Goal: Task Accomplishment & Management: Complete application form

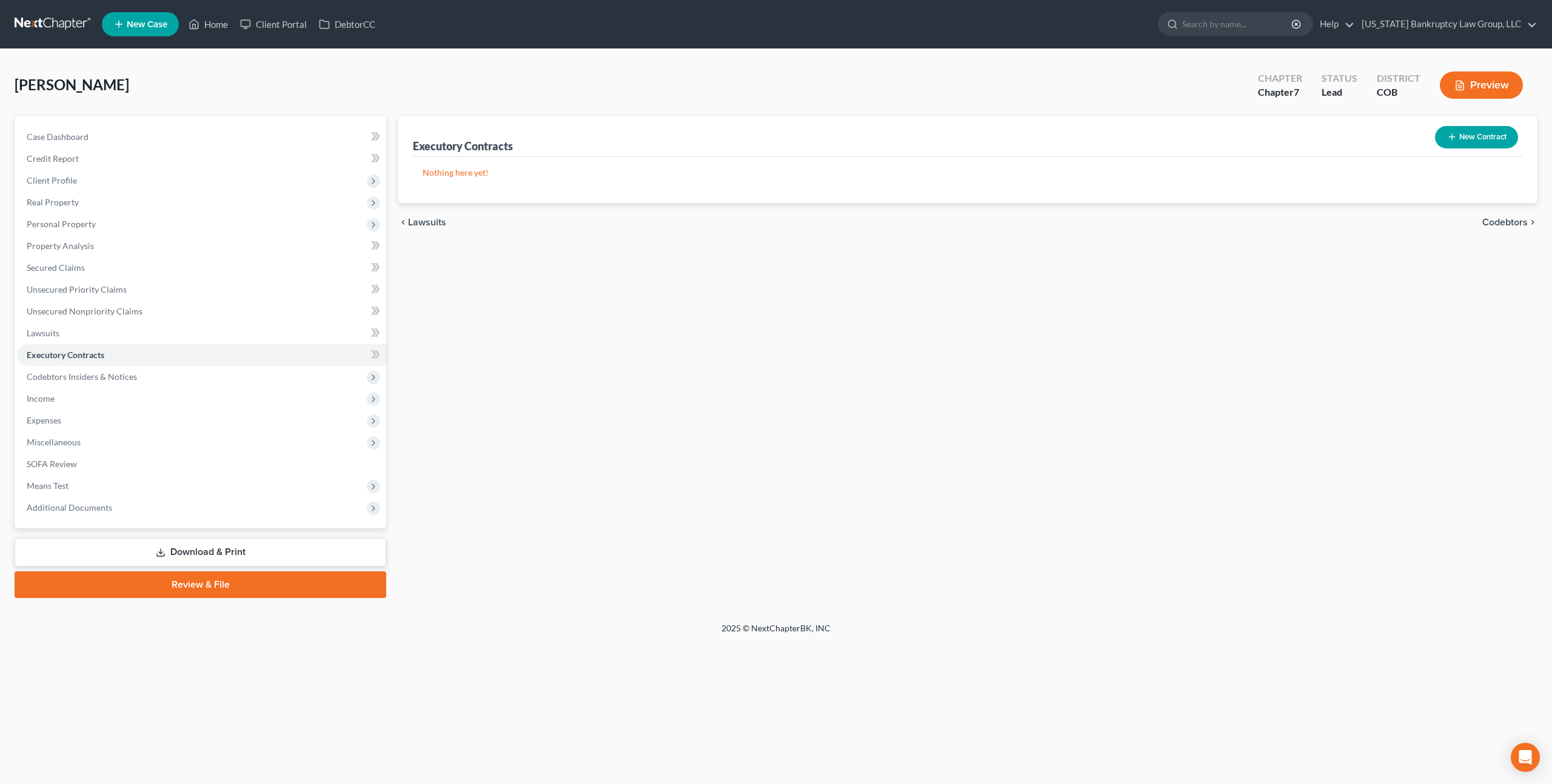
click at [70, 28] on link at bounding box center [53, 24] width 77 height 22
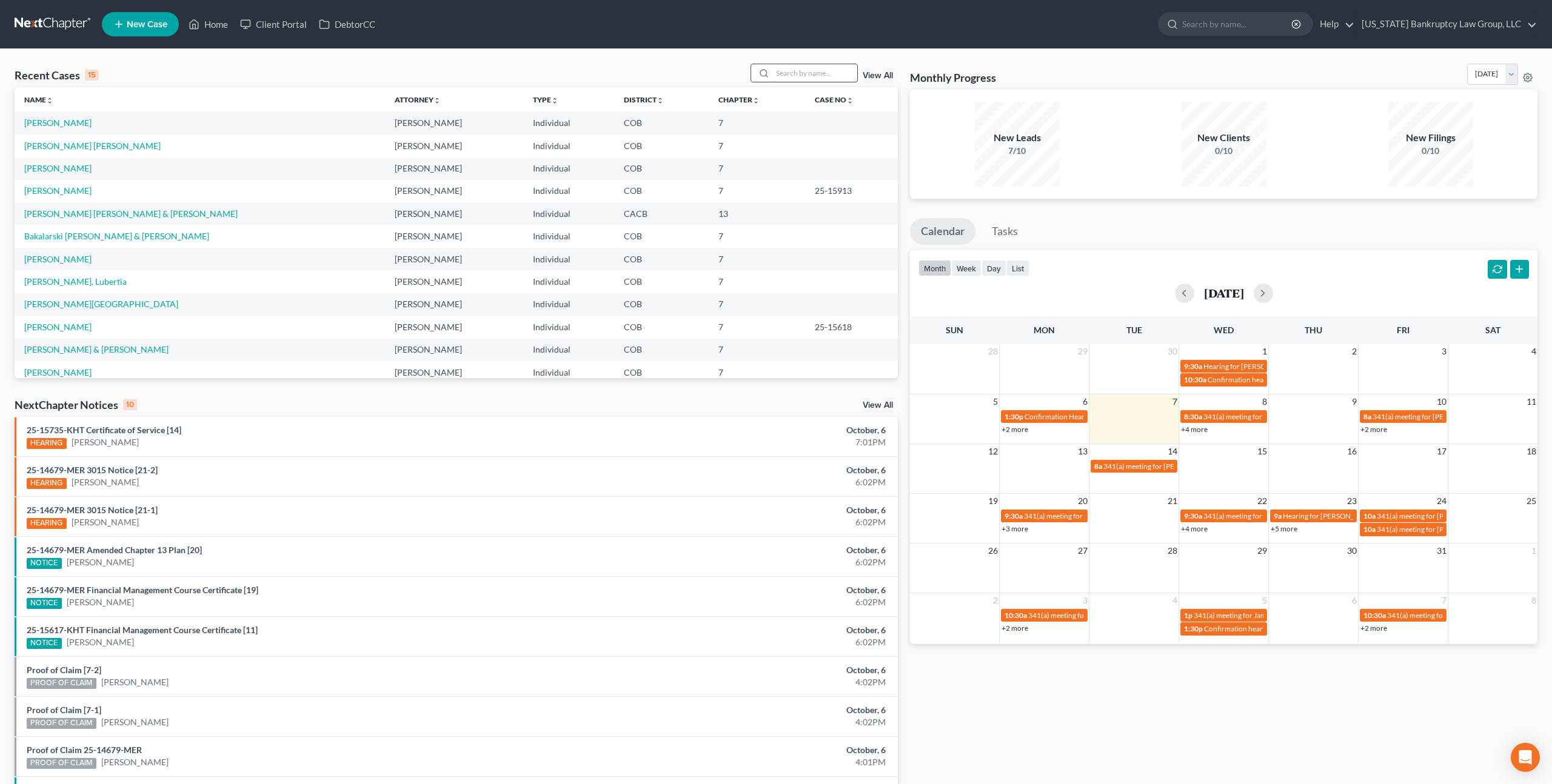
click at [796, 75] on input "search" at bounding box center [814, 73] width 85 height 17
click at [149, 28] on span "New Case" at bounding box center [147, 25] width 40 height 9
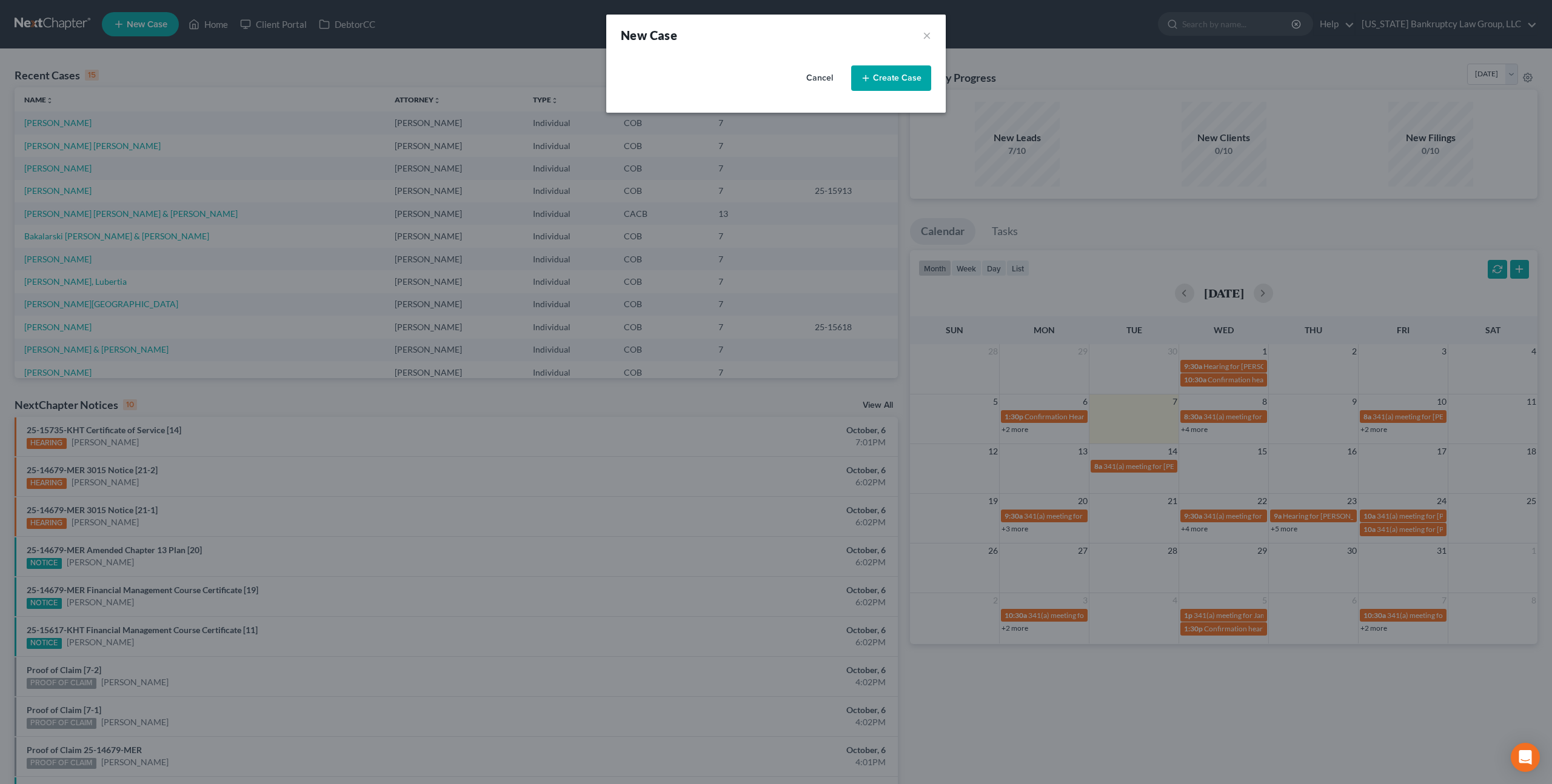
select select "11"
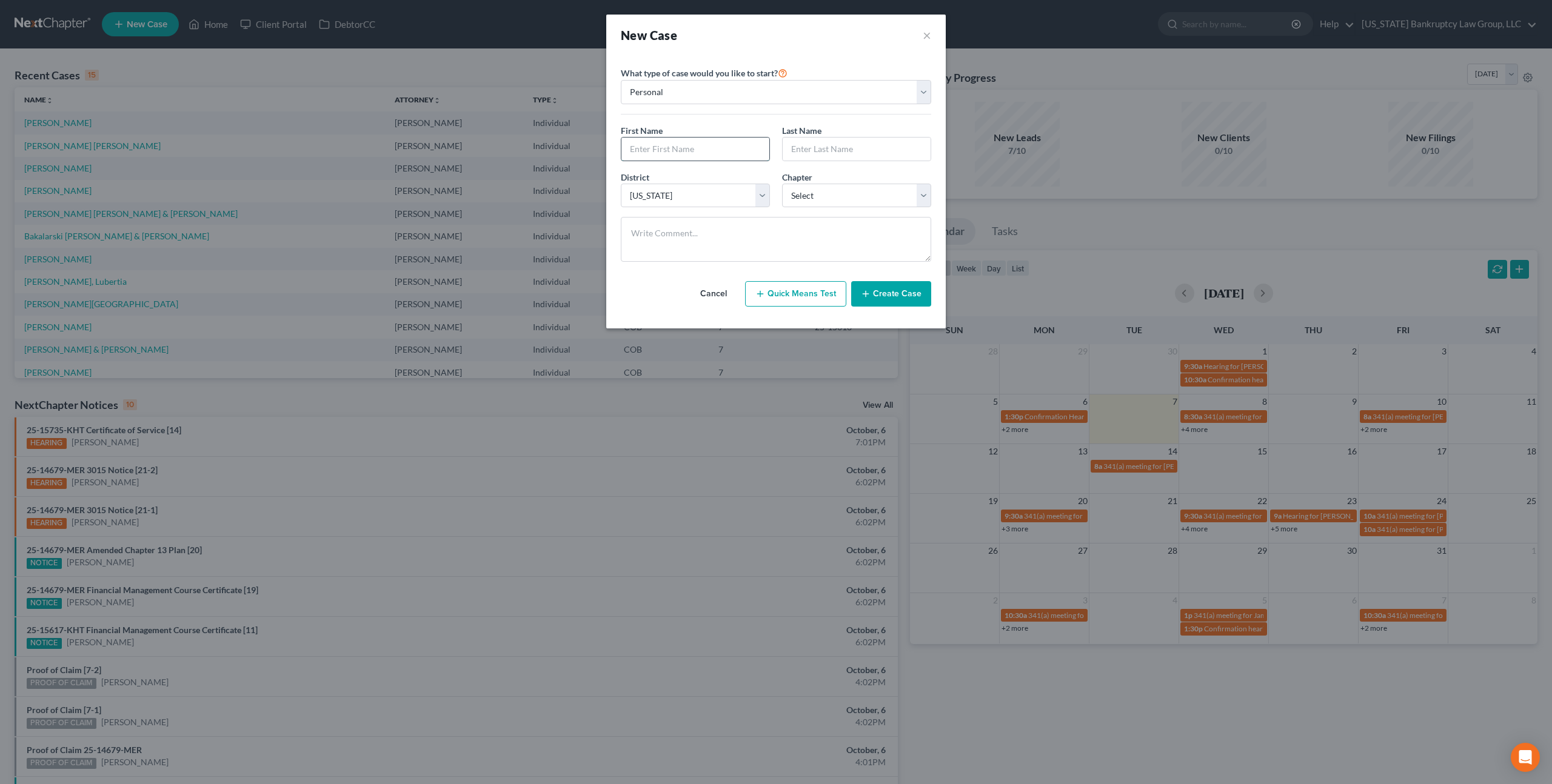
click at [683, 145] on input "text" at bounding box center [695, 149] width 148 height 23
type input "Amy"
type input "Reyes"
click at [824, 199] on select "Select 7 11 12 13" at bounding box center [857, 196] width 149 height 24
select select "0"
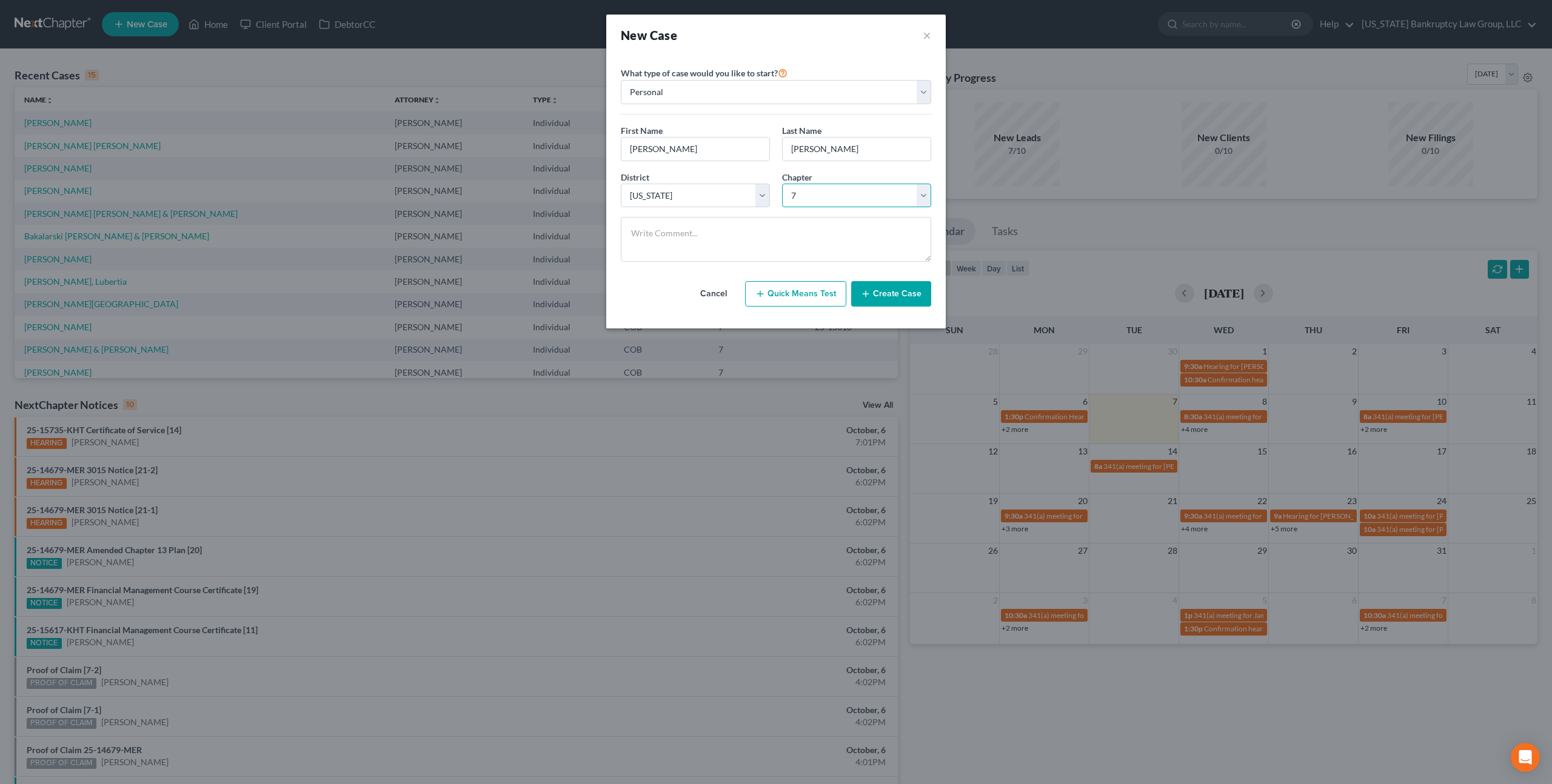
click at [782, 184] on select "Select 7 11 12 13" at bounding box center [857, 196] width 149 height 24
click at [878, 289] on button "Create Case" at bounding box center [890, 294] width 80 height 26
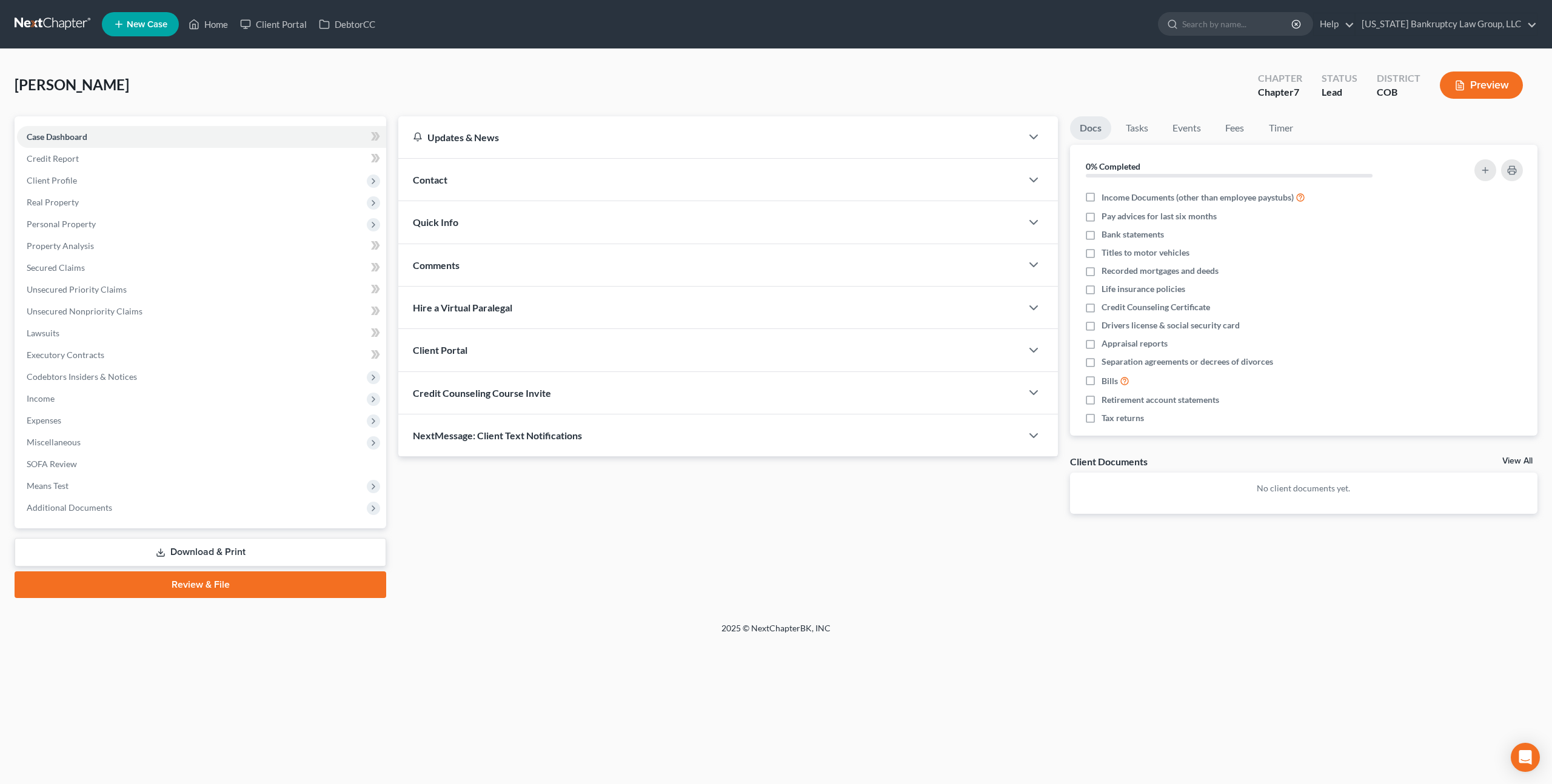
click at [479, 345] on div "Client Portal" at bounding box center [710, 350] width 623 height 42
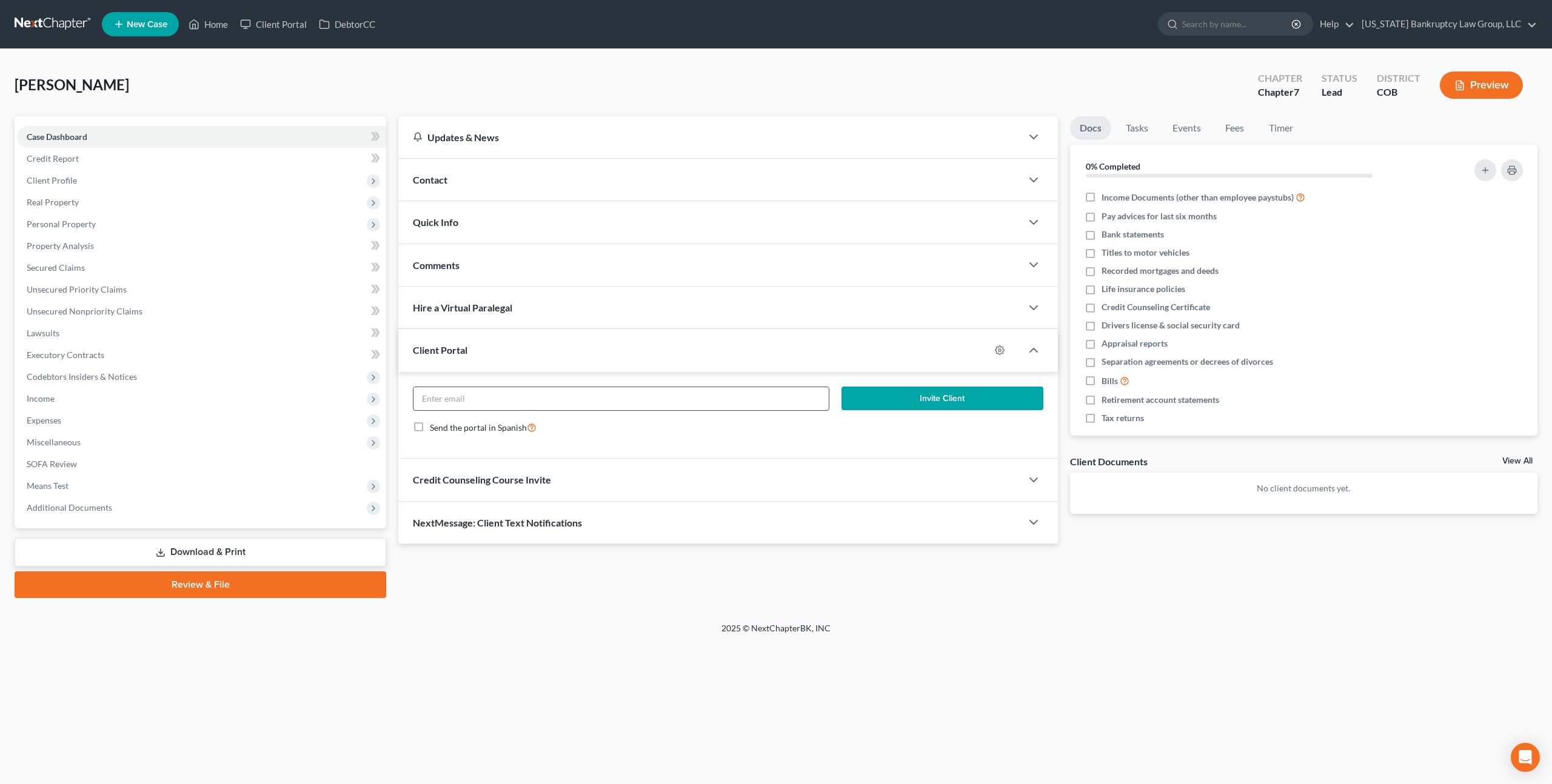
click at [501, 400] on input "email" at bounding box center [621, 399] width 415 height 23
paste input "reyesamy@live.com"
type input "reyesamy@live.com"
click at [862, 401] on button "Invite Client" at bounding box center [942, 399] width 202 height 24
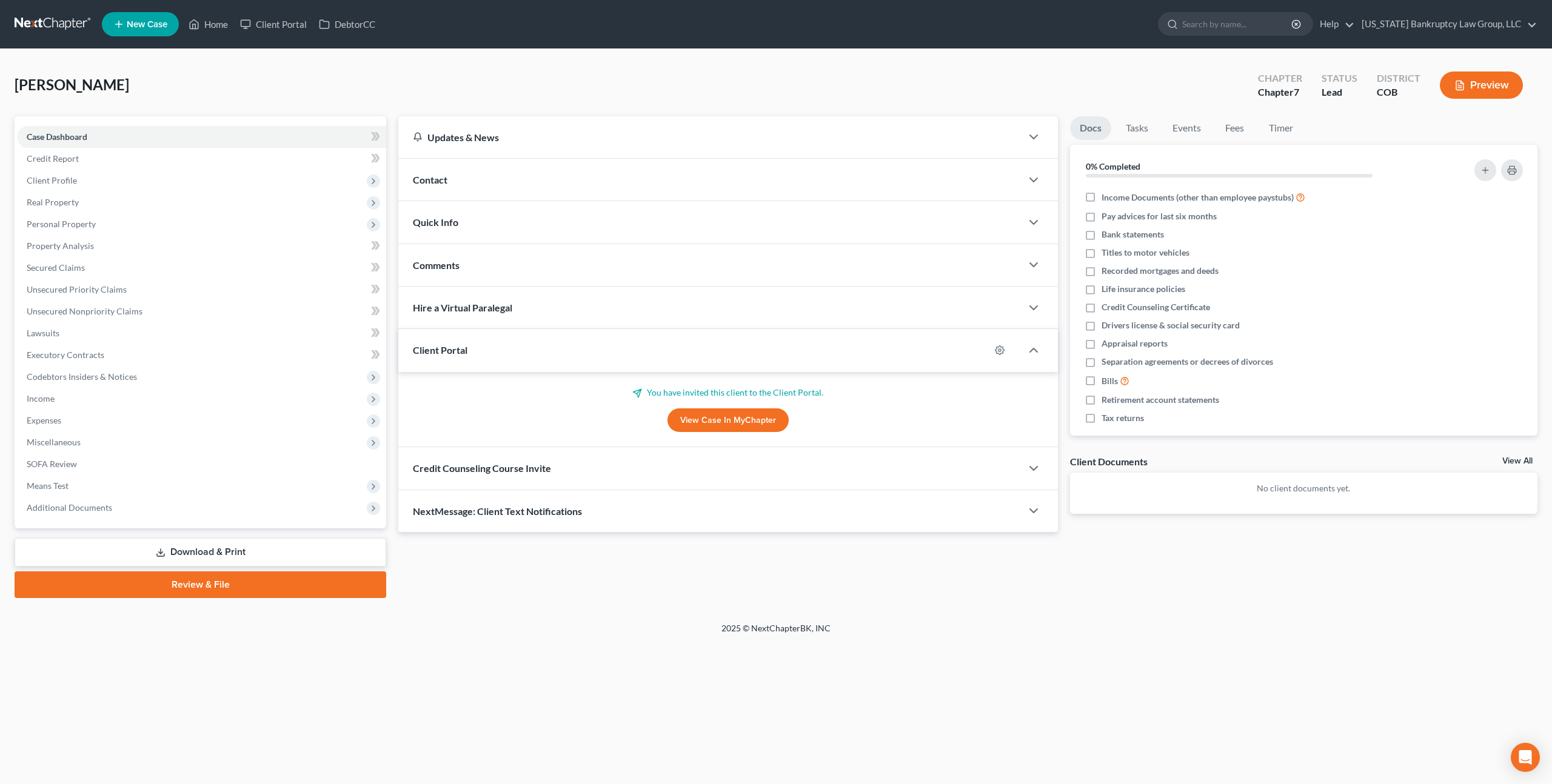
click at [553, 466] on div "Credit Counseling Course Invite" at bounding box center [710, 468] width 623 height 42
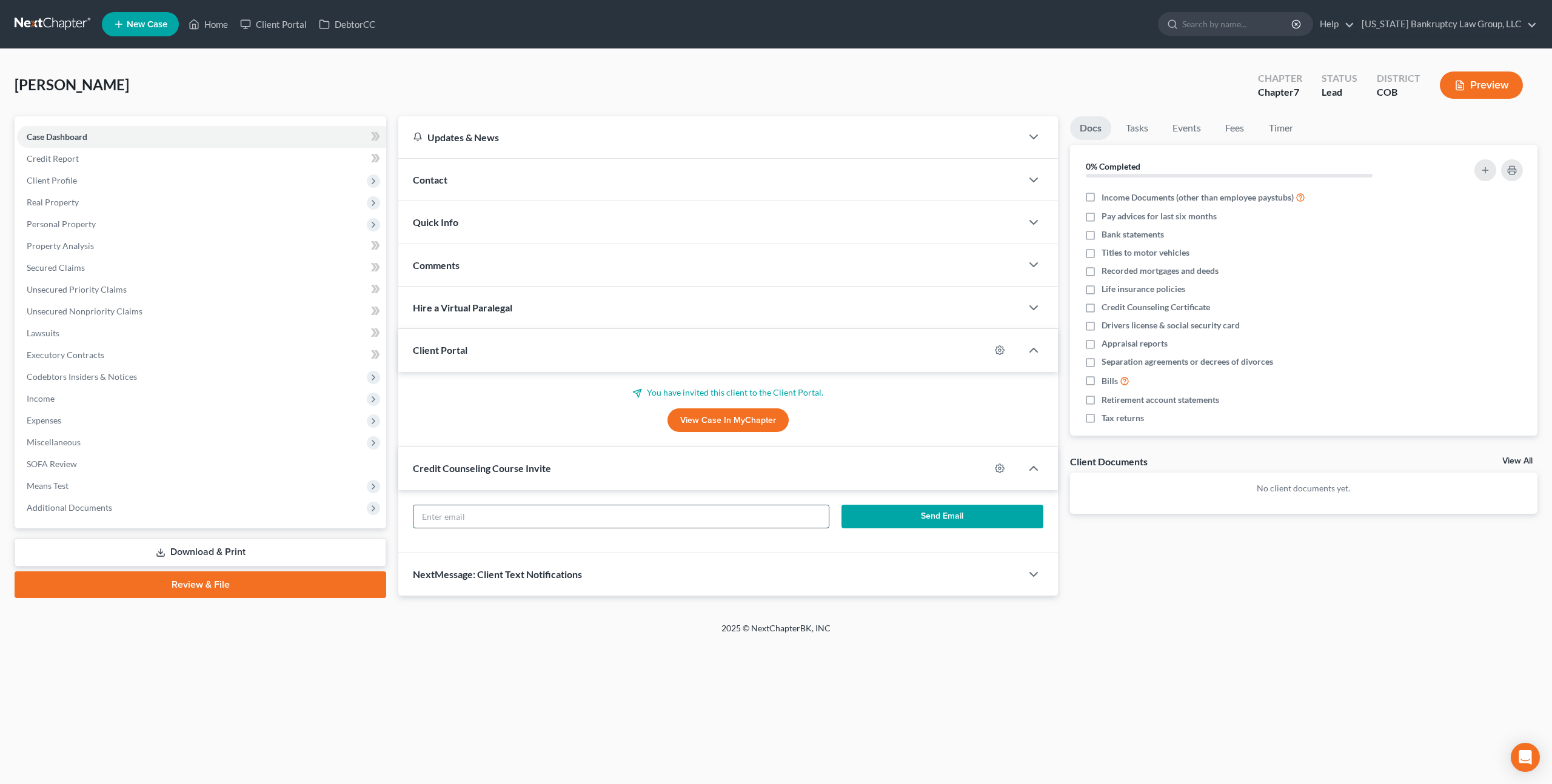
click at [567, 511] on input "text" at bounding box center [621, 517] width 415 height 23
paste input "reyesamy@live.com"
type input "reyesamy@live.com"
click at [905, 513] on button "Send Email" at bounding box center [942, 517] width 202 height 24
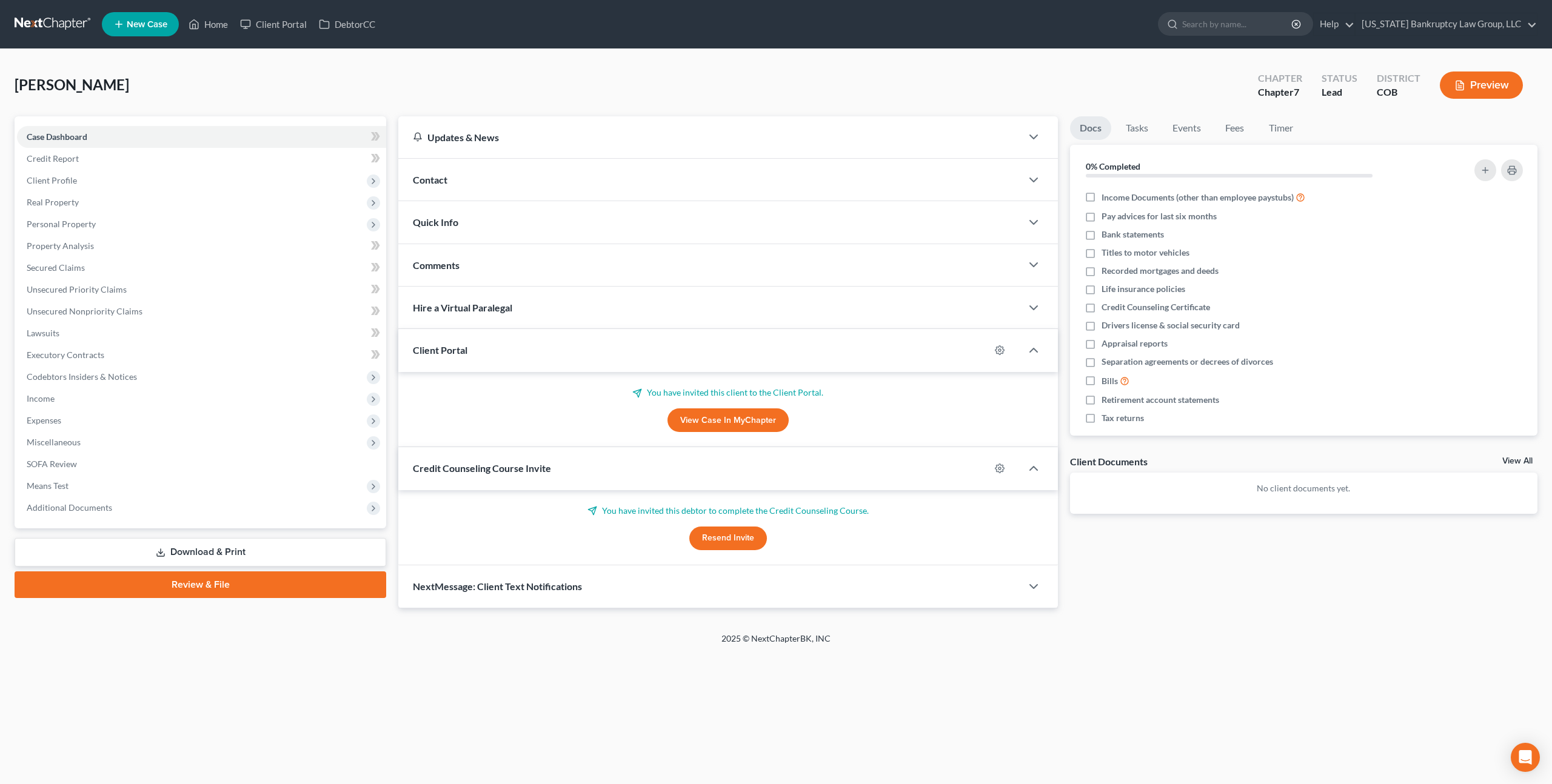
click at [65, 26] on link at bounding box center [53, 24] width 77 height 22
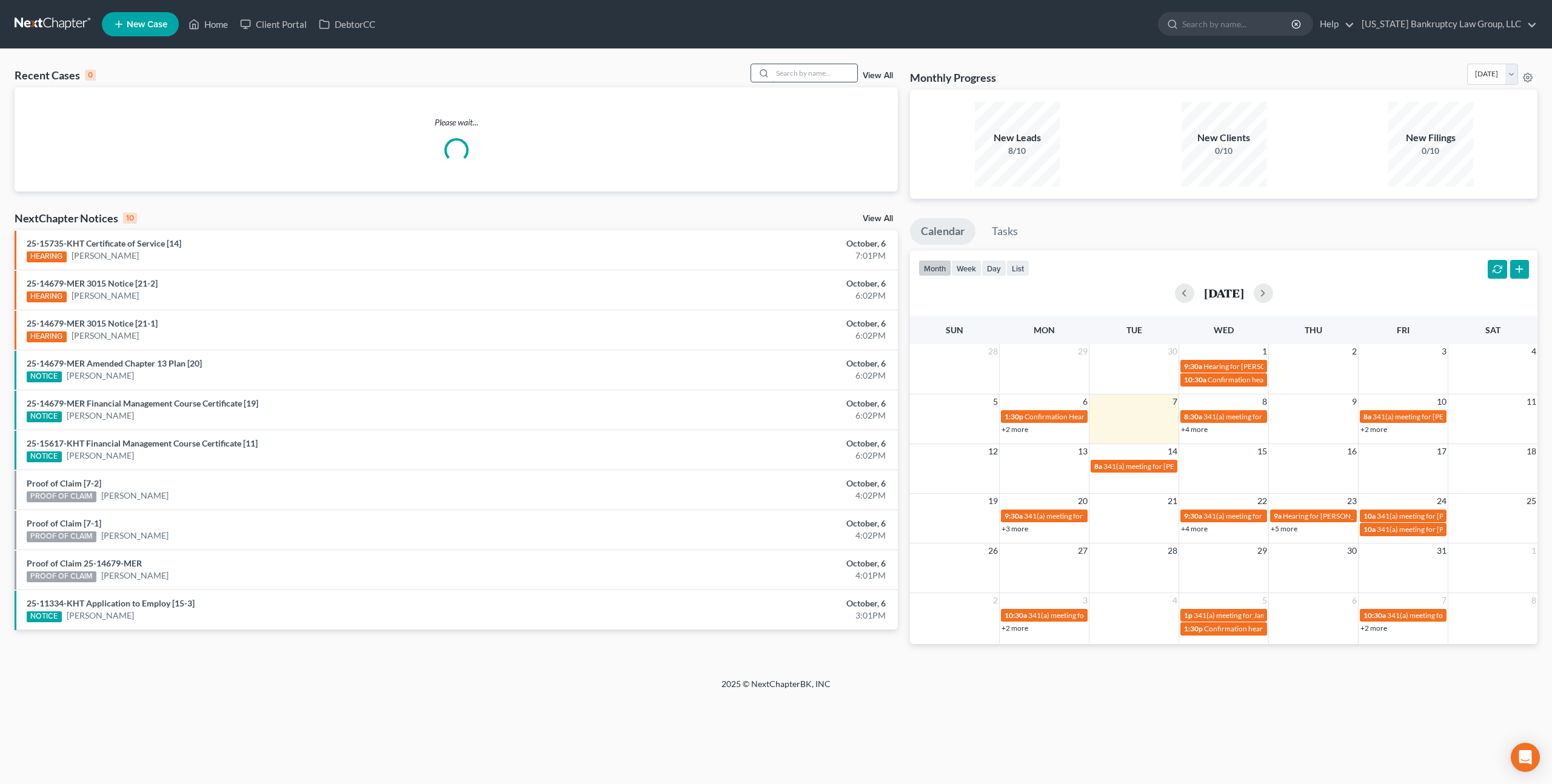
click at [781, 75] on input "search" at bounding box center [814, 73] width 85 height 17
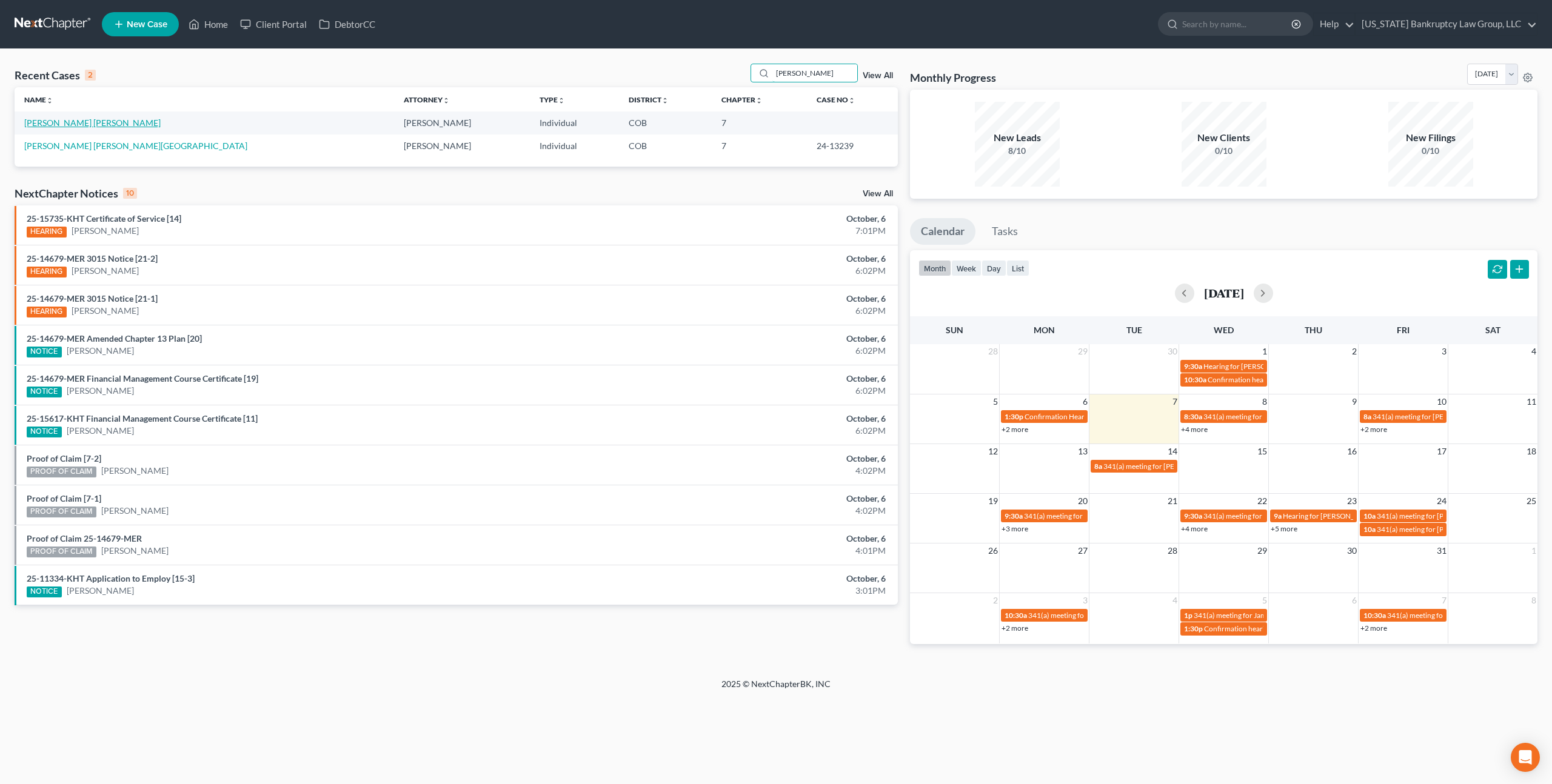
type input "ruedas"
click at [70, 127] on link "Ruedas Esparza, Ubaldo" at bounding box center [92, 122] width 137 height 10
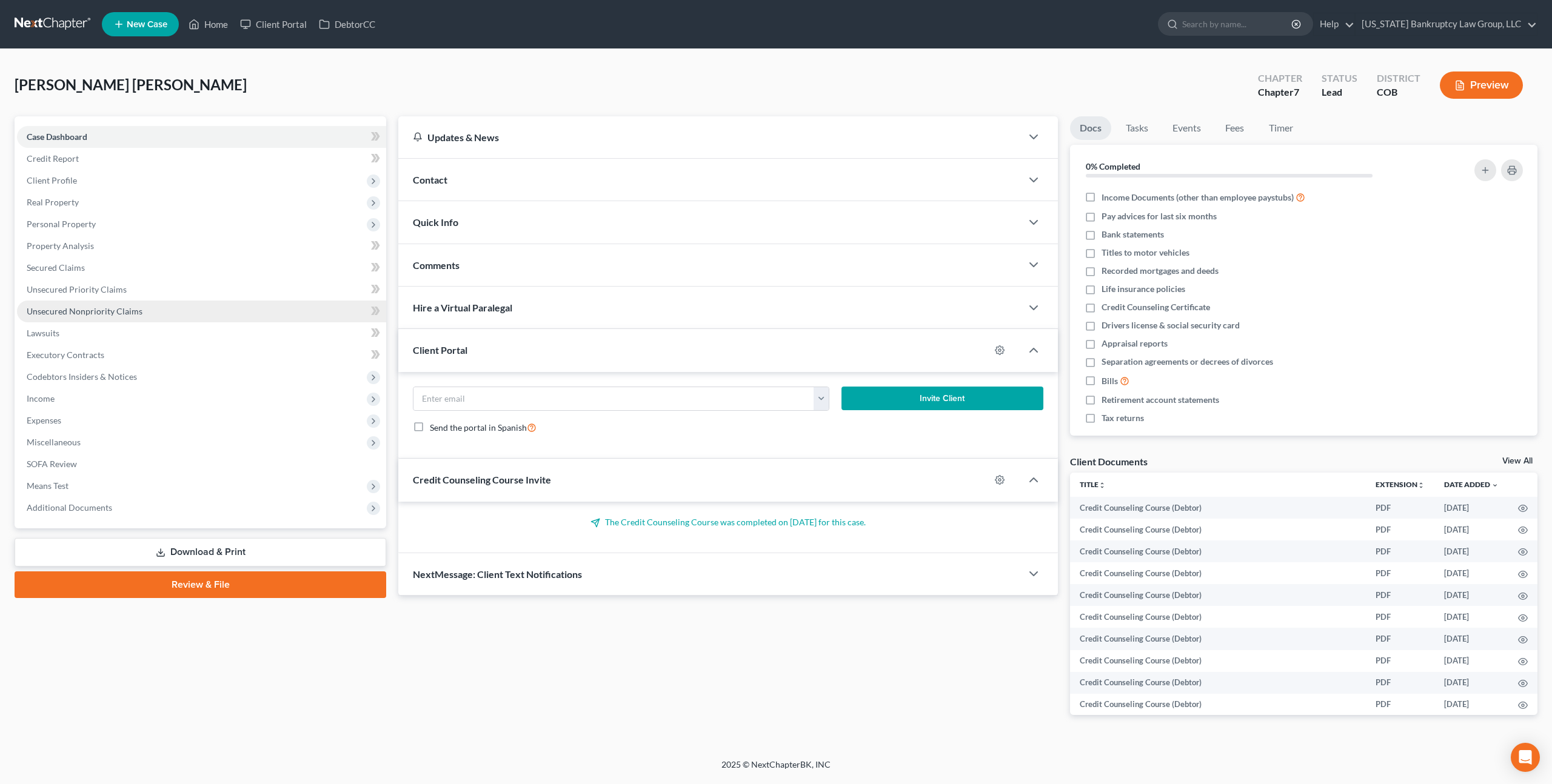
click at [98, 315] on span "Unsecured Nonpriority Claims" at bounding box center [85, 311] width 116 height 10
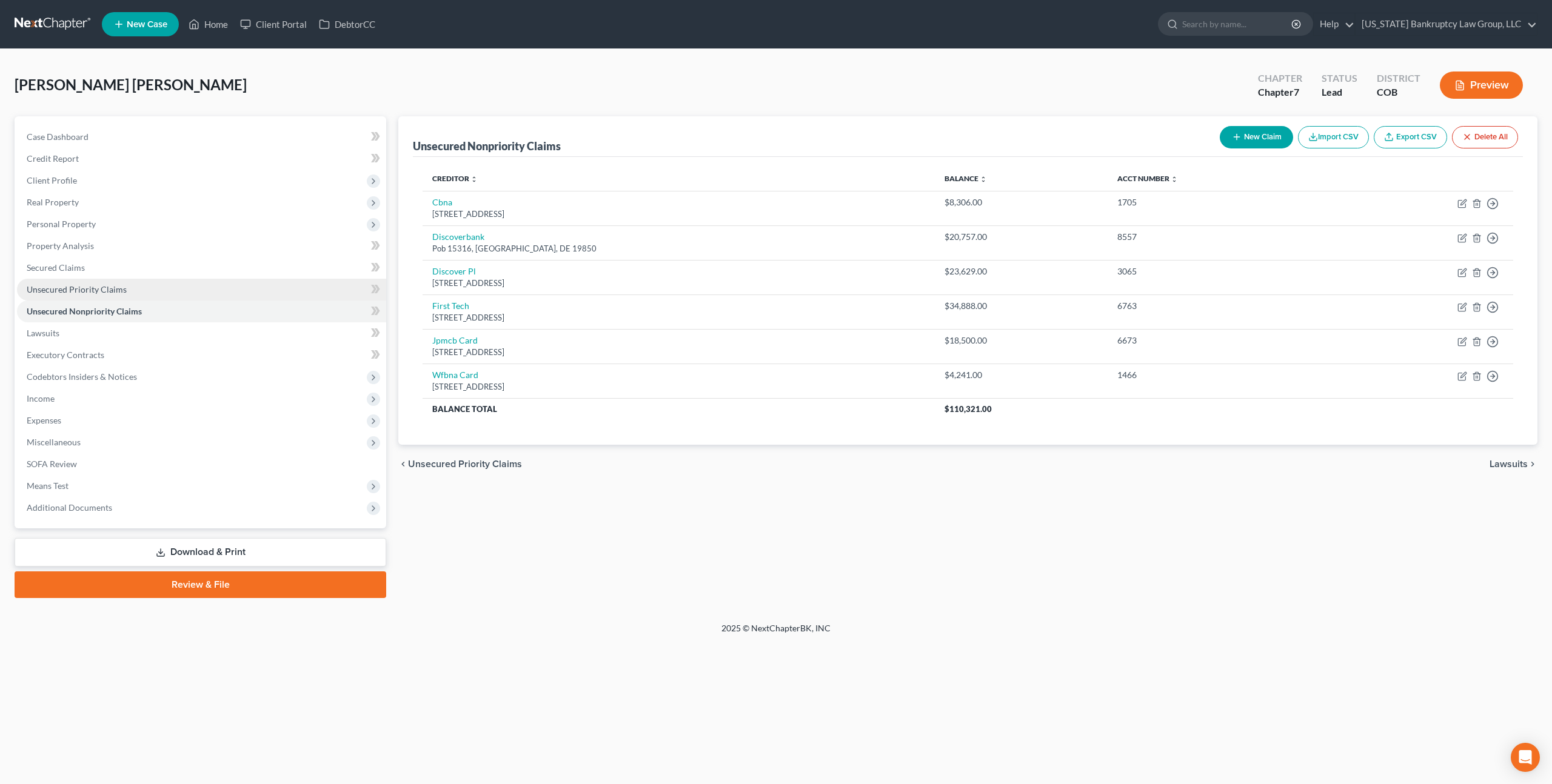
click at [98, 287] on span "Unsecured Priority Claims" at bounding box center [77, 289] width 100 height 10
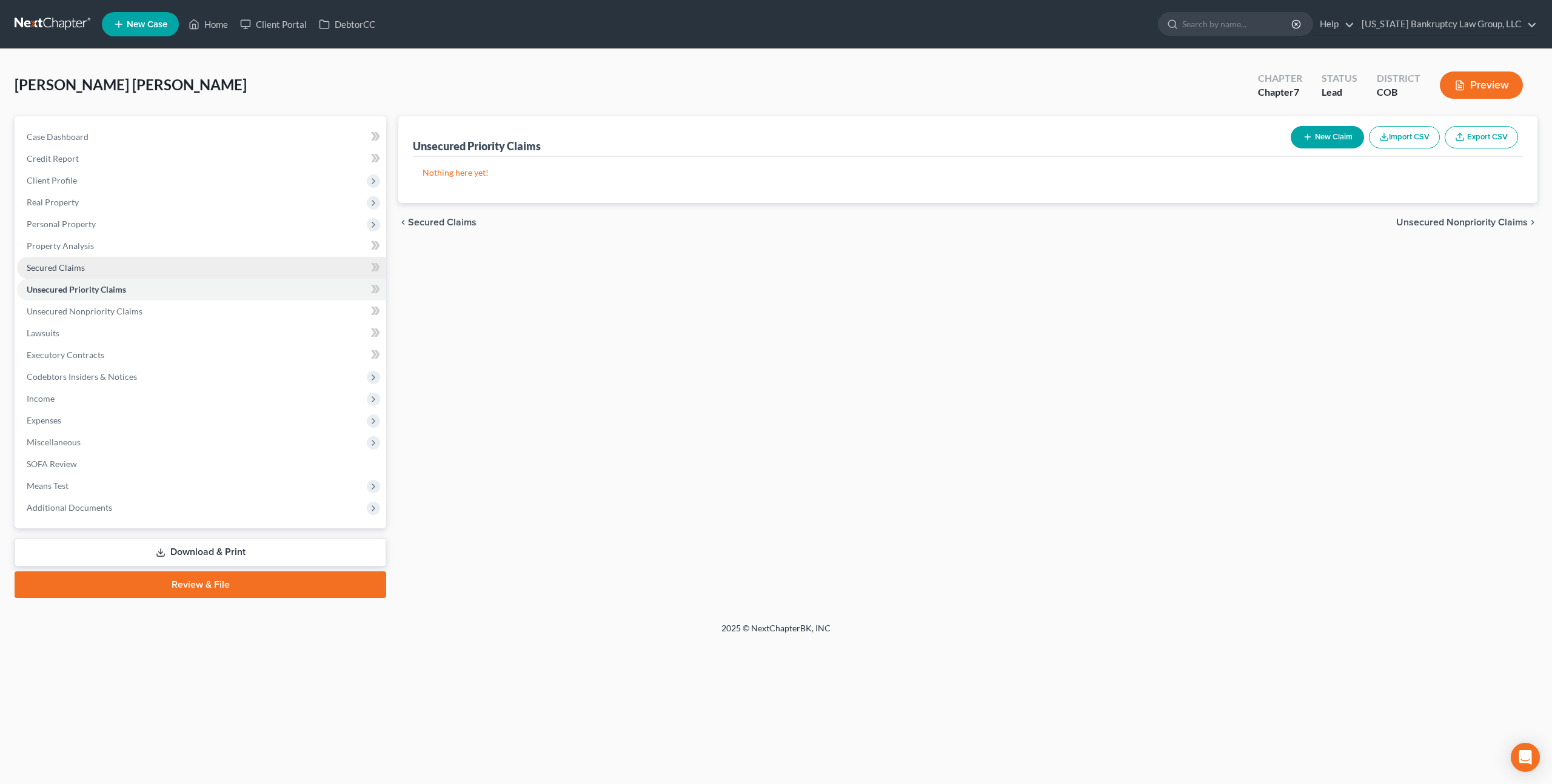
click at [78, 267] on span "Secured Claims" at bounding box center [56, 267] width 58 height 10
click at [65, 23] on link at bounding box center [53, 24] width 77 height 22
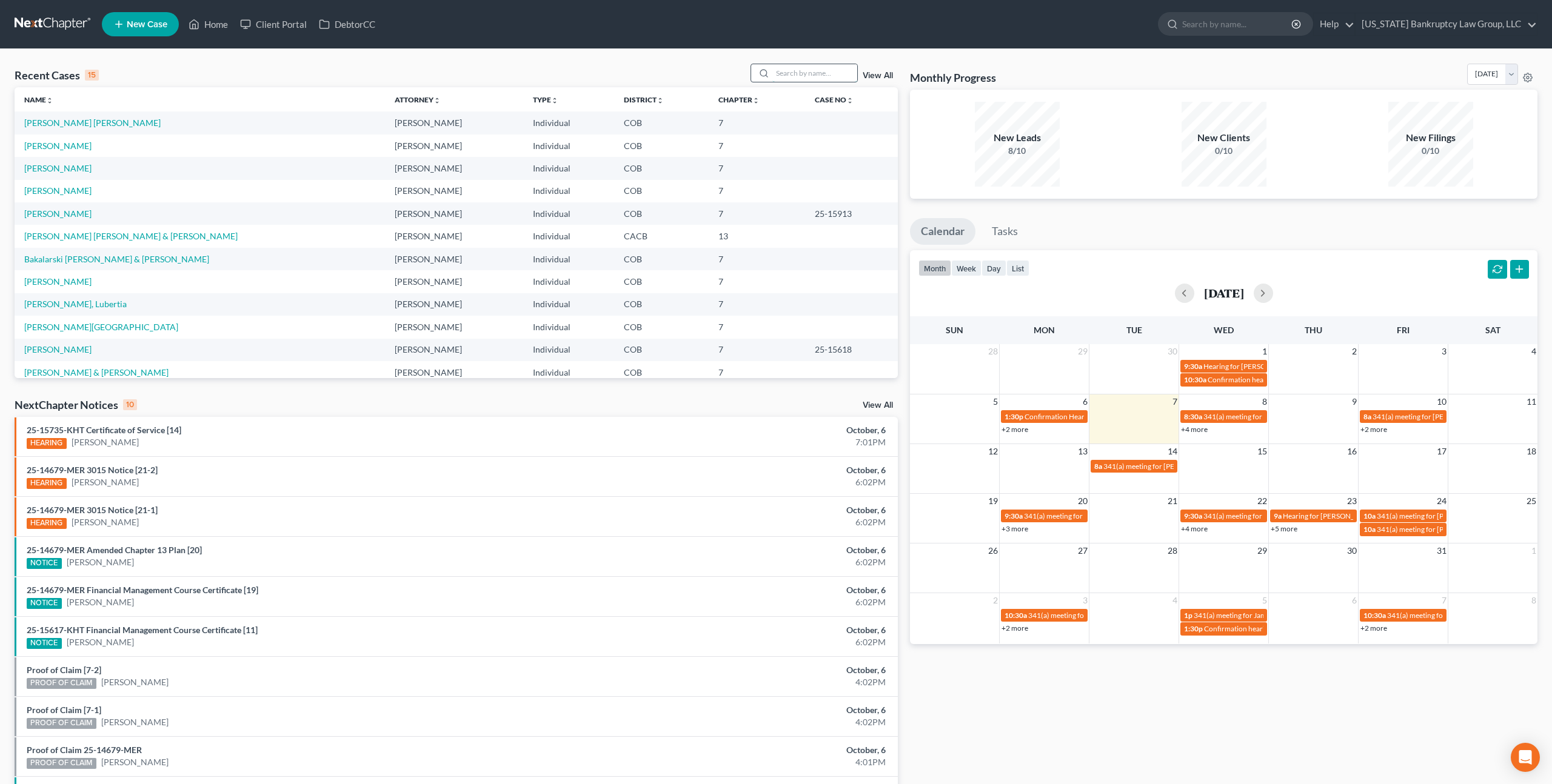
click at [806, 73] on input "search" at bounding box center [814, 73] width 85 height 17
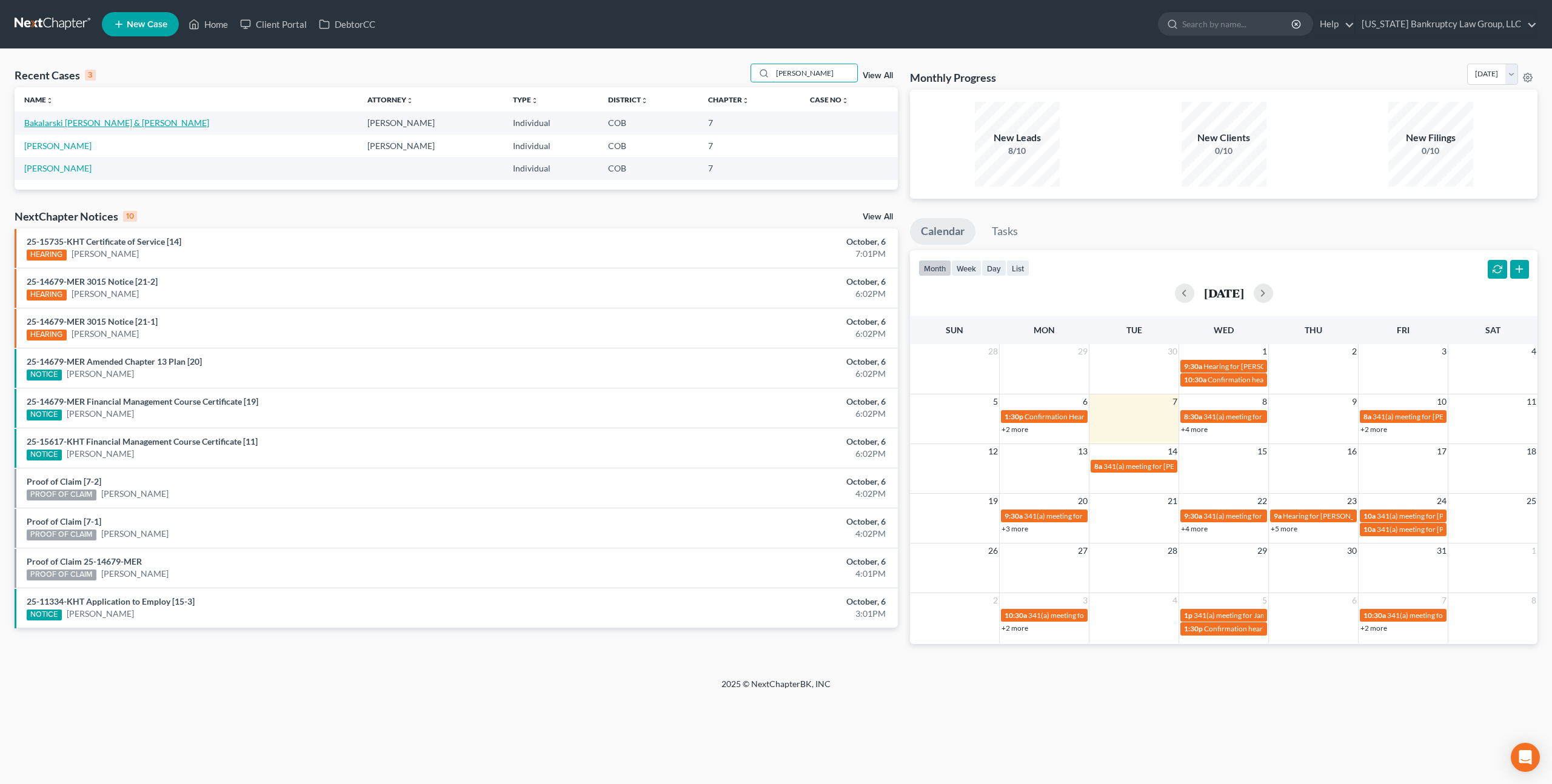
type input "baker"
click at [110, 124] on link "Bakalarski Baker, Anna & Baker, Christopher" at bounding box center [116, 122] width 185 height 10
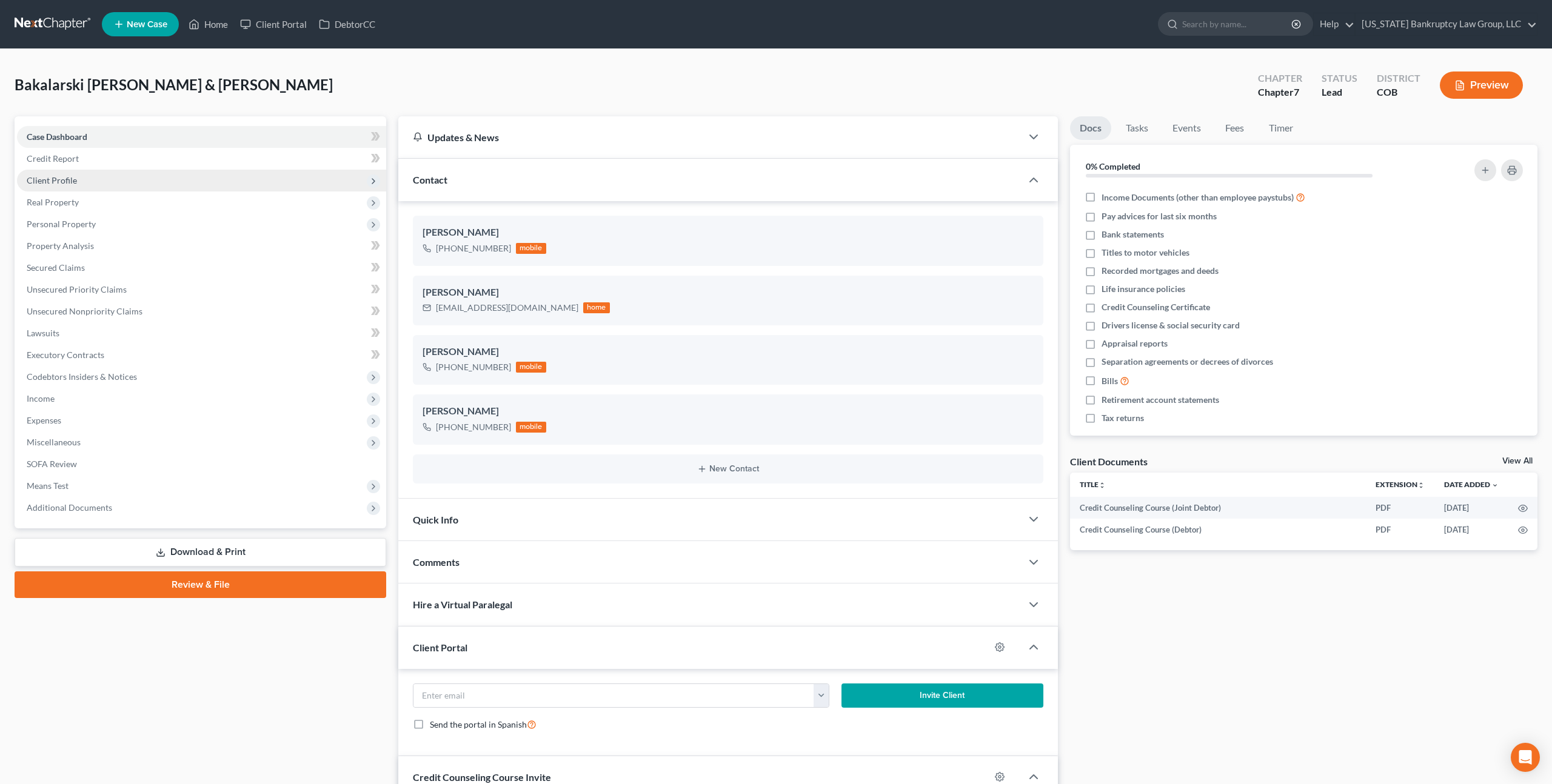
click at [80, 184] on span "Client Profile" at bounding box center [201, 180] width 369 height 22
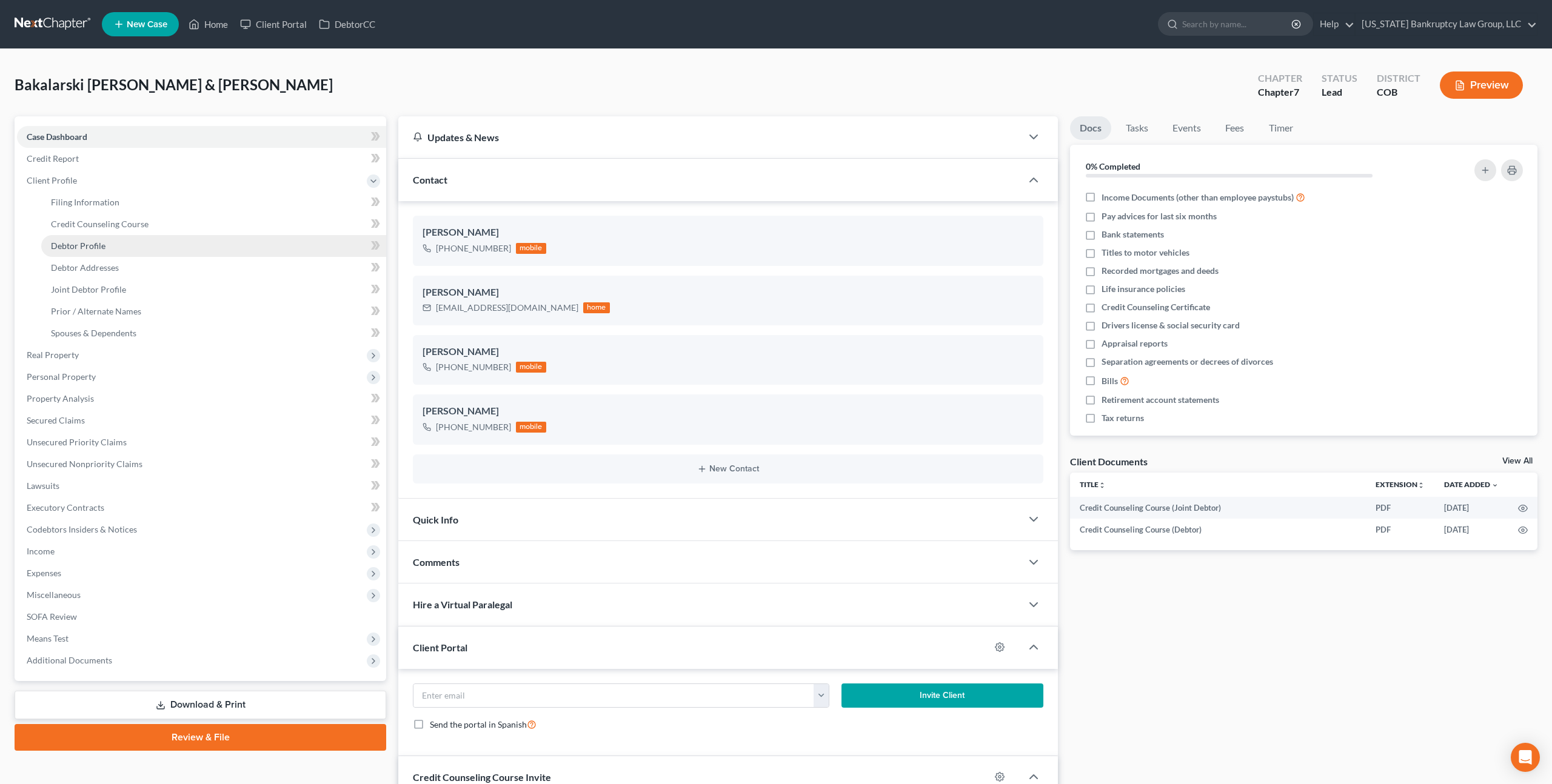
click at [100, 246] on span "Debtor Profile" at bounding box center [78, 246] width 55 height 10
select select "1"
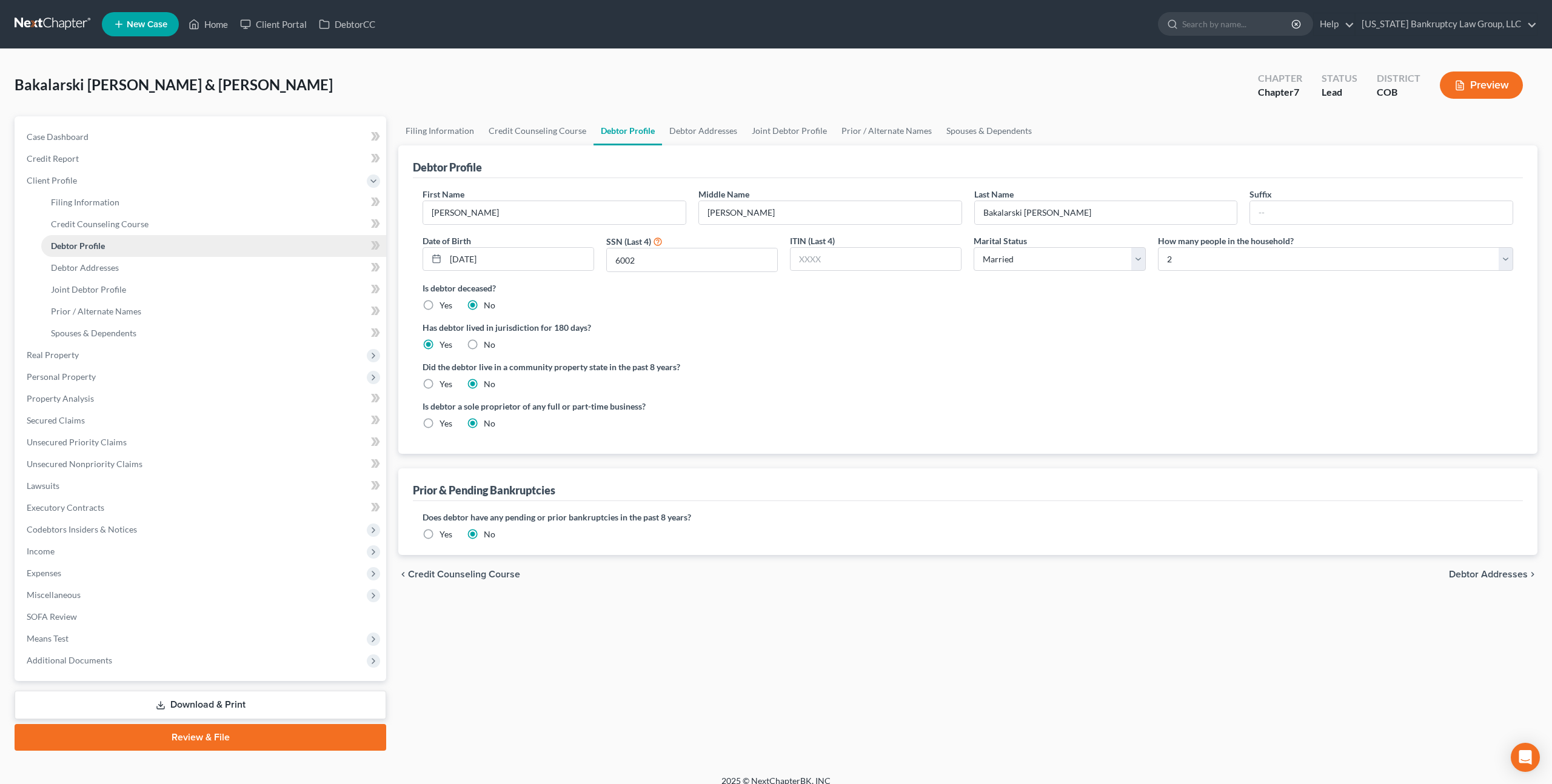
radio input "true"
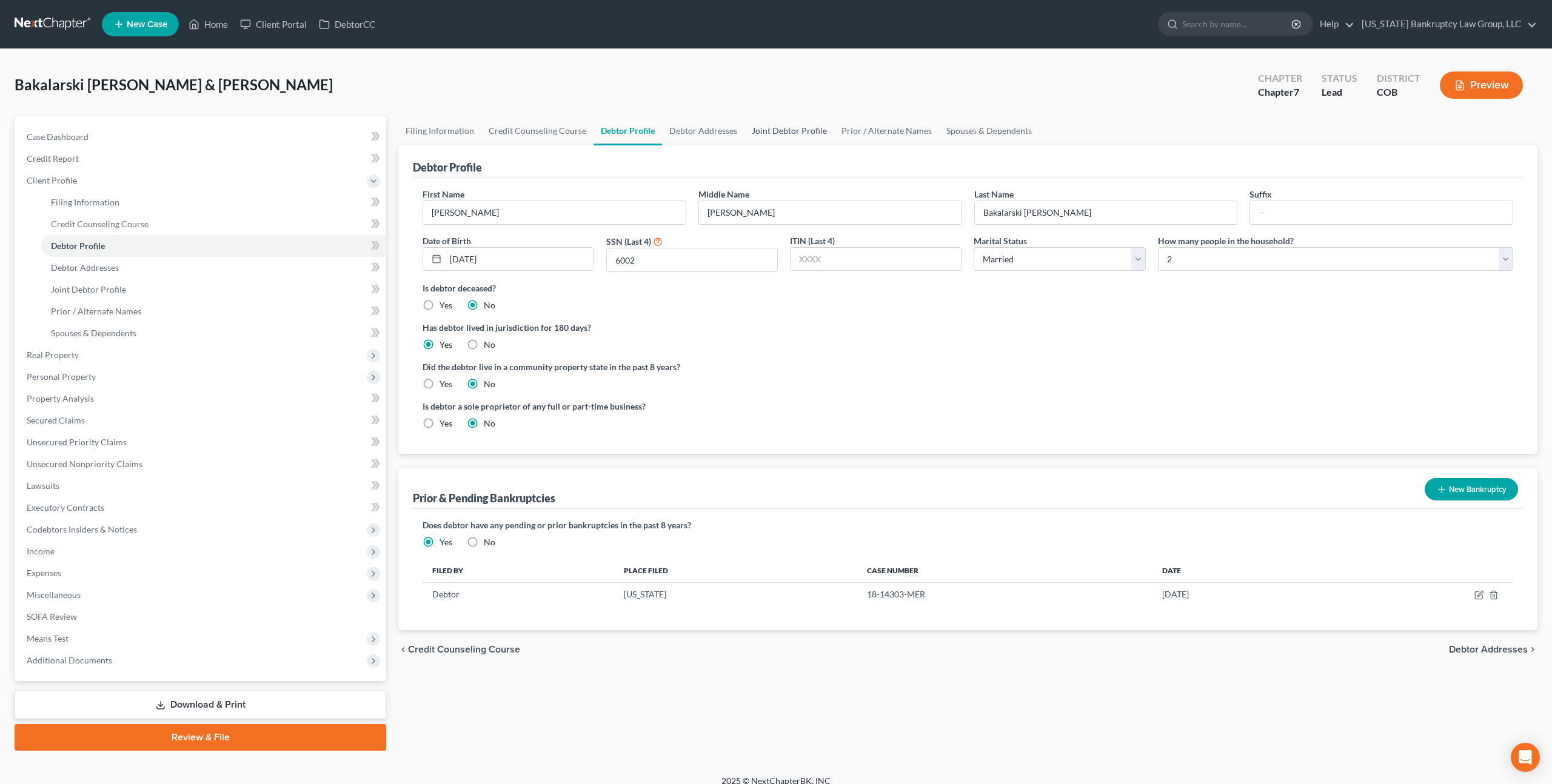
click at [772, 135] on link "Joint Debtor Profile" at bounding box center [789, 131] width 90 height 29
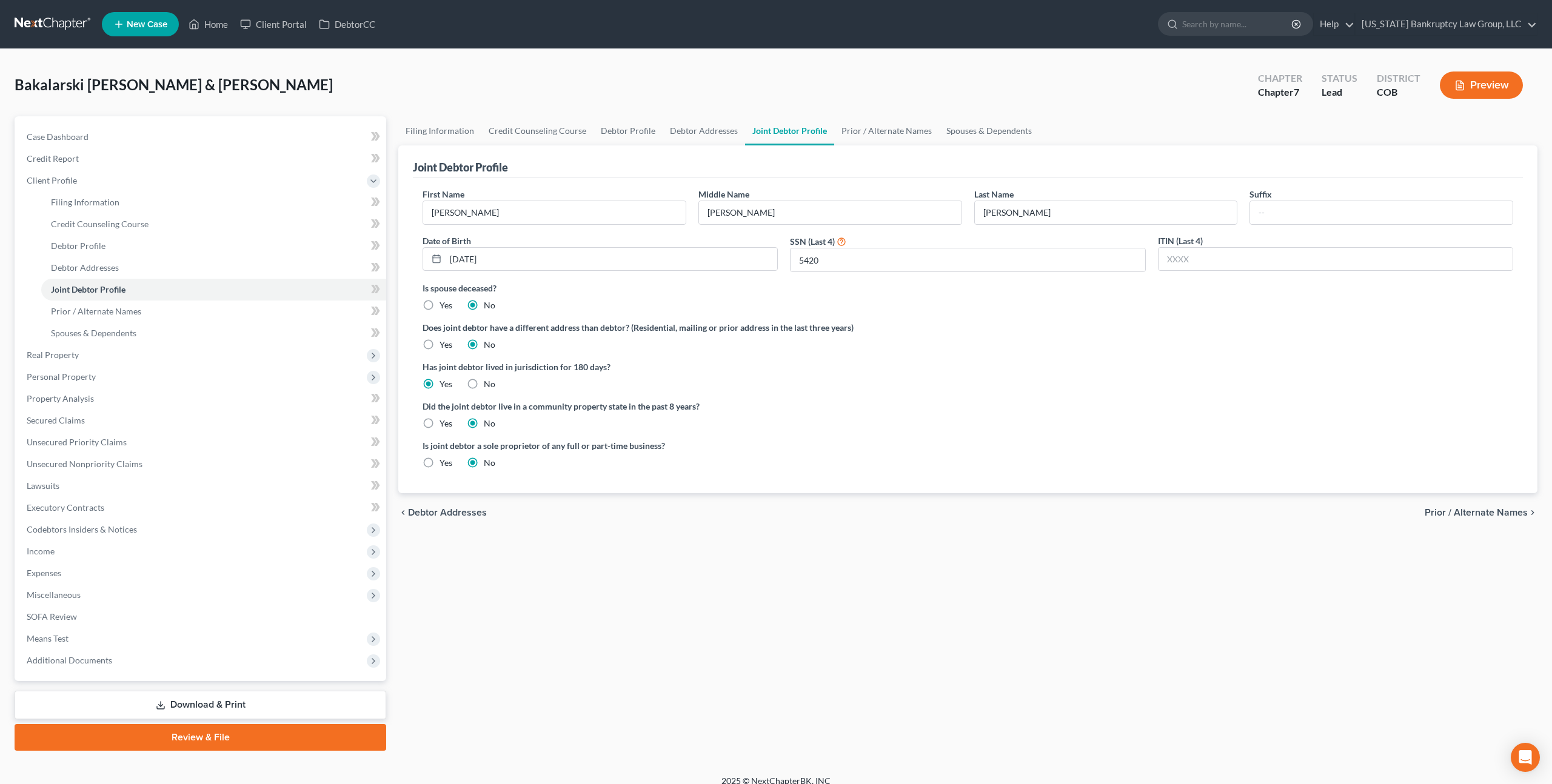
scroll to position [11, 0]
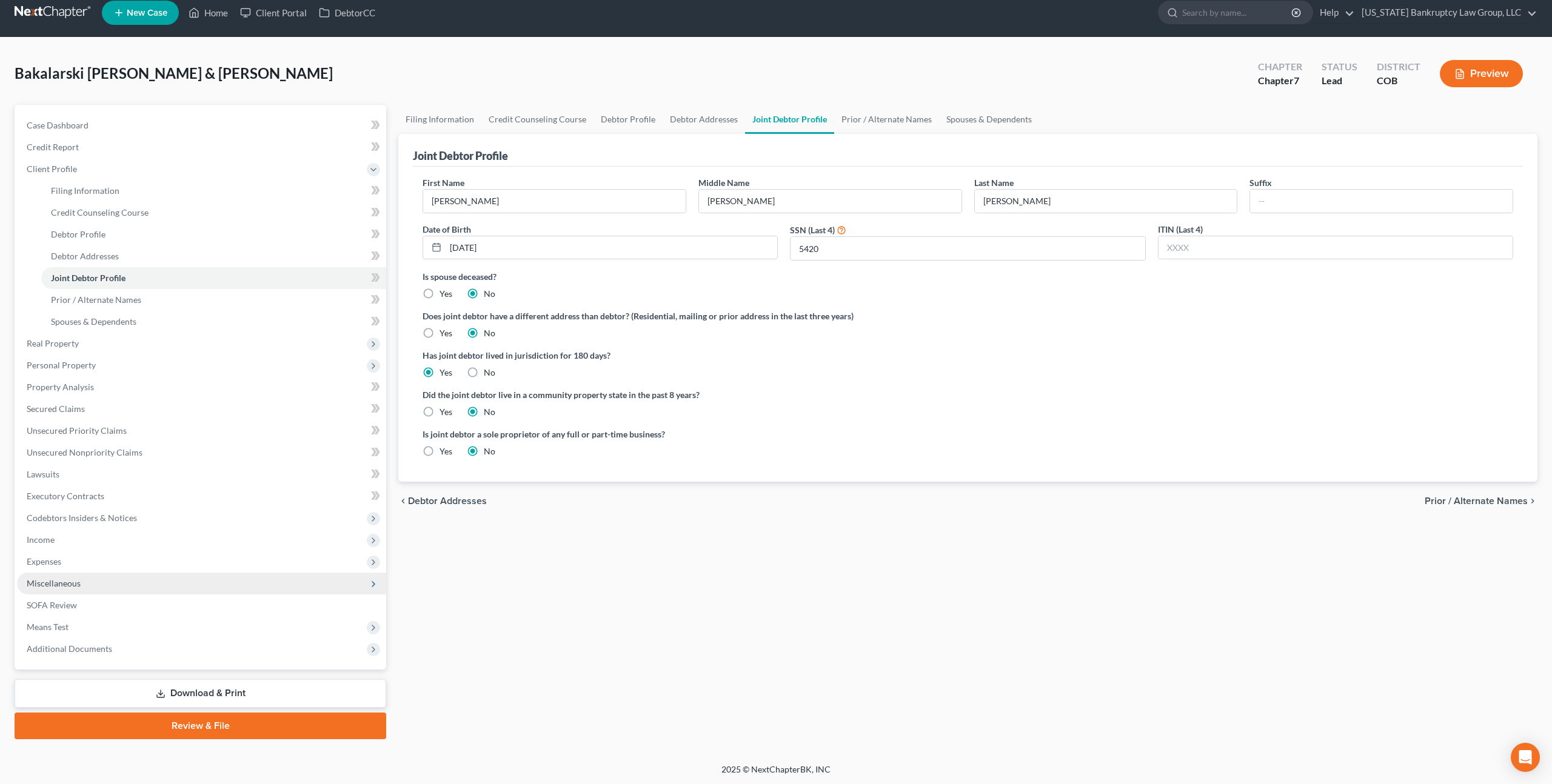
click at [71, 586] on span "Miscellaneous" at bounding box center [54, 583] width 54 height 10
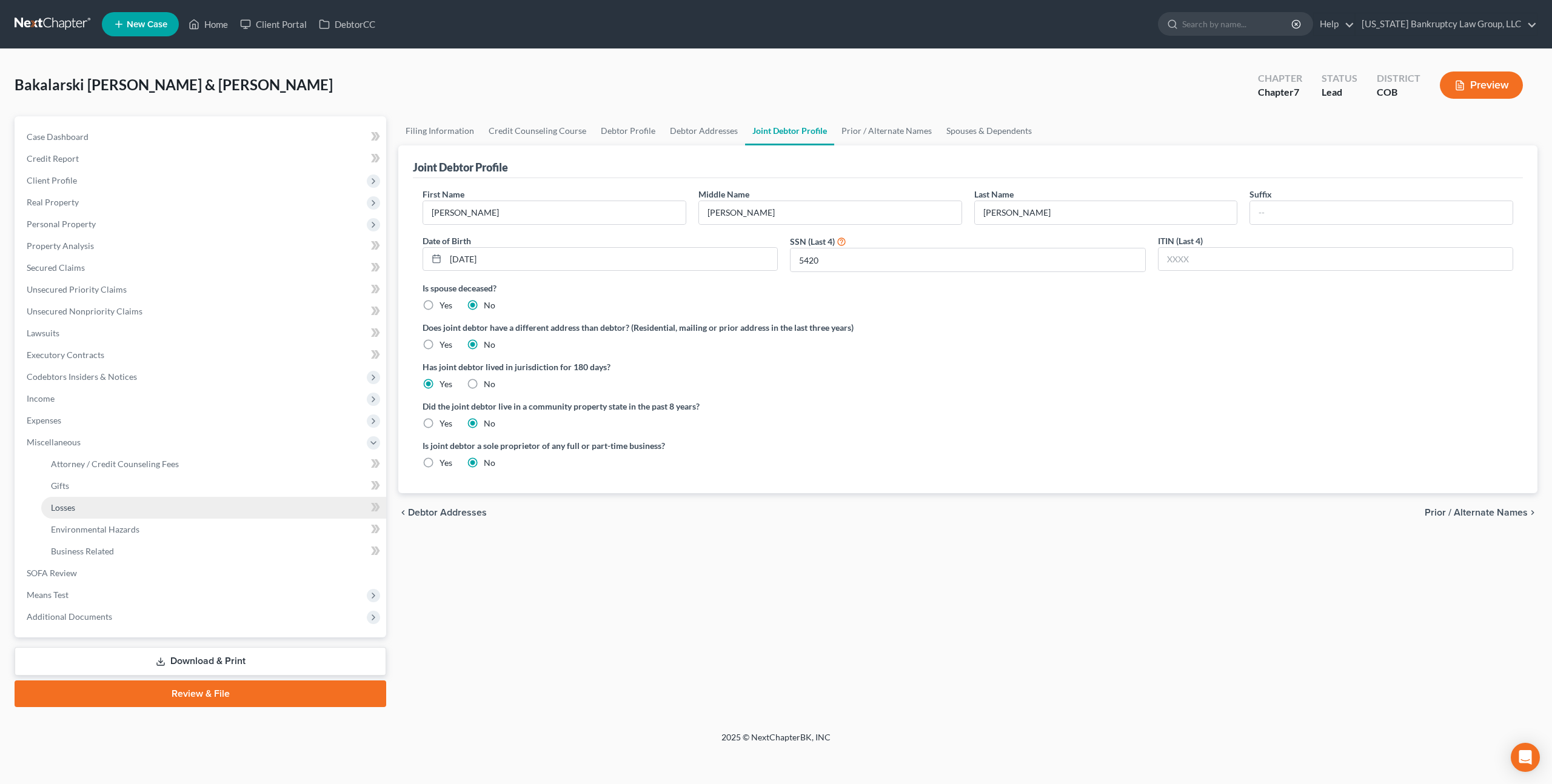
scroll to position [0, 0]
click at [101, 608] on span "Additional Documents" at bounding box center [201, 617] width 369 height 22
click at [119, 552] on span "Client Document Storage" at bounding box center [98, 550] width 95 height 10
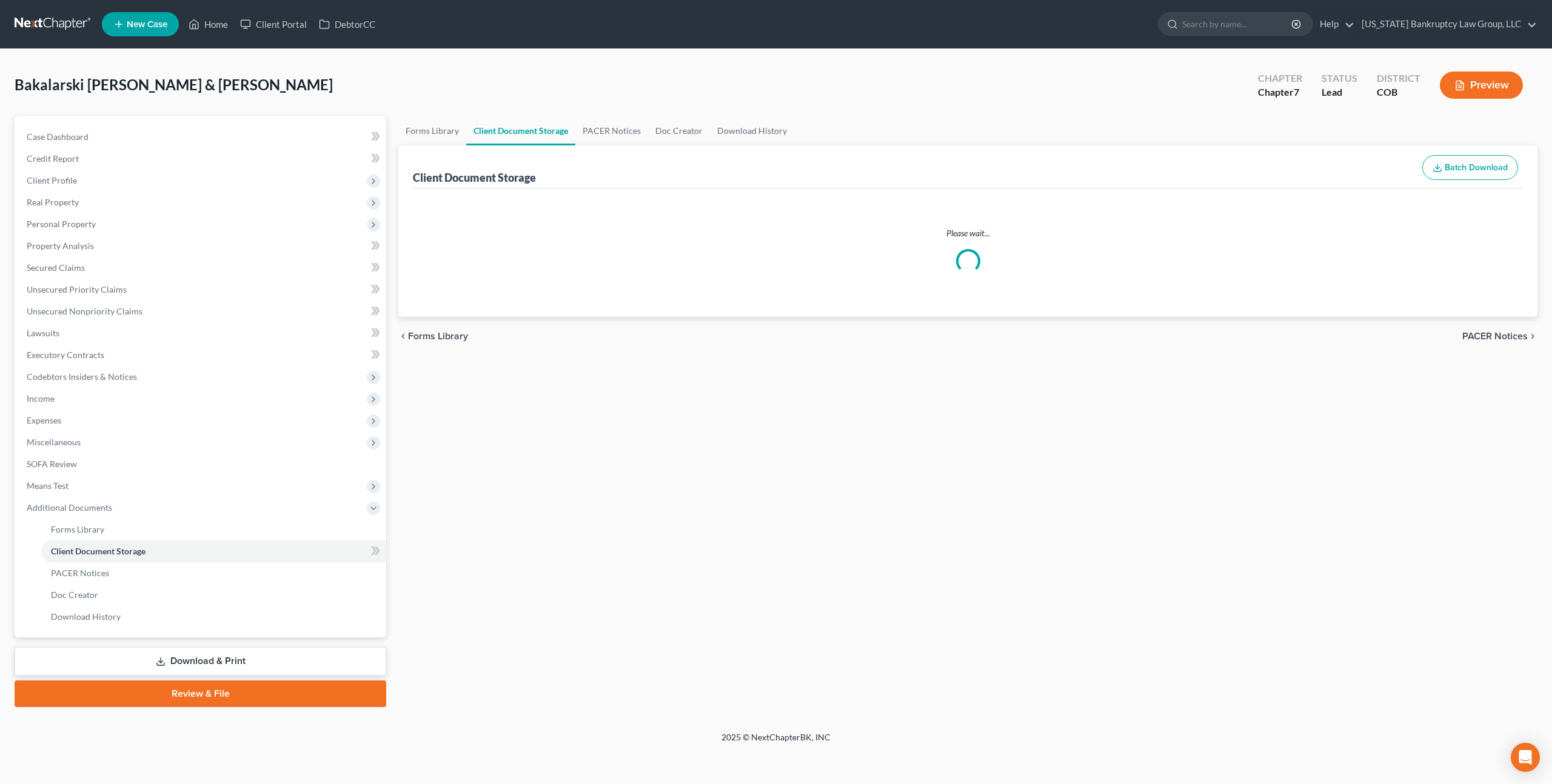
select select "5"
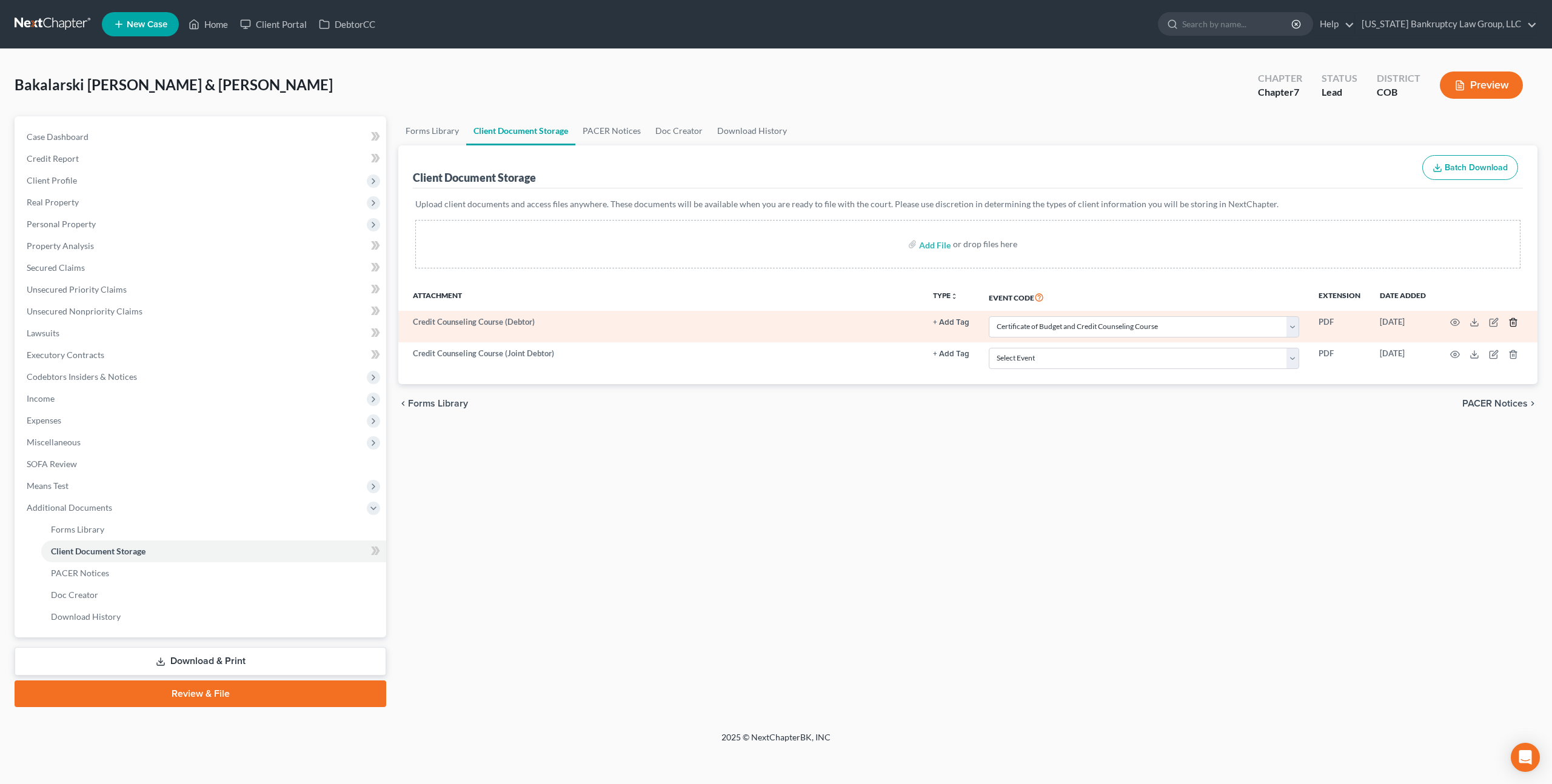
click at [1514, 322] on icon "button" at bounding box center [1513, 322] width 9 height 9
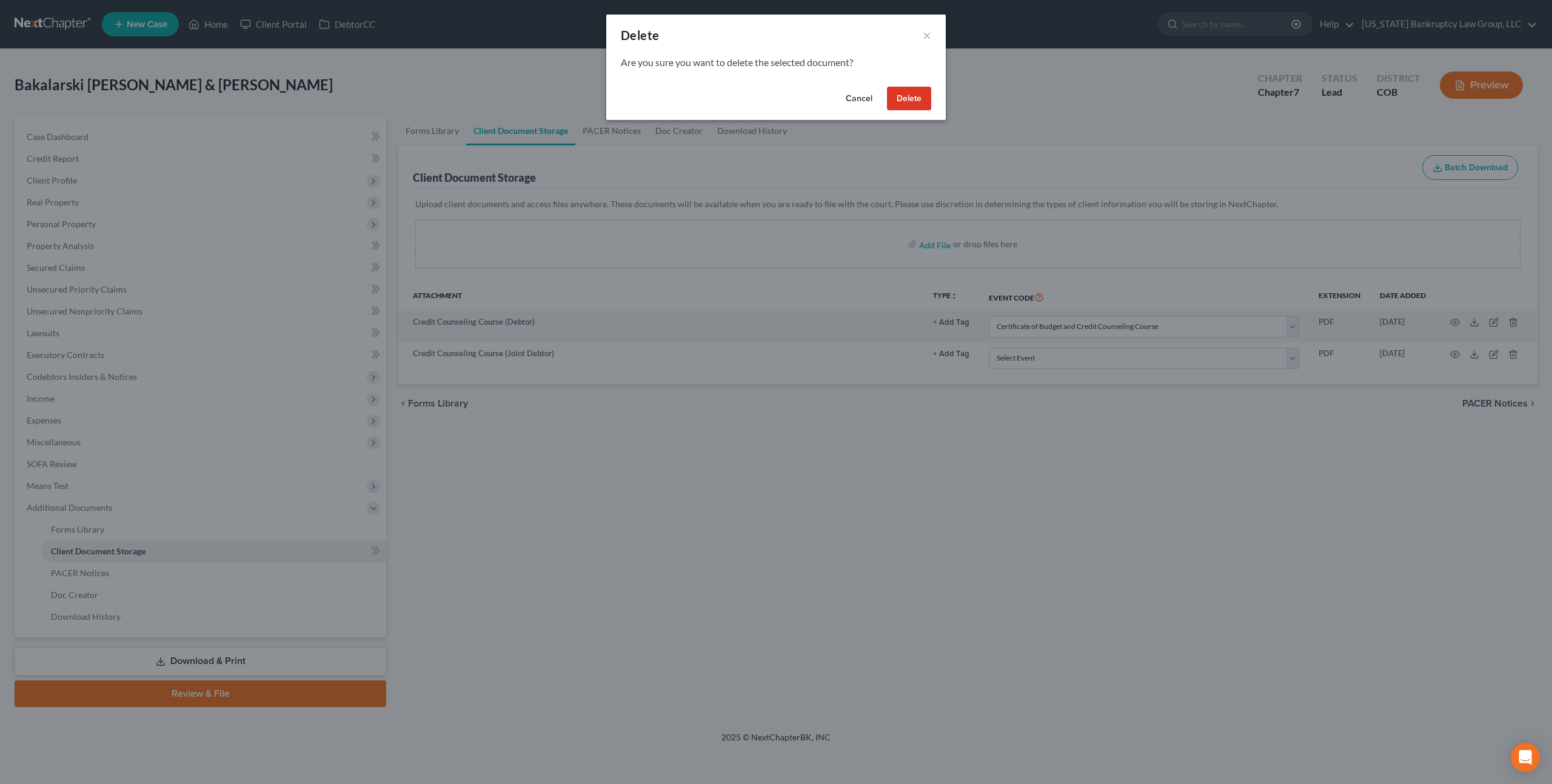
click at [915, 106] on button "Delete" at bounding box center [909, 99] width 44 height 24
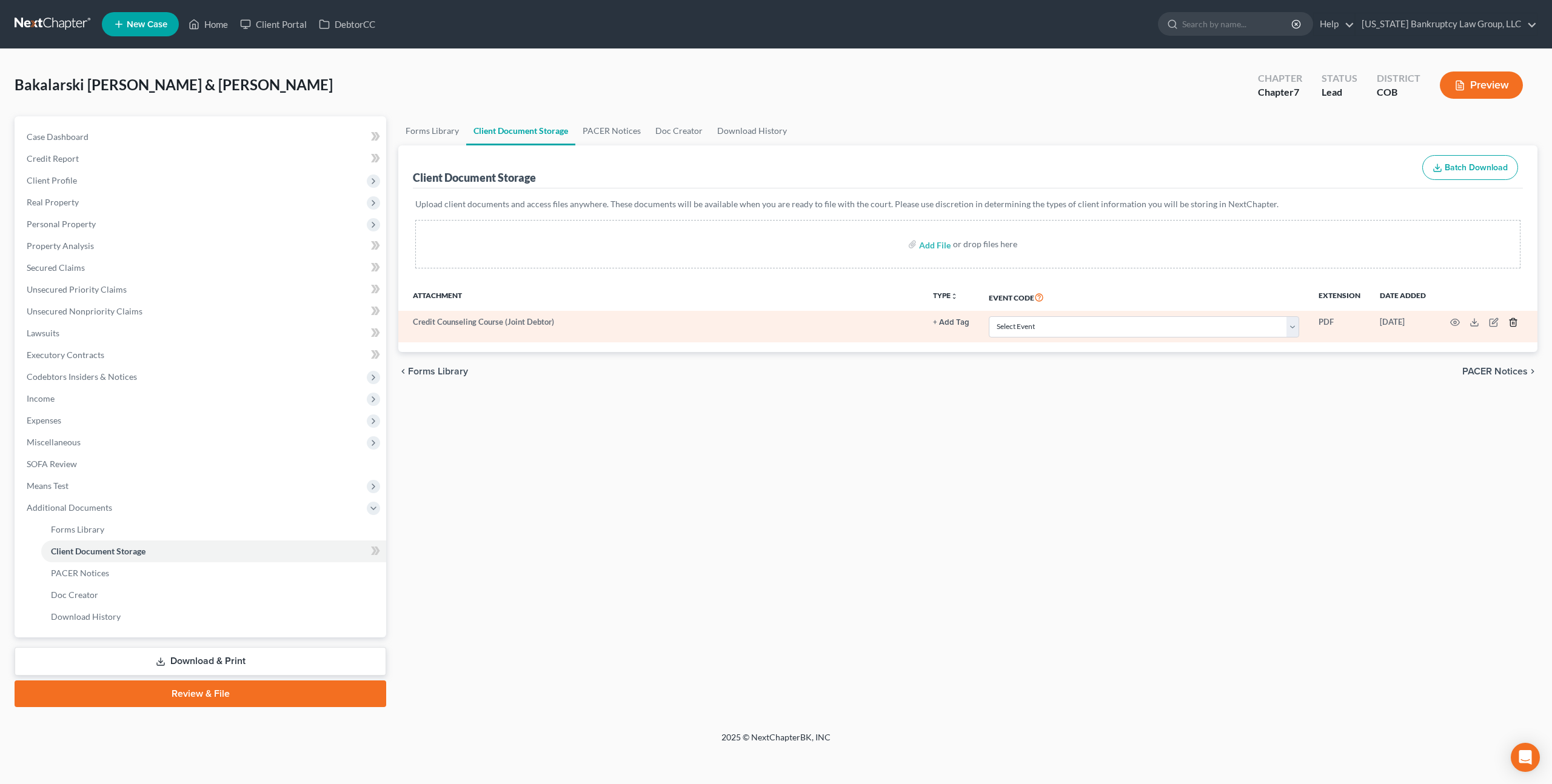
click at [1512, 322] on icon "button" at bounding box center [1513, 322] width 9 height 9
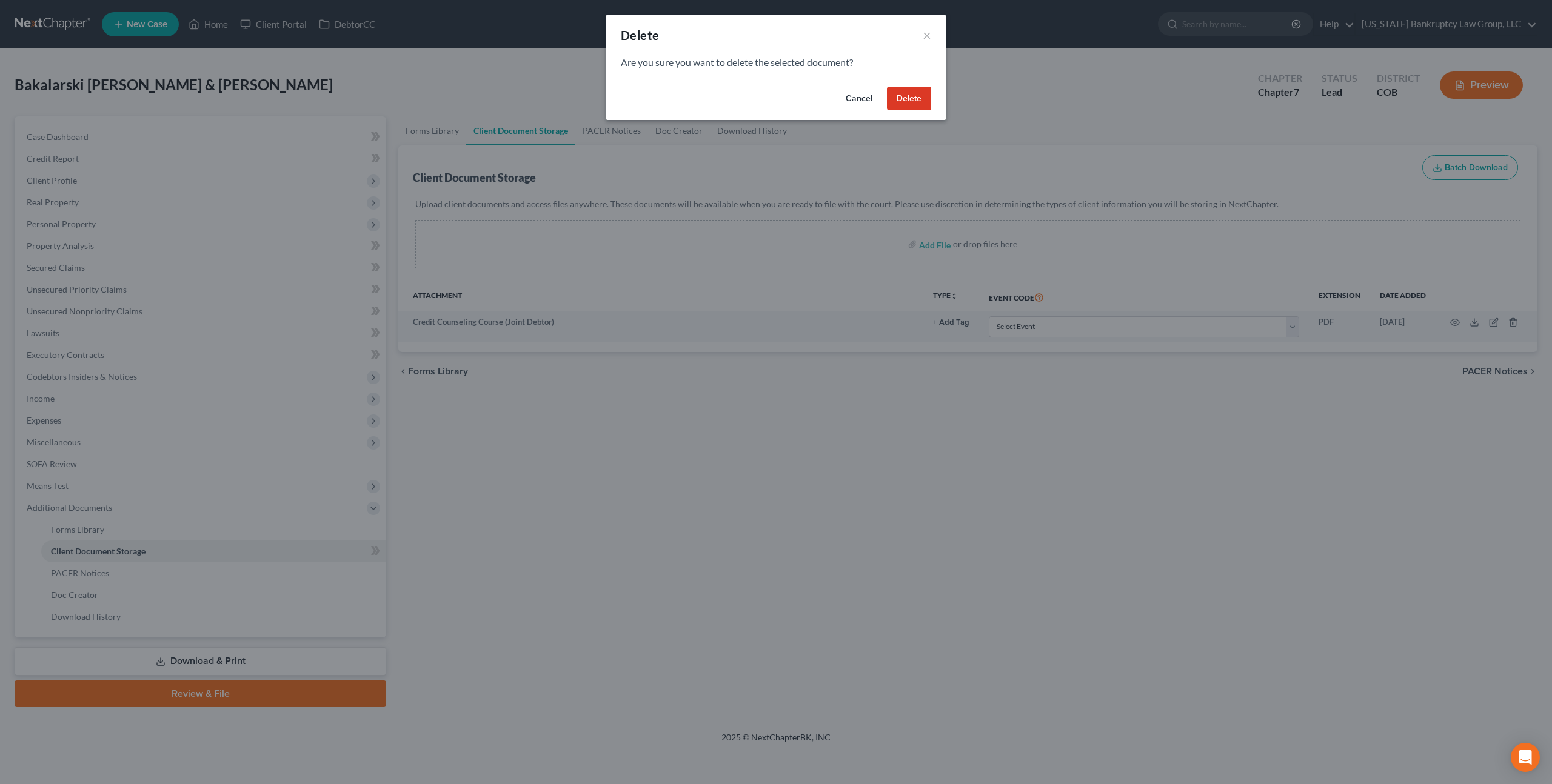
click at [903, 101] on button "Delete" at bounding box center [909, 99] width 44 height 24
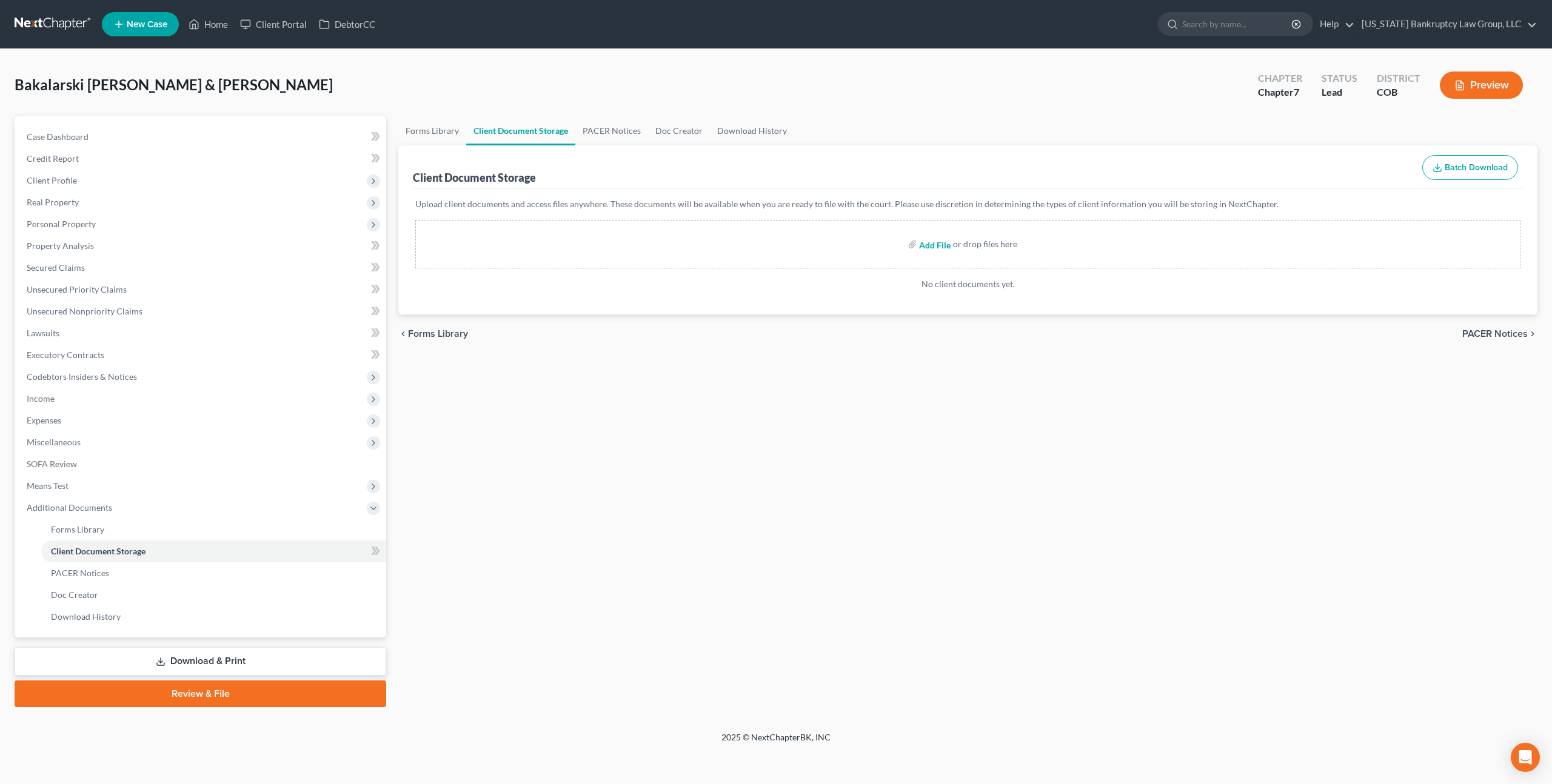
click at [932, 248] on input "file" at bounding box center [933, 244] width 29 height 22
type input "C:\fakepath\Credit Counseling Certificate - Anna.pdf"
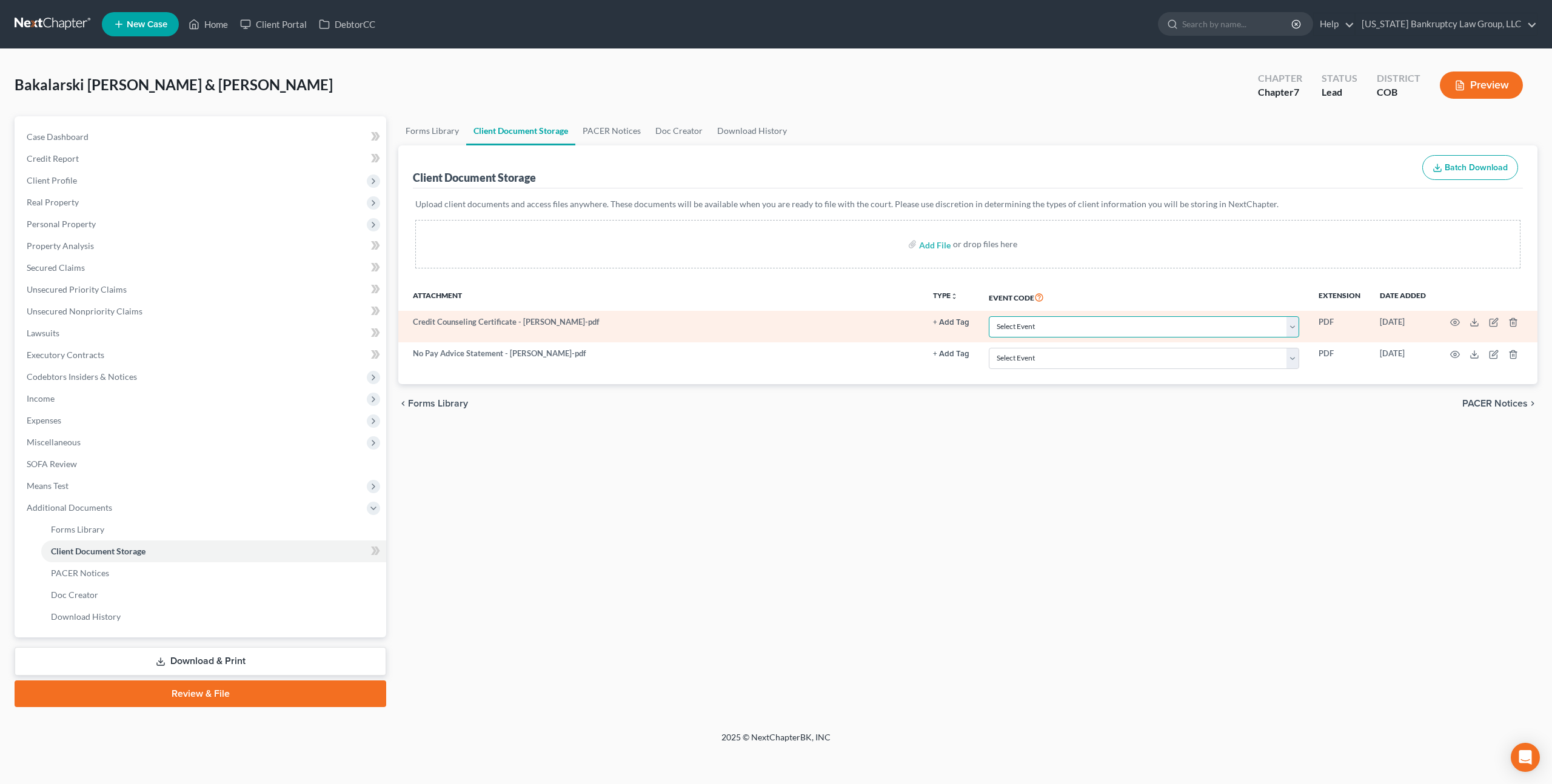
click at [1054, 321] on select "Select Event 1009-1.1 Notice of Amendments 20 Largest Unsecured Creditors Amend…" at bounding box center [1143, 327] width 310 height 22
select select "5"
click at [990, 316] on select "Select Event 1009-1.1 Notice of Amendments 20 Largest Unsecured Creditors Amend…" at bounding box center [1143, 327] width 310 height 22
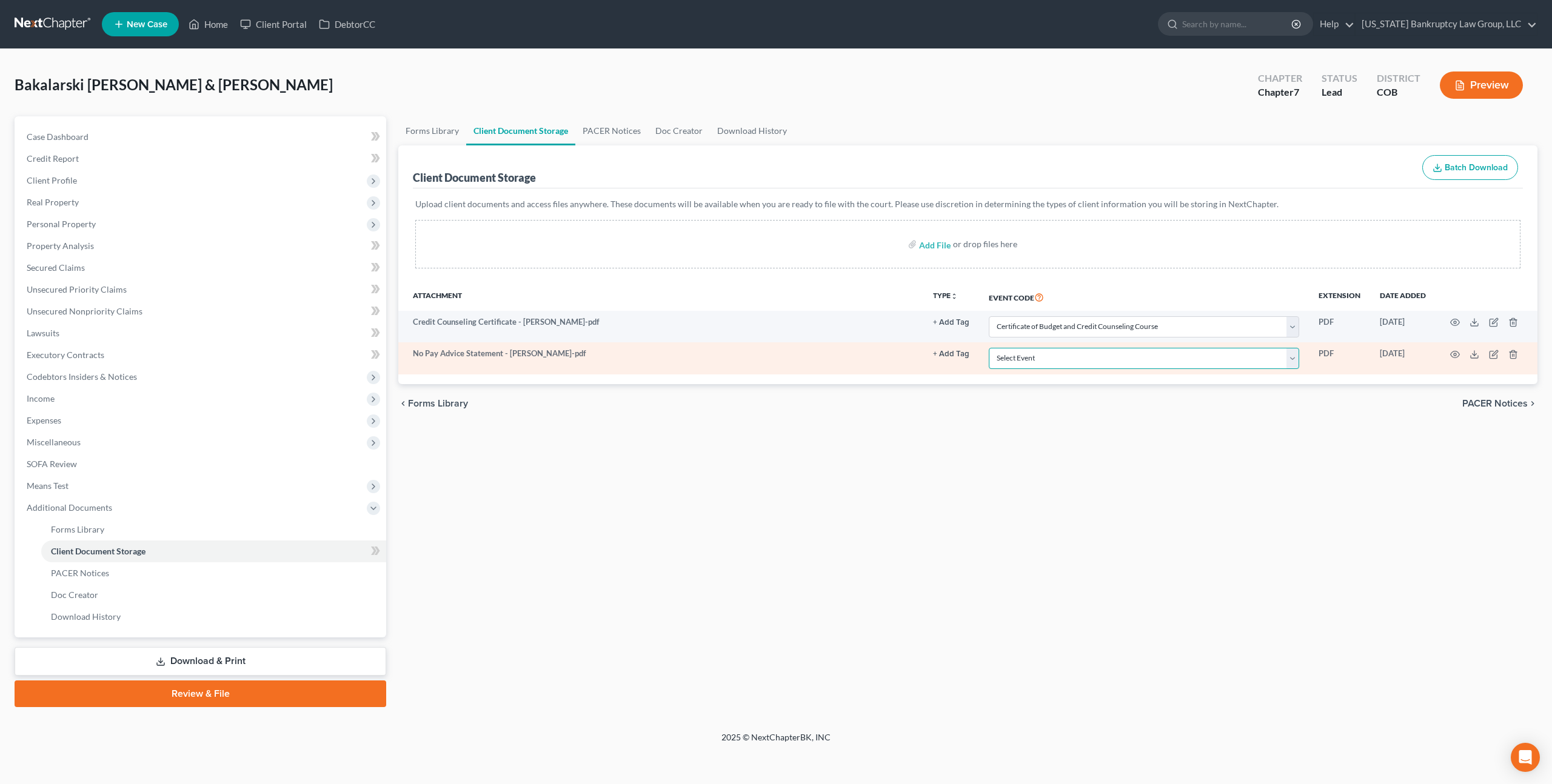
click at [1077, 355] on select "Select Event 1009-1.1 Notice of Amendments 20 Largest Unsecured Creditors Amend…" at bounding box center [1143, 359] width 310 height 22
select select "28"
click at [990, 348] on select "Select Event 1009-1.1 Notice of Amendments 20 Largest Unsecured Creditors Amend…" at bounding box center [1143, 359] width 310 height 22
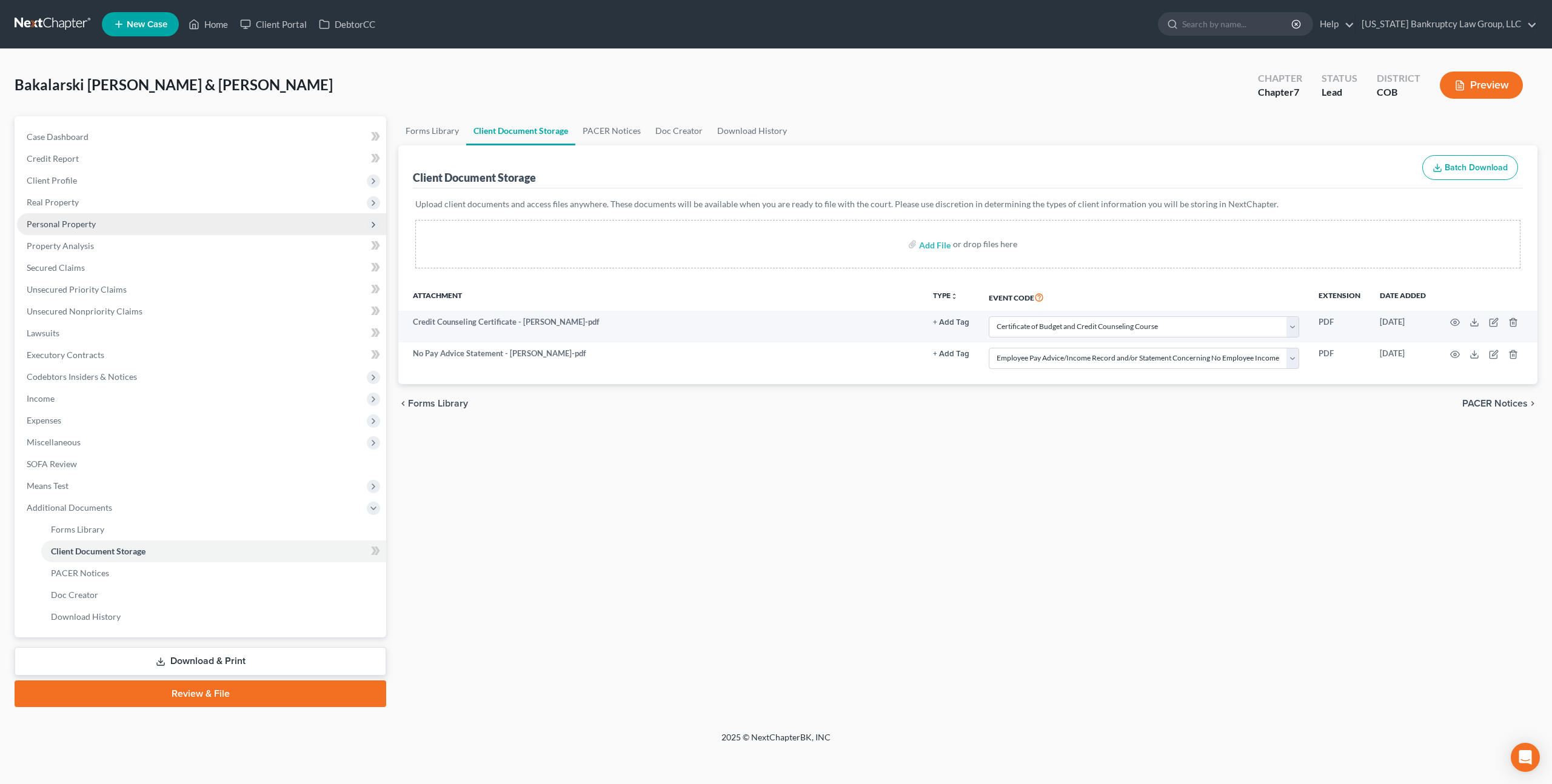
click at [64, 225] on span "Personal Property" at bounding box center [61, 223] width 69 height 10
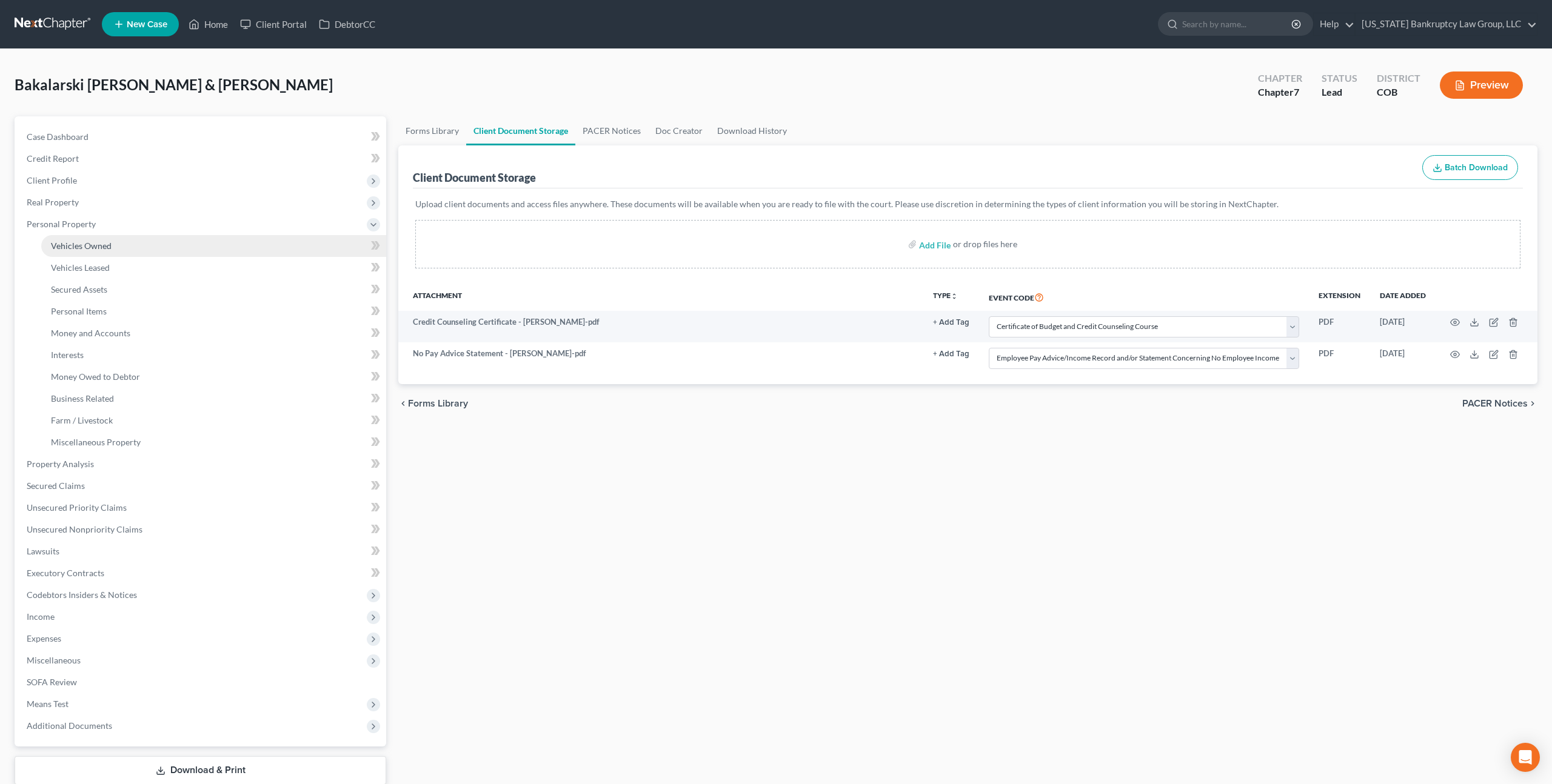
click at [90, 250] on span "Vehicles Owned" at bounding box center [81, 246] width 61 height 10
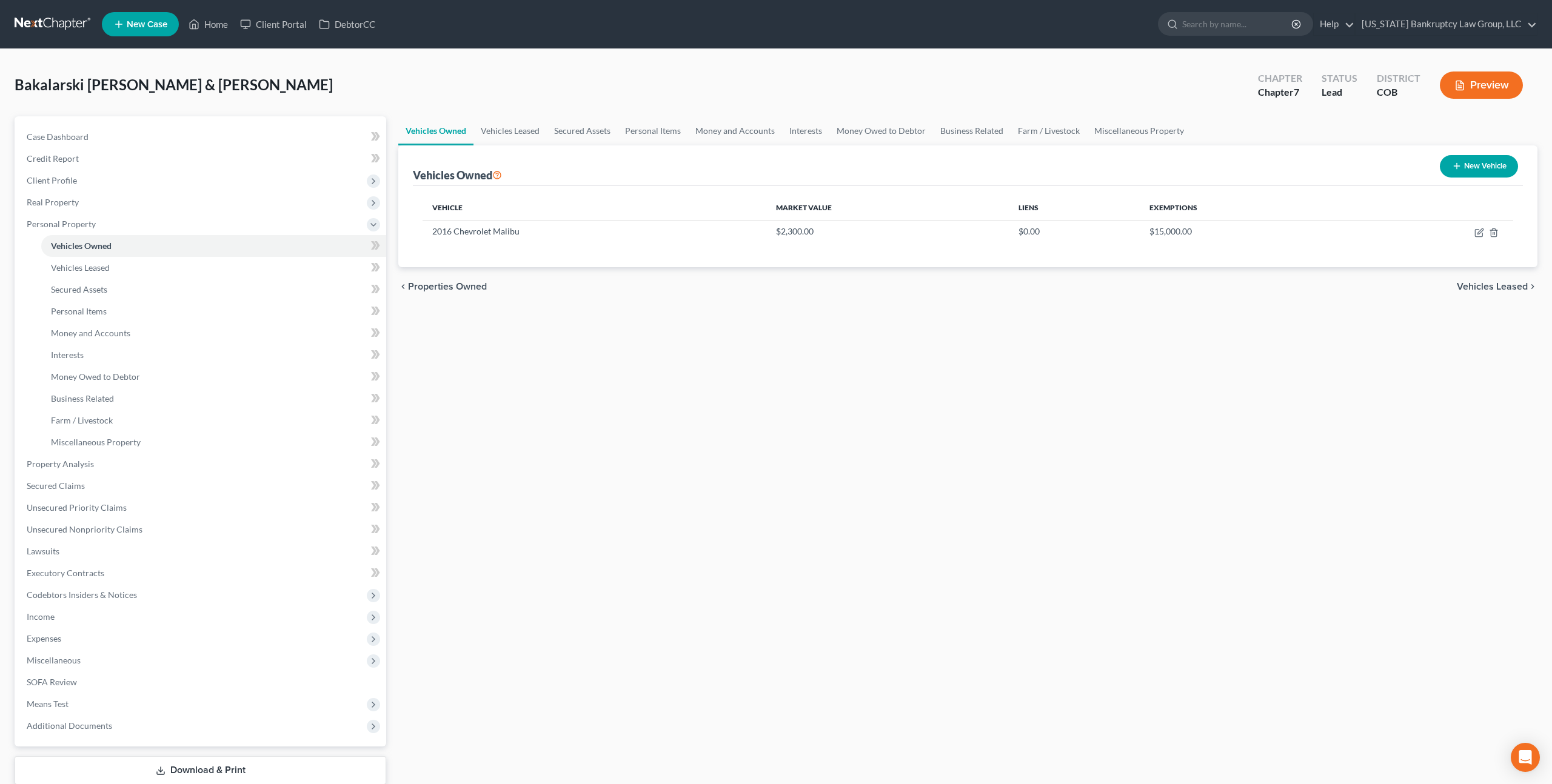
click at [1479, 167] on button "New Vehicle" at bounding box center [1479, 166] width 78 height 22
select select "0"
select select "2"
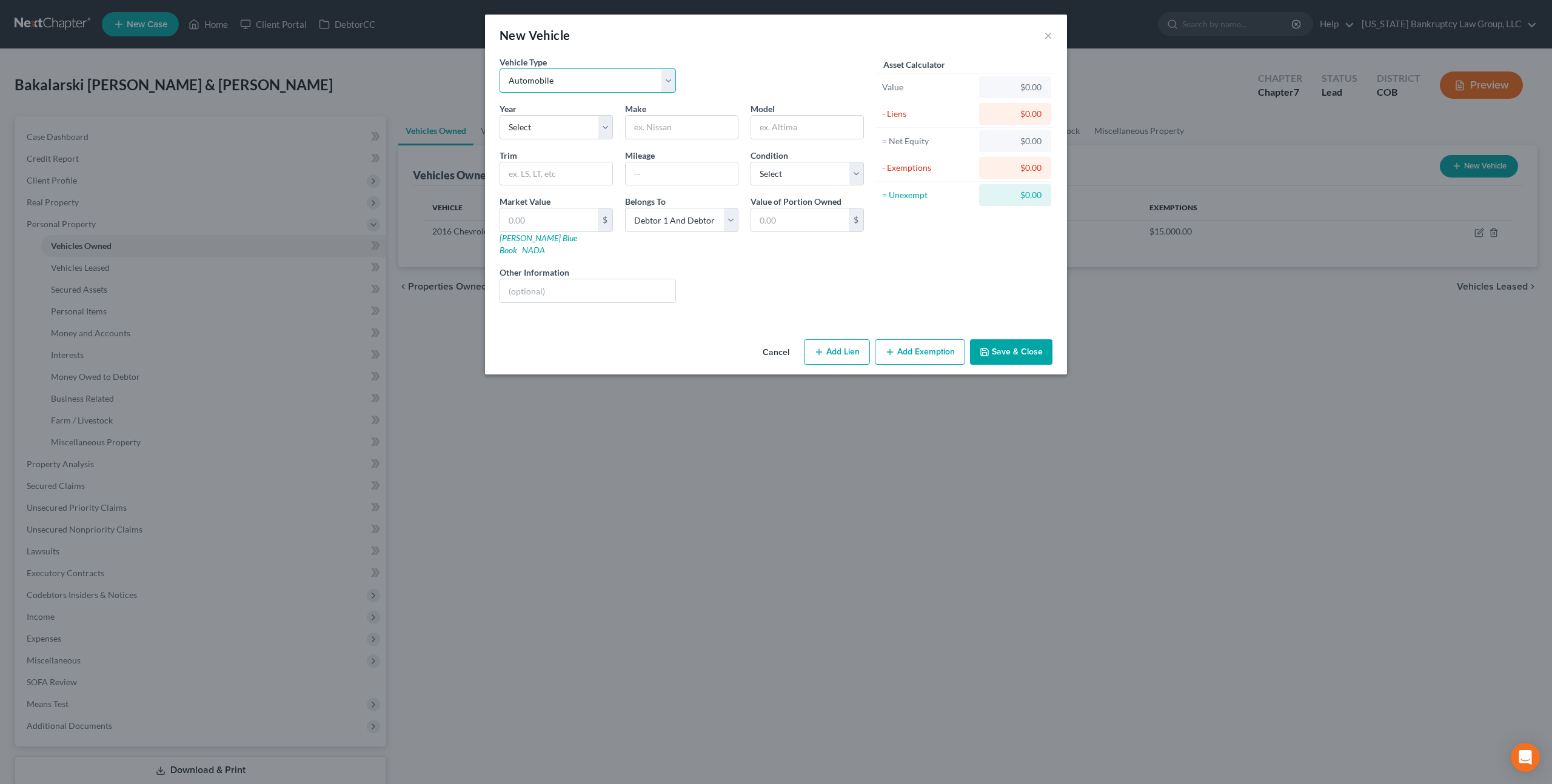
click at [612, 86] on select "Select Automobile Truck Trailer Watercraft Aircraft Motor Home Atv Other Vehicle" at bounding box center [588, 81] width 176 height 24
select select "7"
click at [499, 69] on select "Select Automobile Truck Trailer Watercraft Aircraft Motor Home Atv Other Vehicle" at bounding box center [588, 81] width 176 height 24
click at [773, 341] on button "Cancel" at bounding box center [776, 353] width 46 height 24
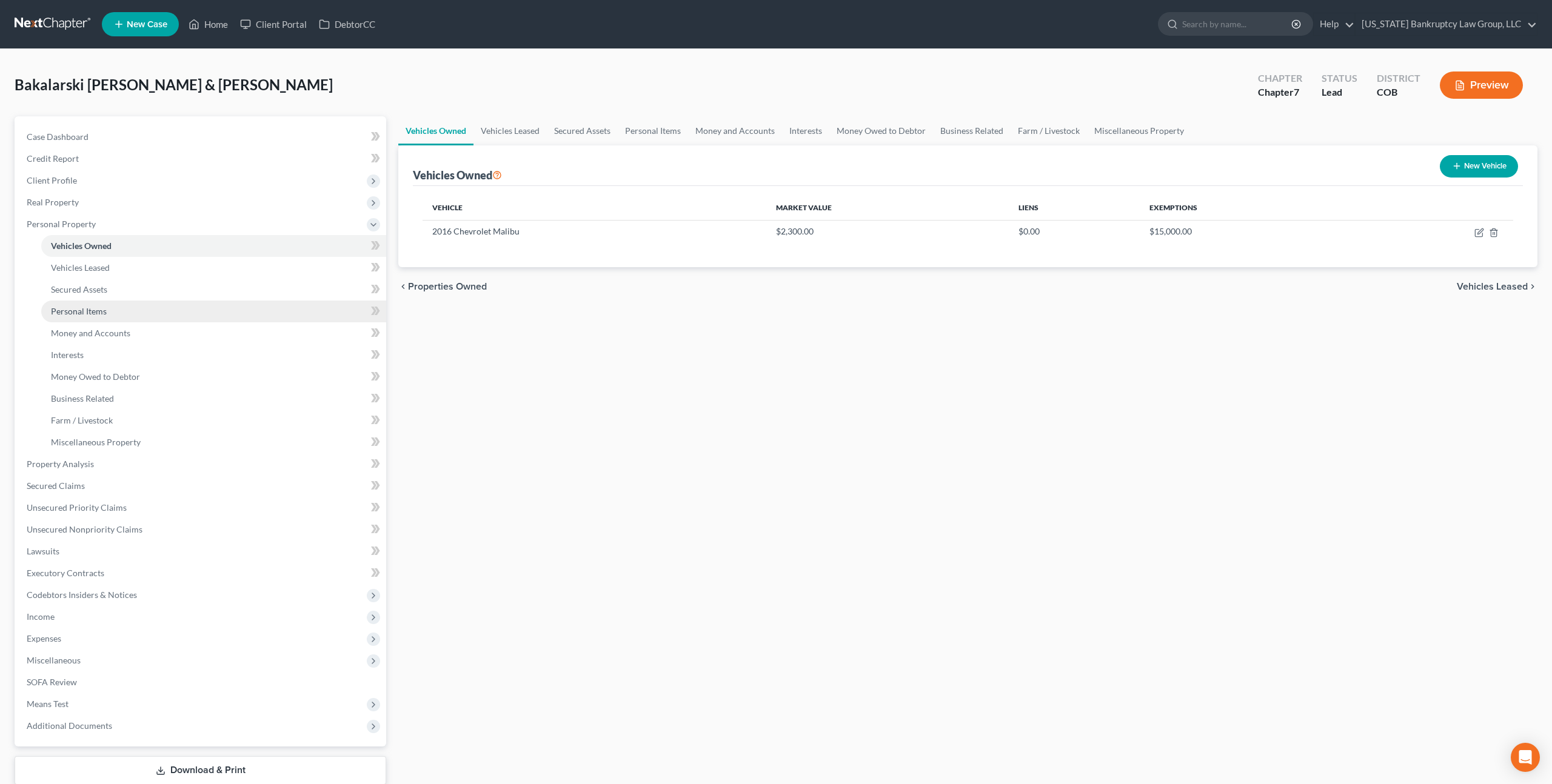
click at [91, 315] on span "Personal Items" at bounding box center [79, 311] width 56 height 10
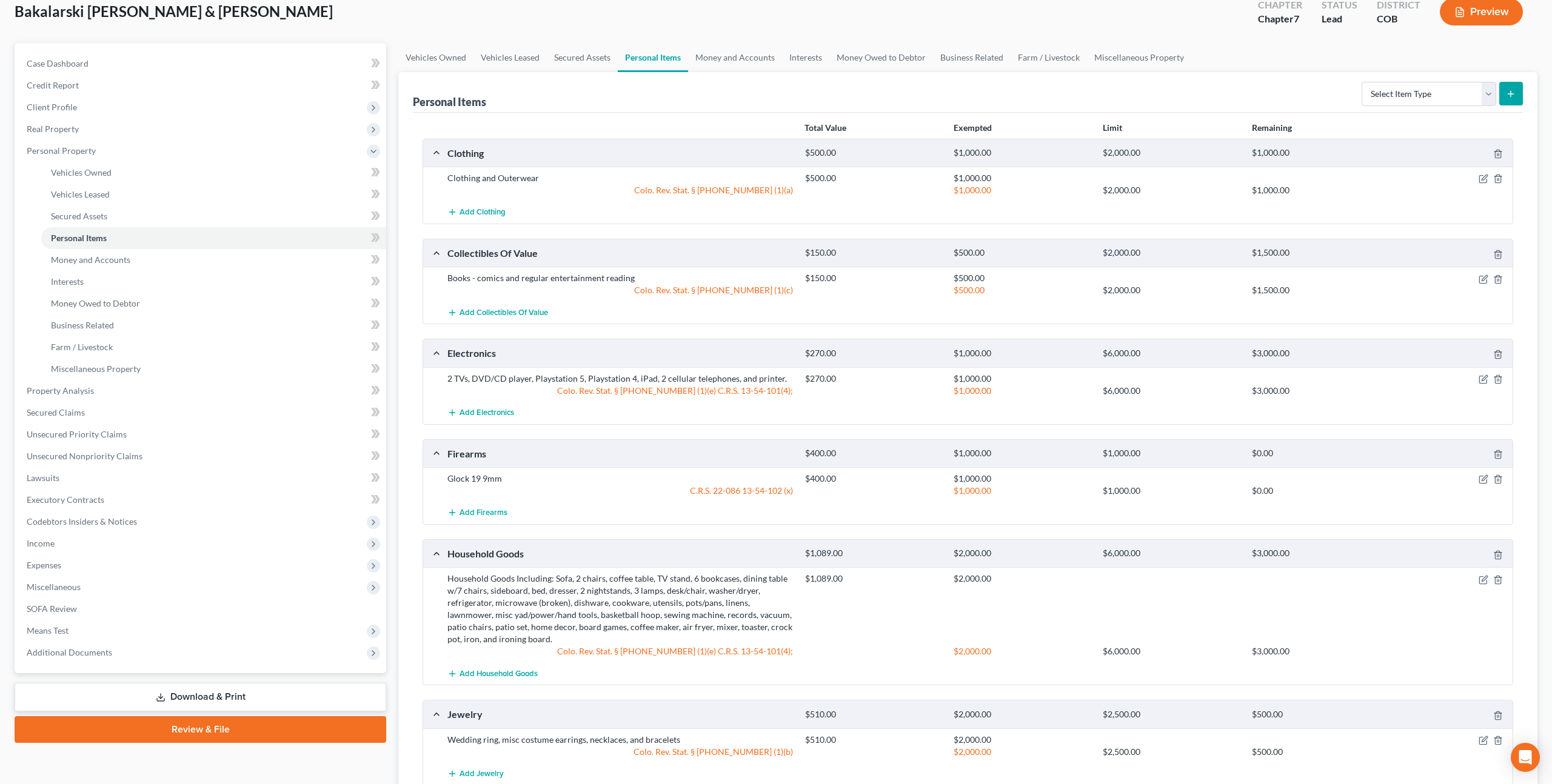
scroll to position [92, 0]
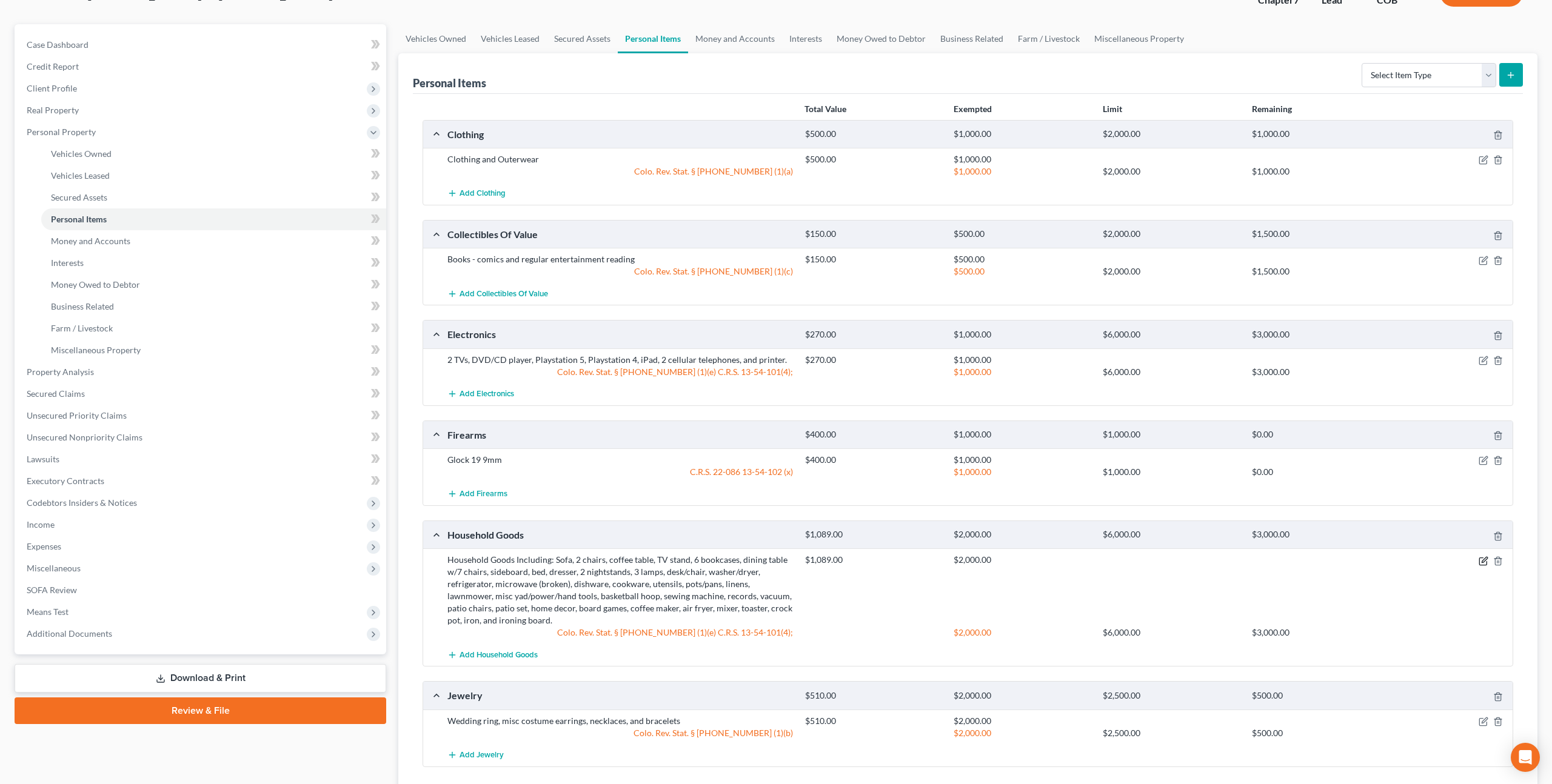
click at [1482, 561] on icon "button" at bounding box center [1484, 560] width 5 height 5
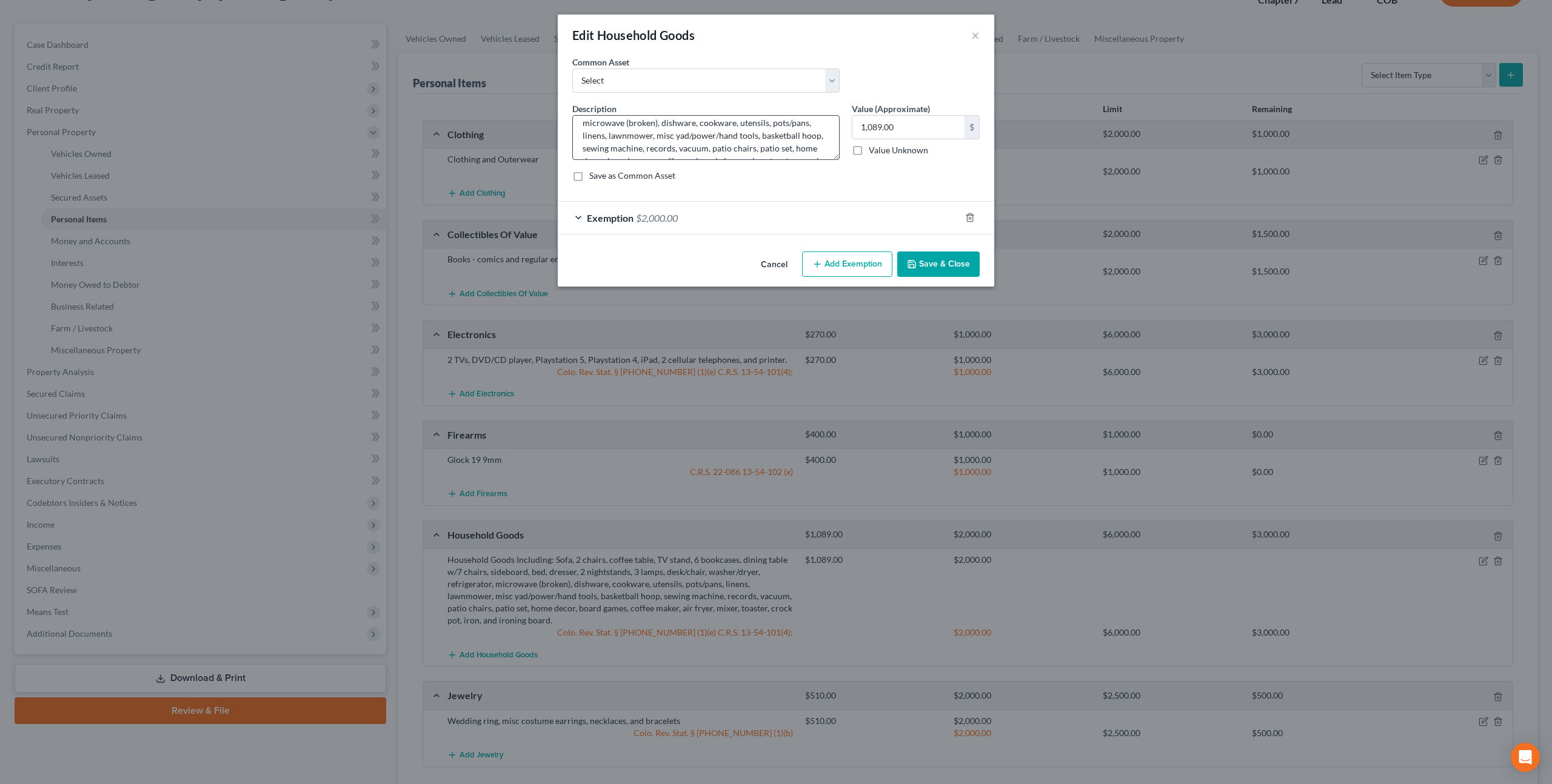
scroll to position [76, 0]
click at [682, 146] on textarea "Household Goods Including: Sofa, 2 chairs, coffee table, TV stand, 6 bookcases,…" at bounding box center [705, 137] width 267 height 45
click at [625, 147] on textarea "Household Goods Including: Sofa, 2 chairs, coffee table, TV stand, 6 bookcases,…" at bounding box center [705, 137] width 267 height 45
type textarea "Household Goods Including: Sofa, 2 chairs, coffee table, TV stand, 6 bookcases,…"
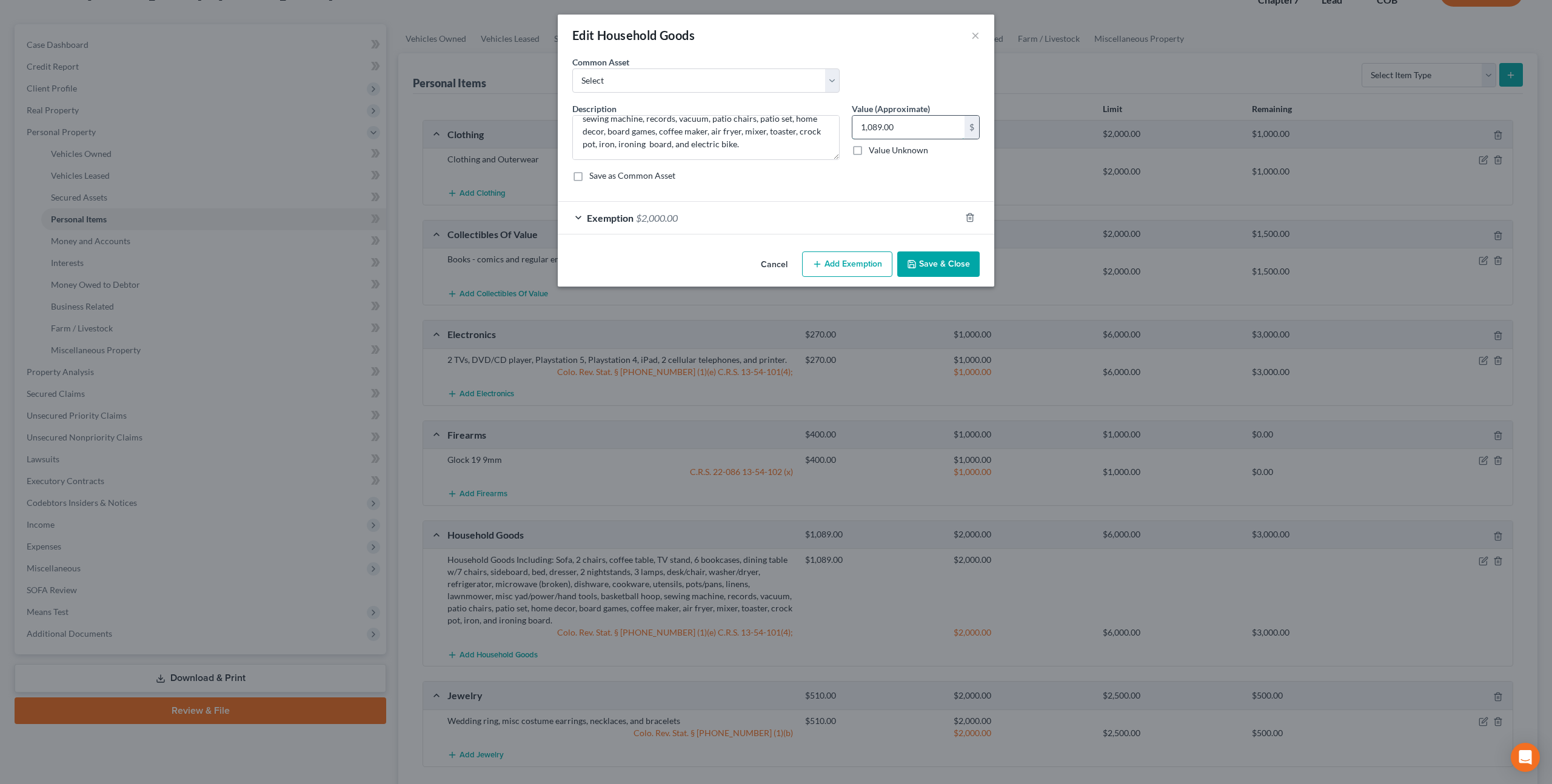
click at [860, 129] on input "1,089.00" at bounding box center [908, 127] width 112 height 23
type input "1,500.00"
click at [925, 259] on button "Save & Close" at bounding box center [938, 264] width 82 height 26
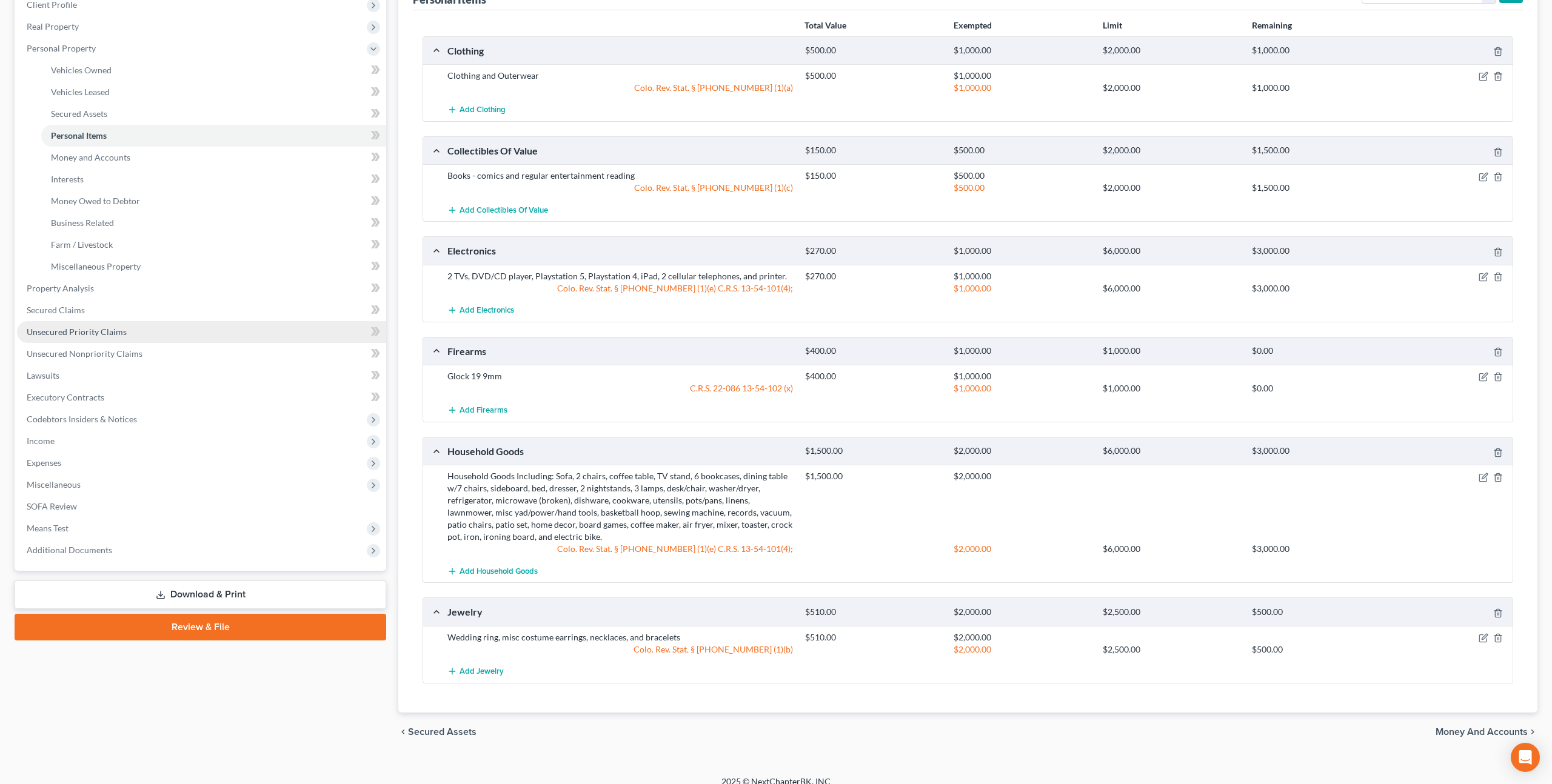
scroll to position [188, 0]
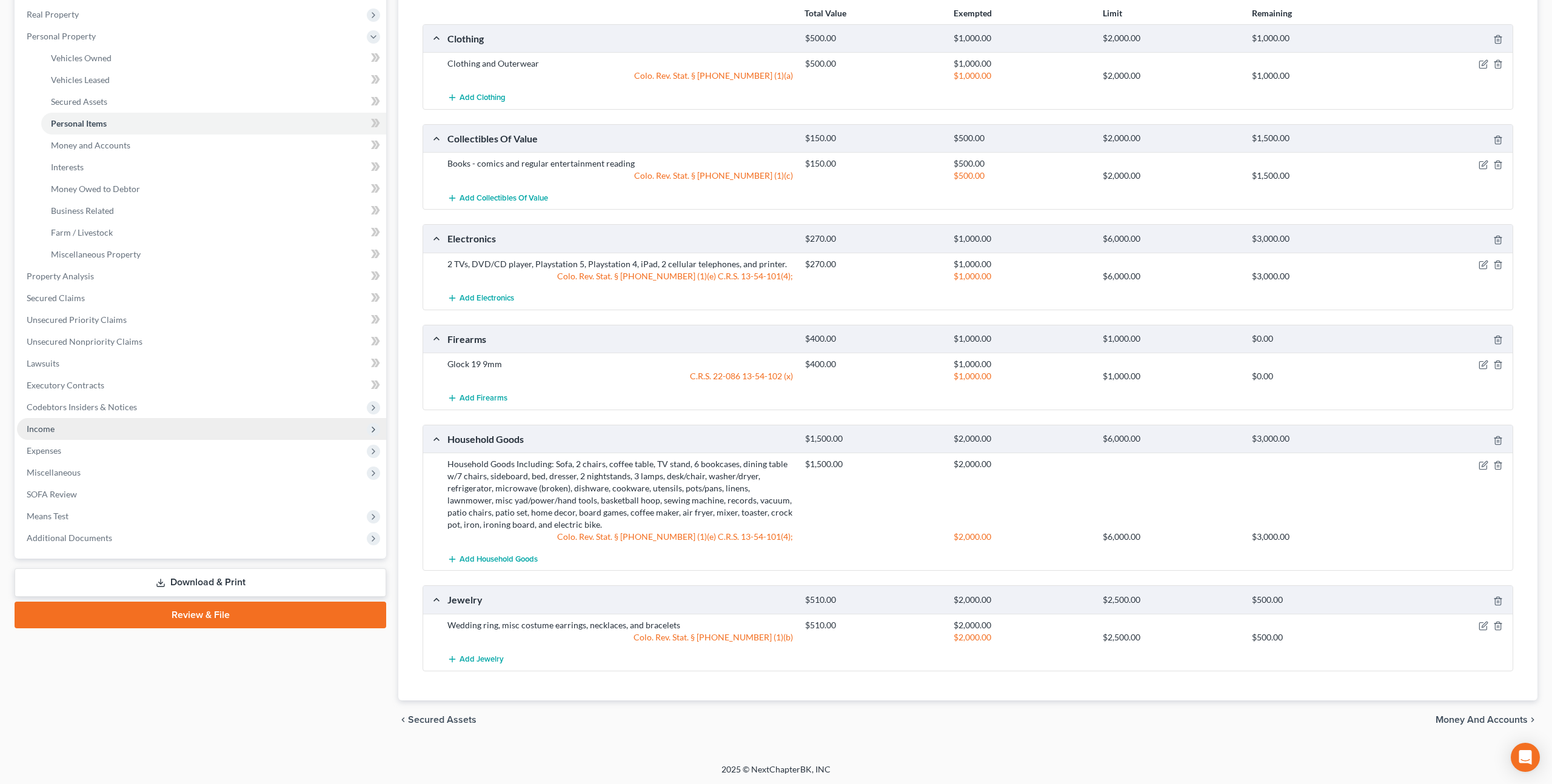
click at [65, 430] on span "Income" at bounding box center [201, 429] width 369 height 22
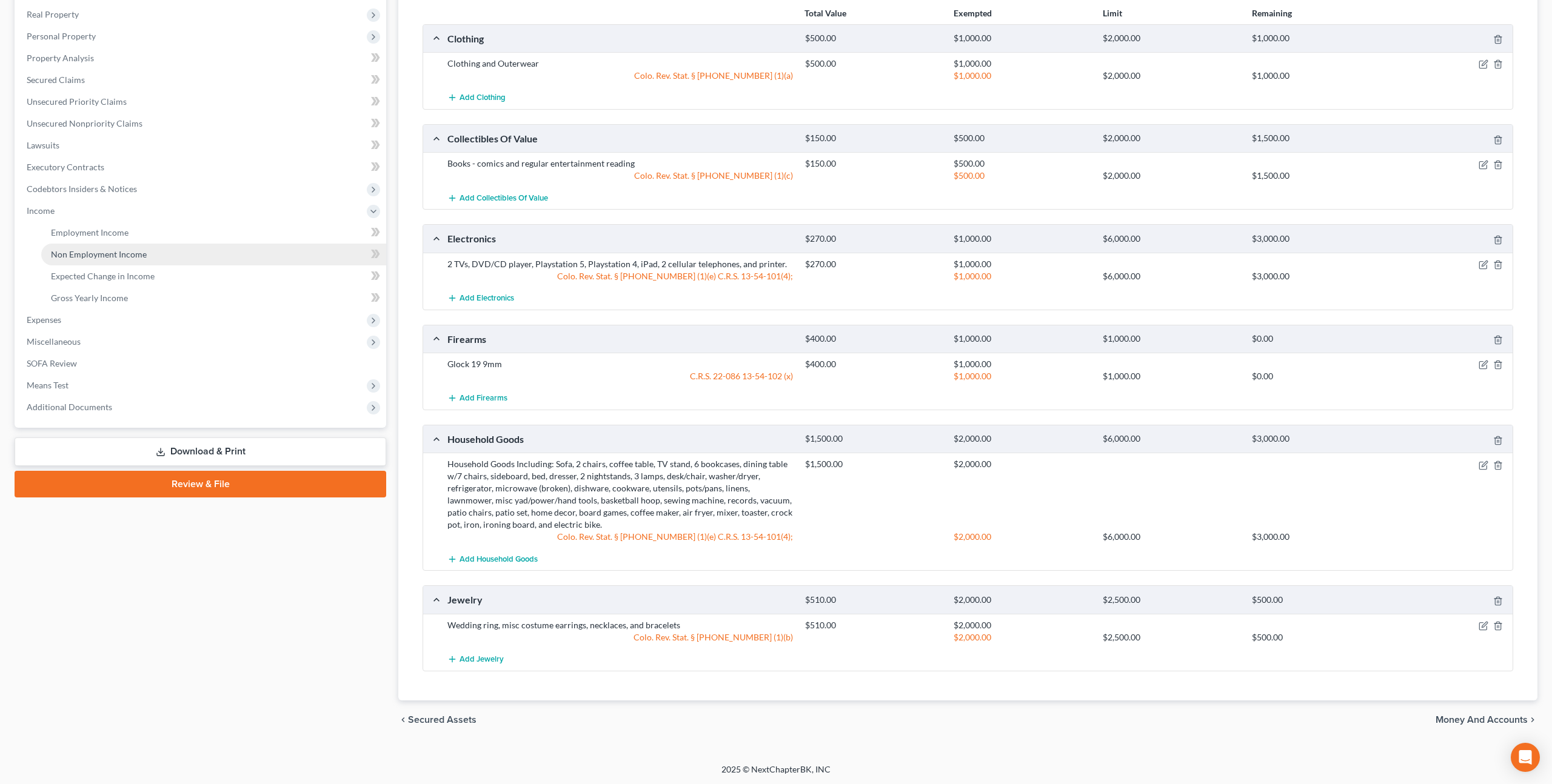
click at [125, 259] on link "Non Employment Income" at bounding box center [213, 254] width 345 height 22
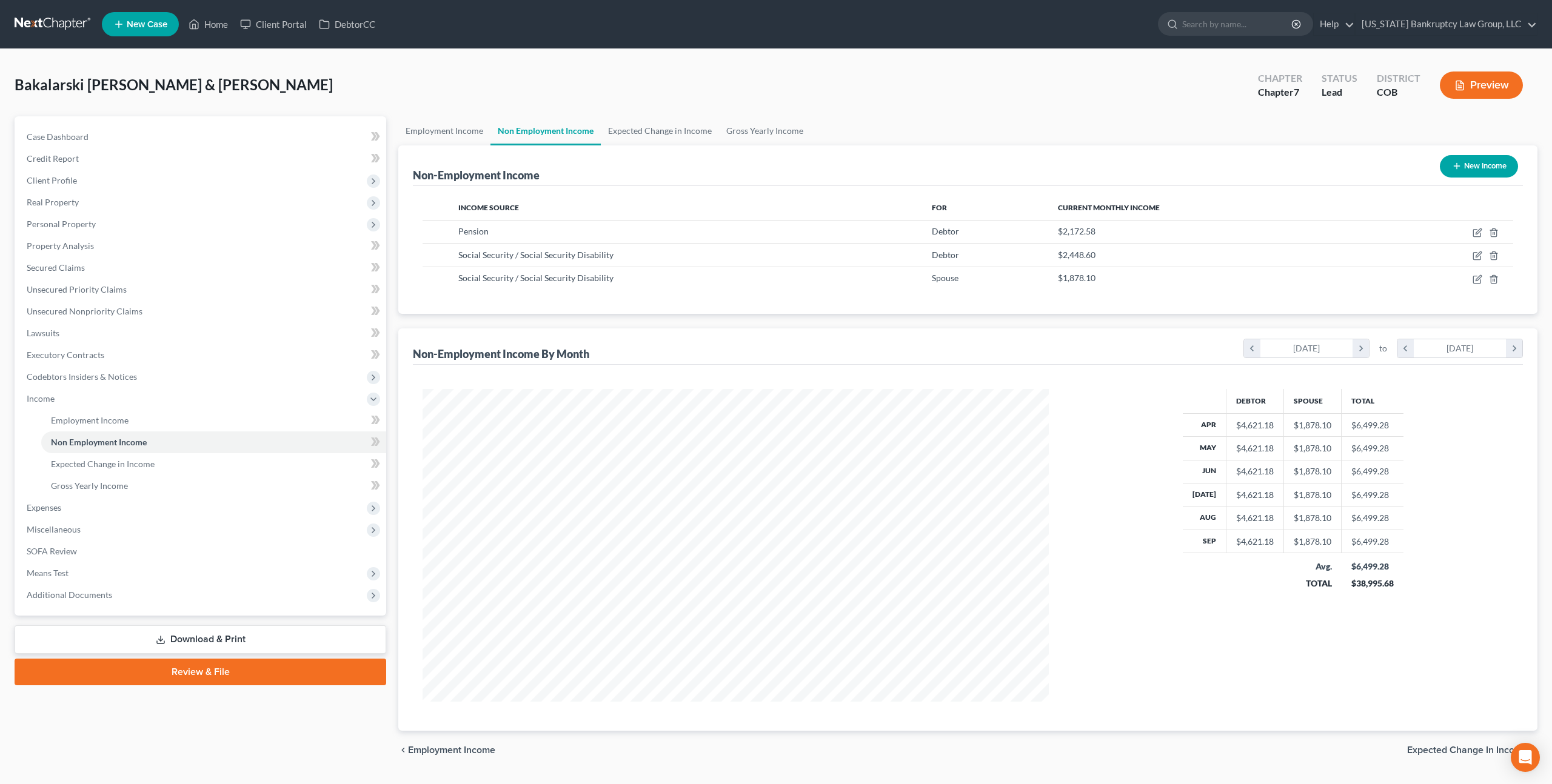
scroll to position [313, 649]
click at [1477, 257] on icon "button" at bounding box center [1477, 256] width 9 height 9
select select "4"
select select "0"
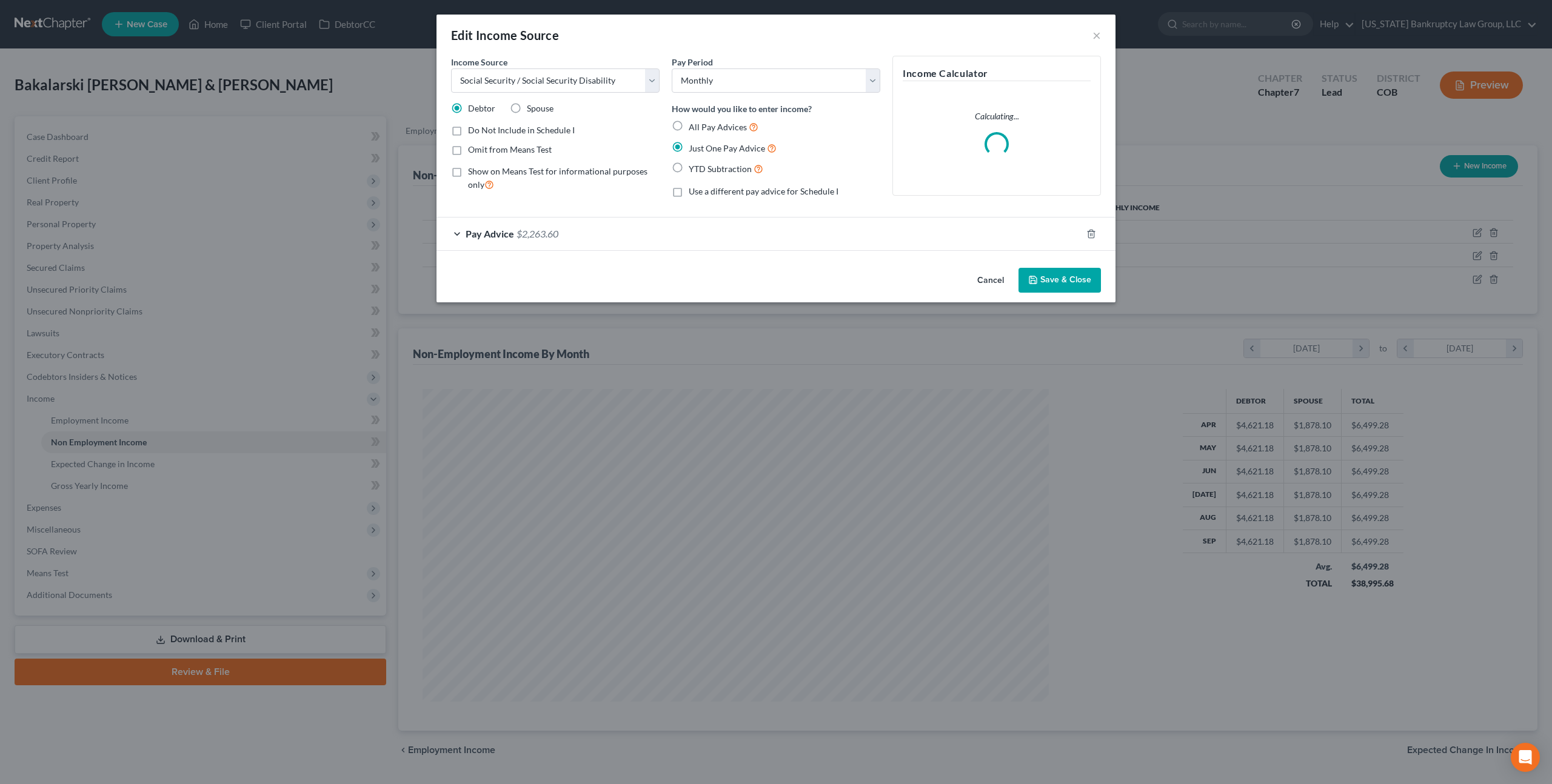
click at [942, 238] on div "Pay Advice $2,263.60" at bounding box center [759, 234] width 645 height 32
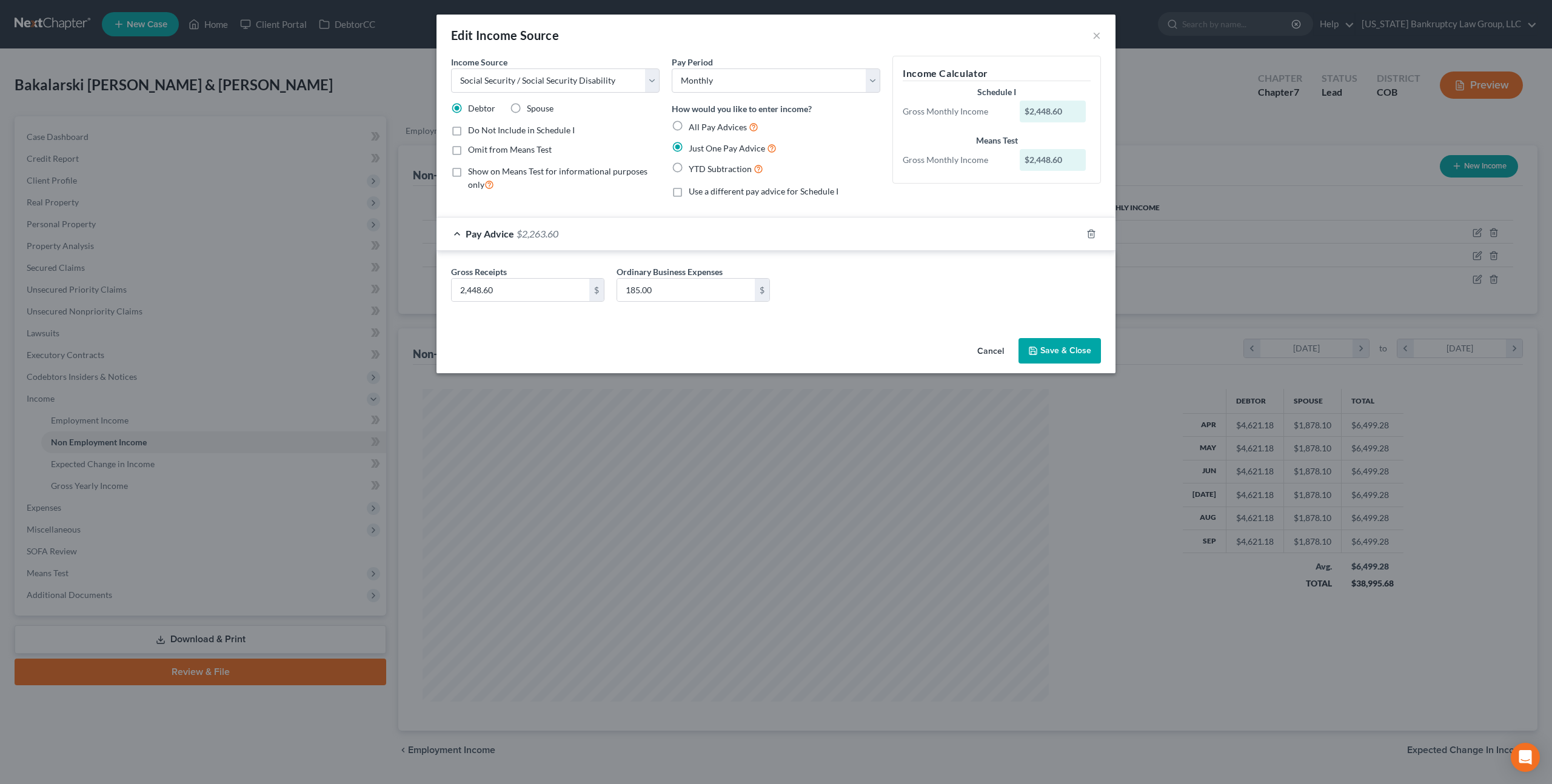
click at [1040, 346] on button "Save & Close" at bounding box center [1059, 351] width 82 height 26
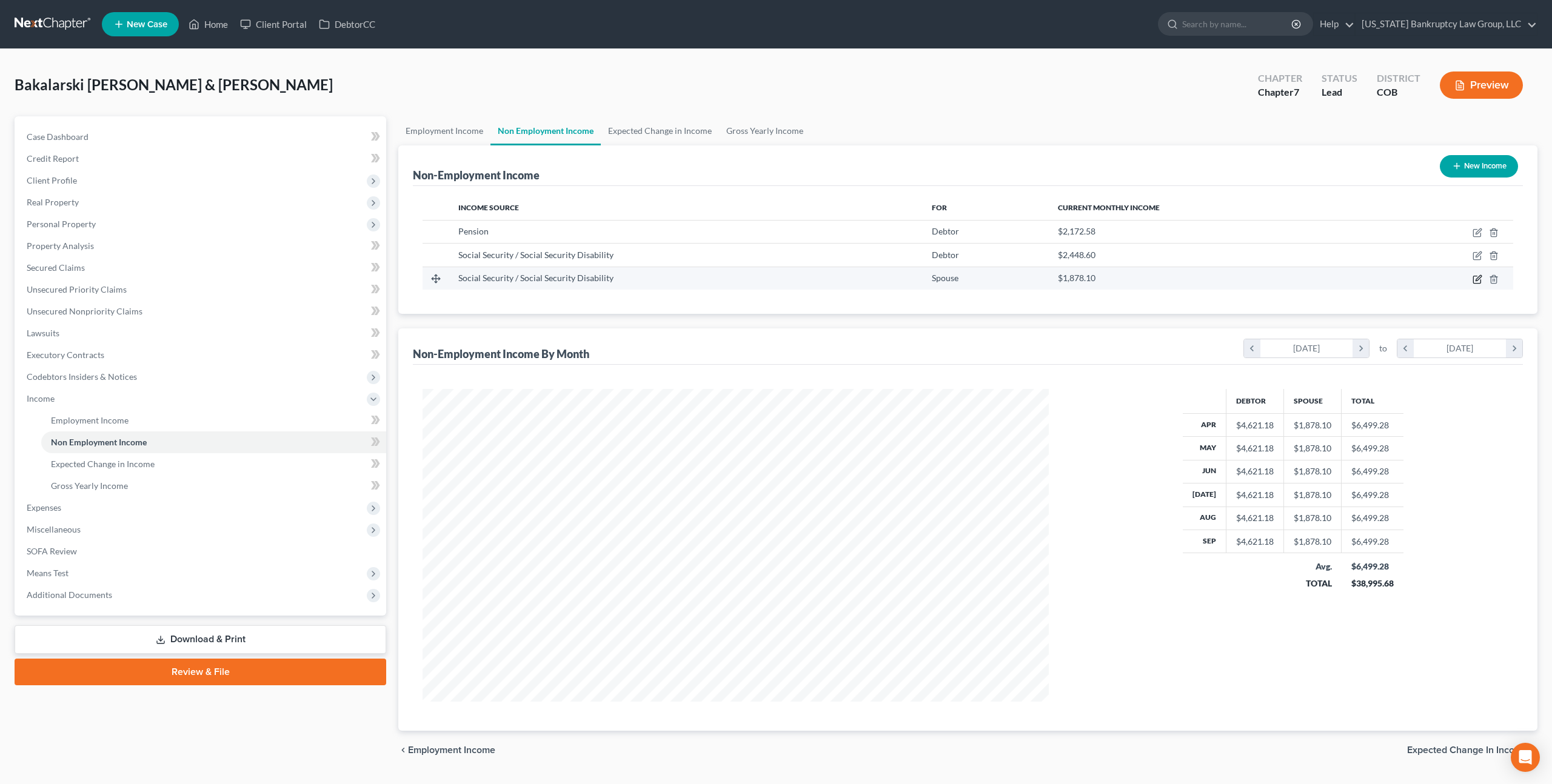
click at [1479, 279] on icon "button" at bounding box center [1477, 279] width 9 height 9
select select "4"
select select "0"
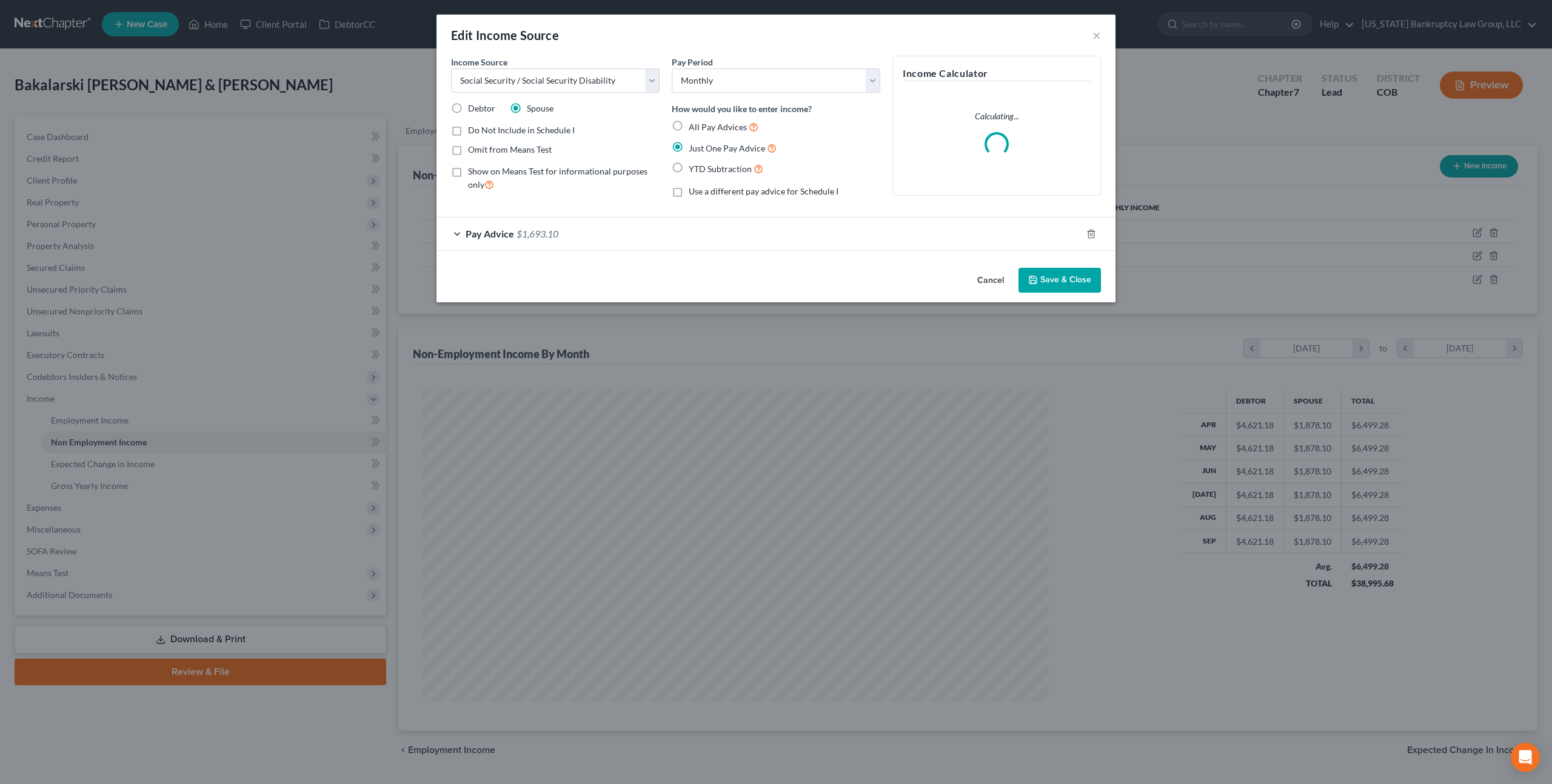
click at [802, 227] on div "Pay Advice $1,693.10" at bounding box center [759, 234] width 645 height 32
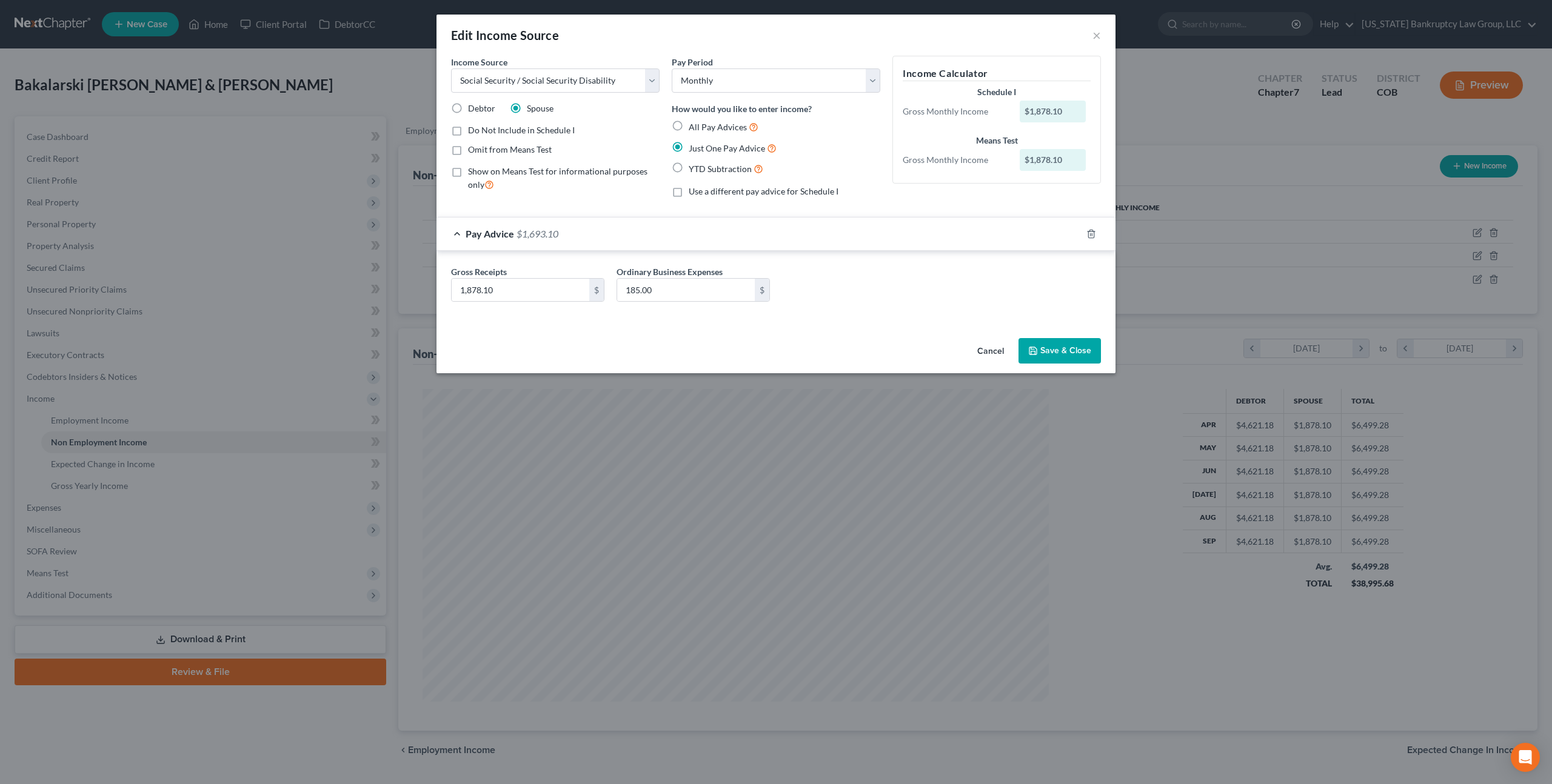
click at [1039, 338] on button "Save & Close" at bounding box center [1059, 351] width 82 height 26
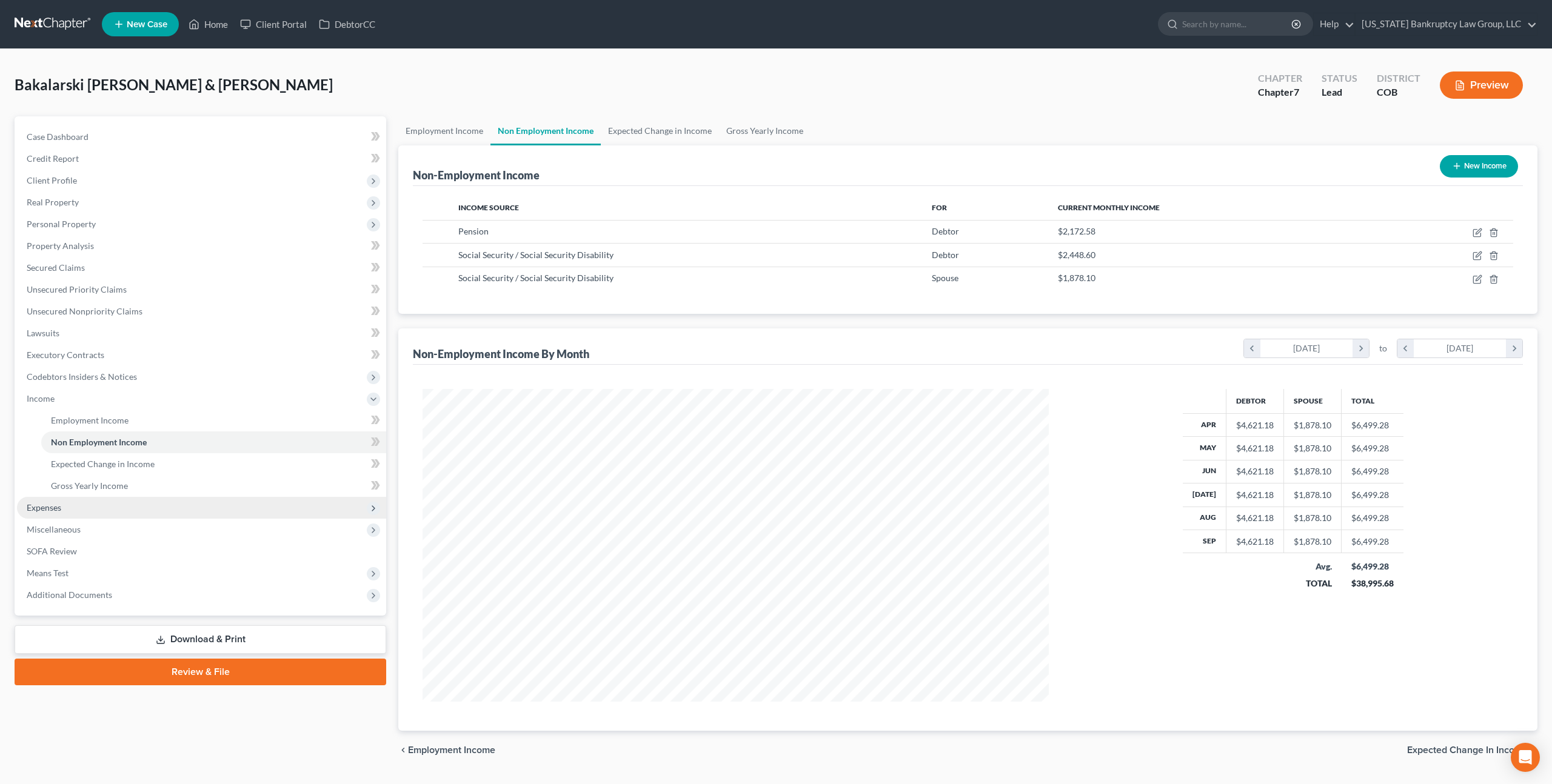
click at [52, 509] on span "Expenses" at bounding box center [44, 507] width 34 height 10
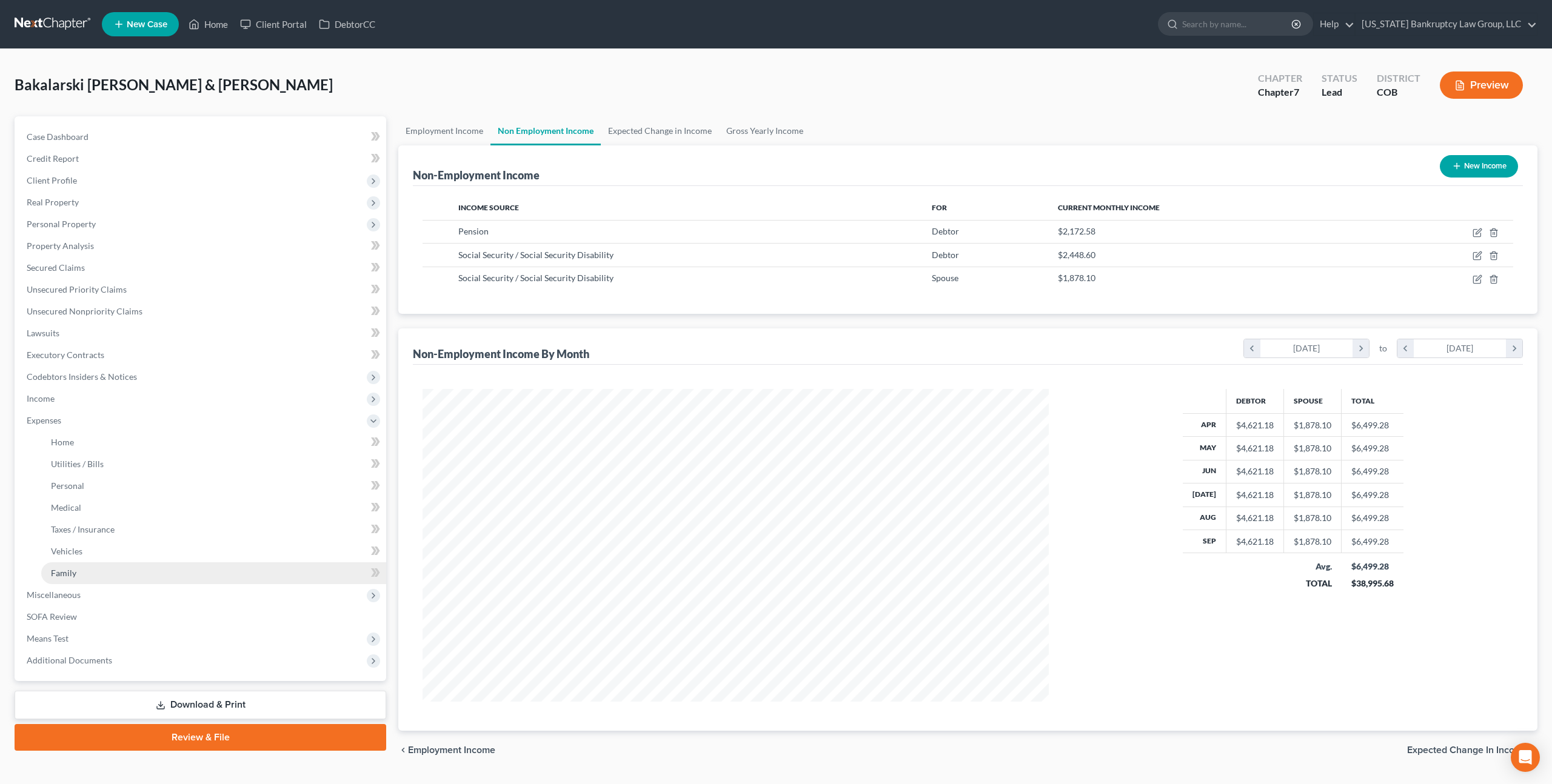
click at [82, 571] on link "Family" at bounding box center [213, 573] width 345 height 22
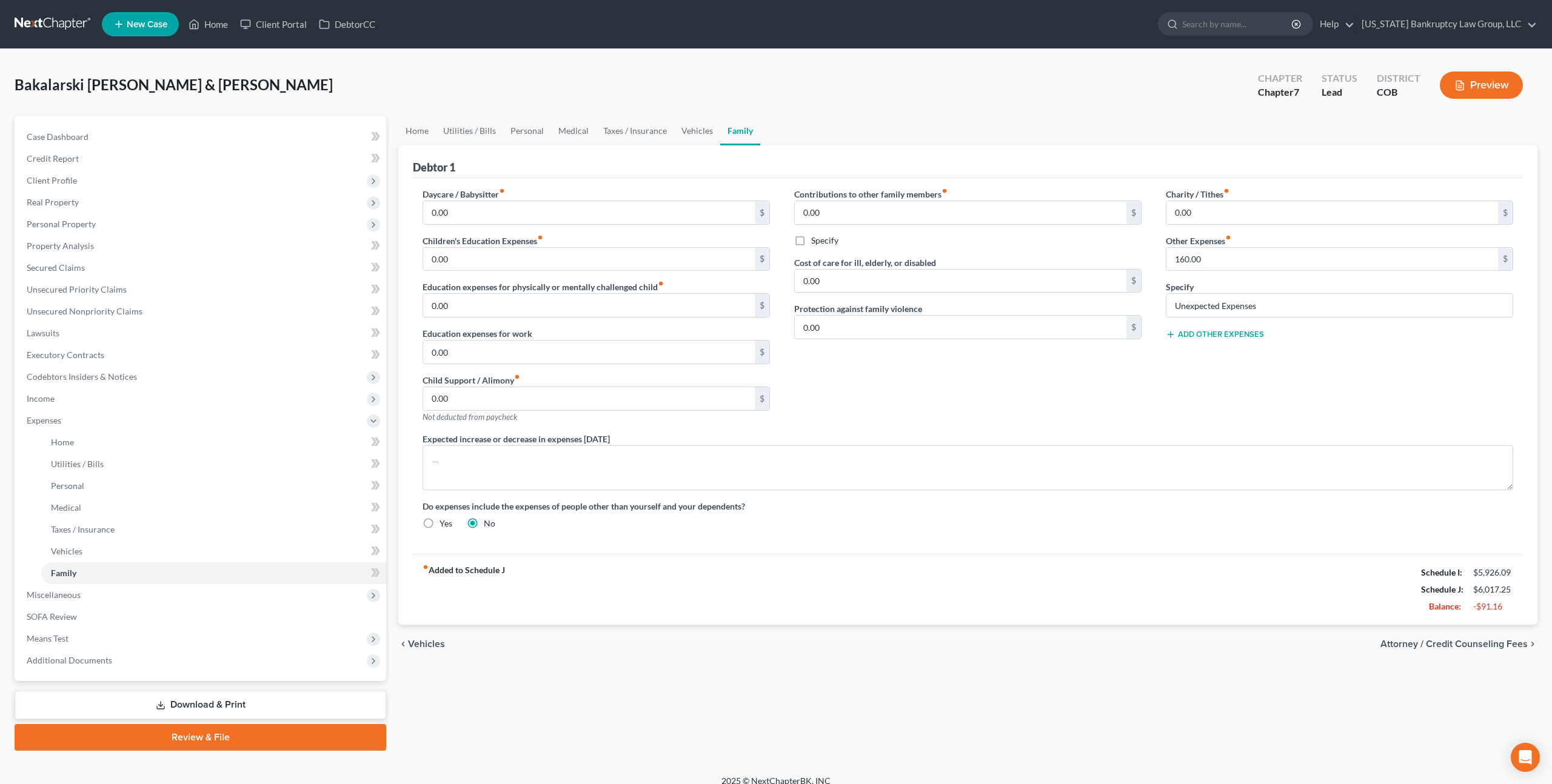
click at [1209, 332] on button "Add Other Expenses" at bounding box center [1215, 334] width 98 height 9
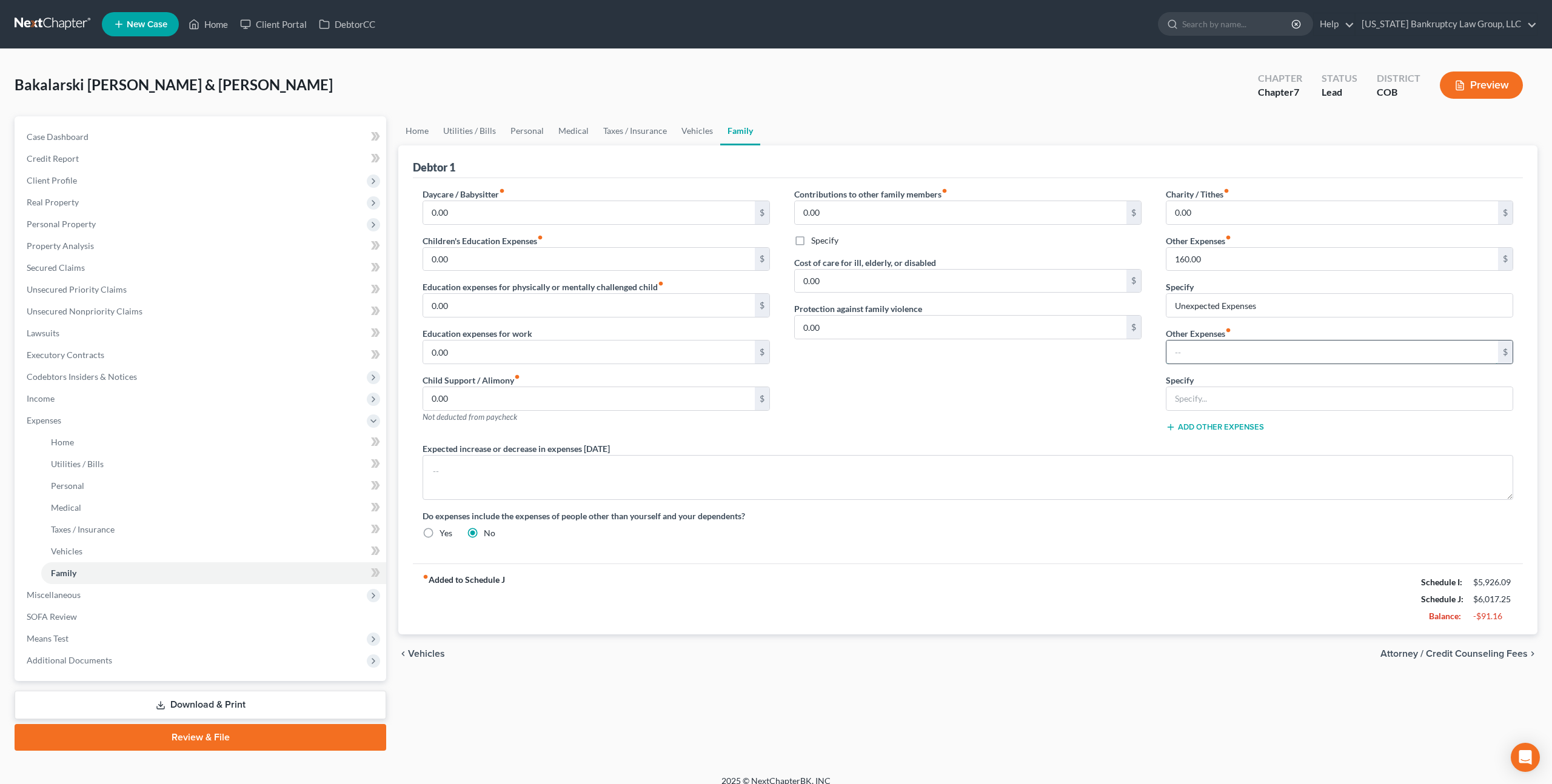
click at [1179, 351] on input "text" at bounding box center [1332, 352] width 332 height 23
type input "3,956.70"
paste input "Social security disability income unavailable to bankruptcy estate per exemption"
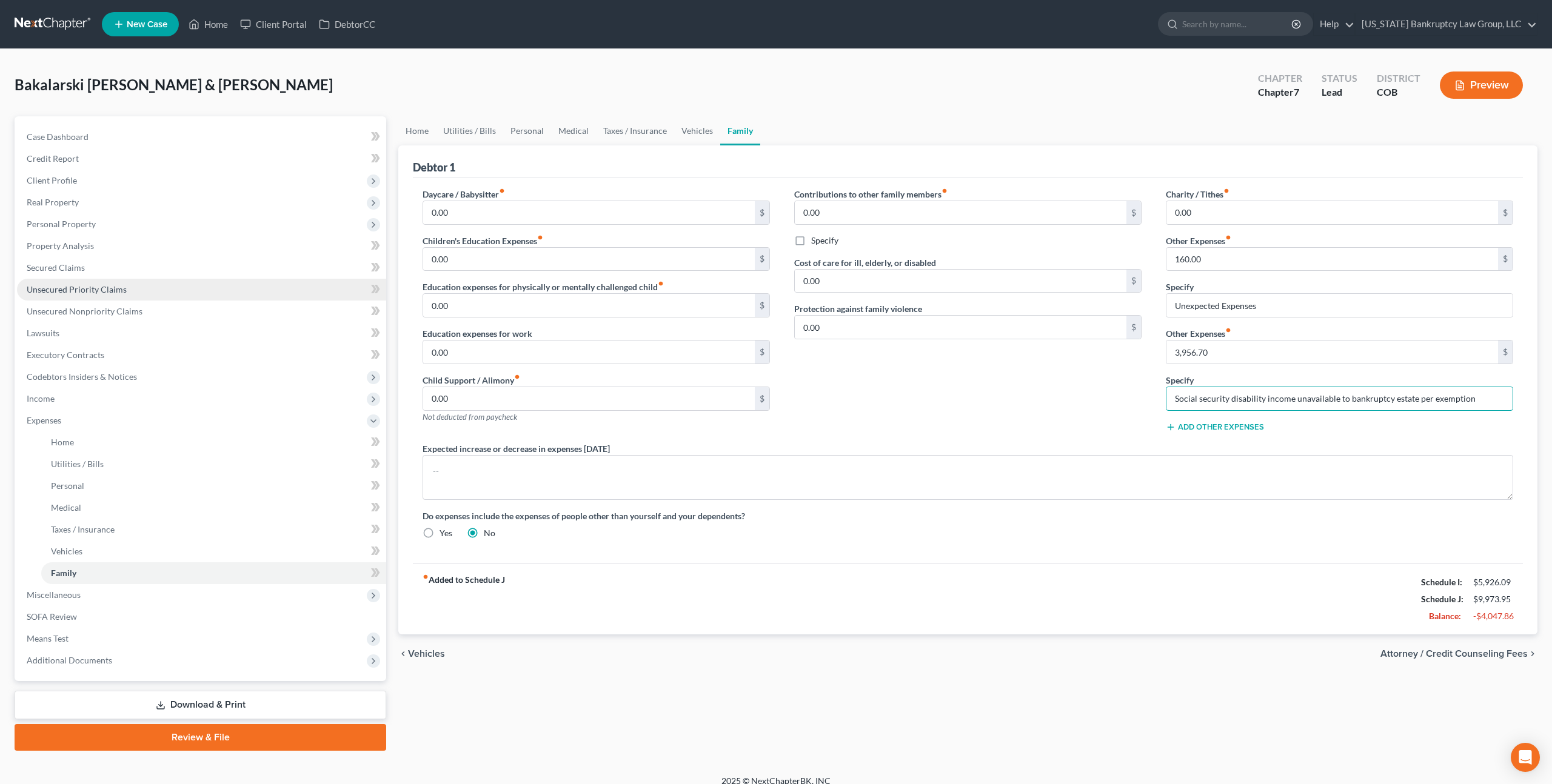
type input "Social security disability income unavailable to bankruptcy estate per exemption"
click at [98, 289] on span "Unsecured Priority Claims" at bounding box center [77, 289] width 100 height 10
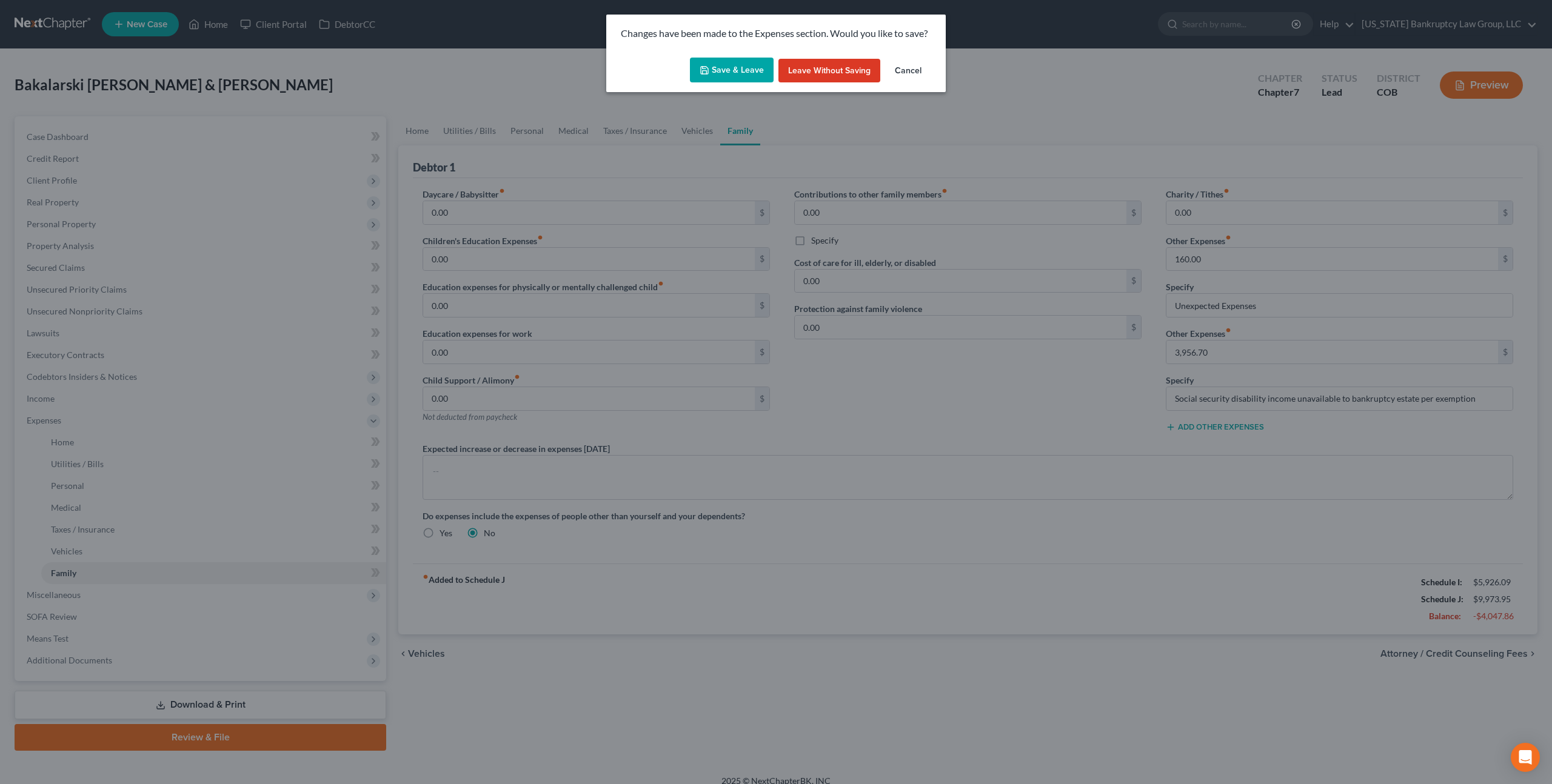
click at [726, 65] on button "Save & Leave" at bounding box center [732, 71] width 83 height 26
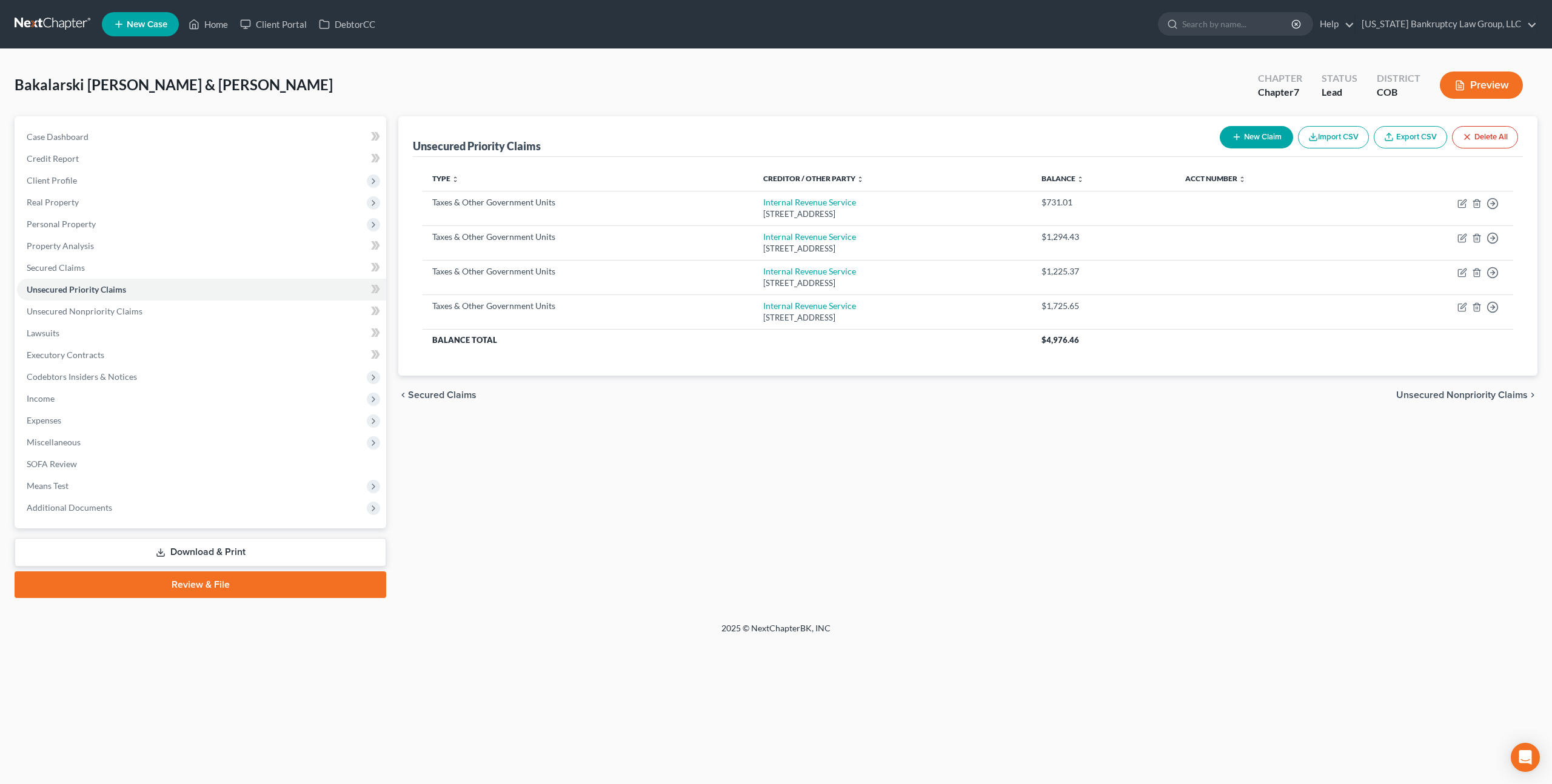
click at [205, 551] on link "Download & Print" at bounding box center [201, 553] width 372 height 28
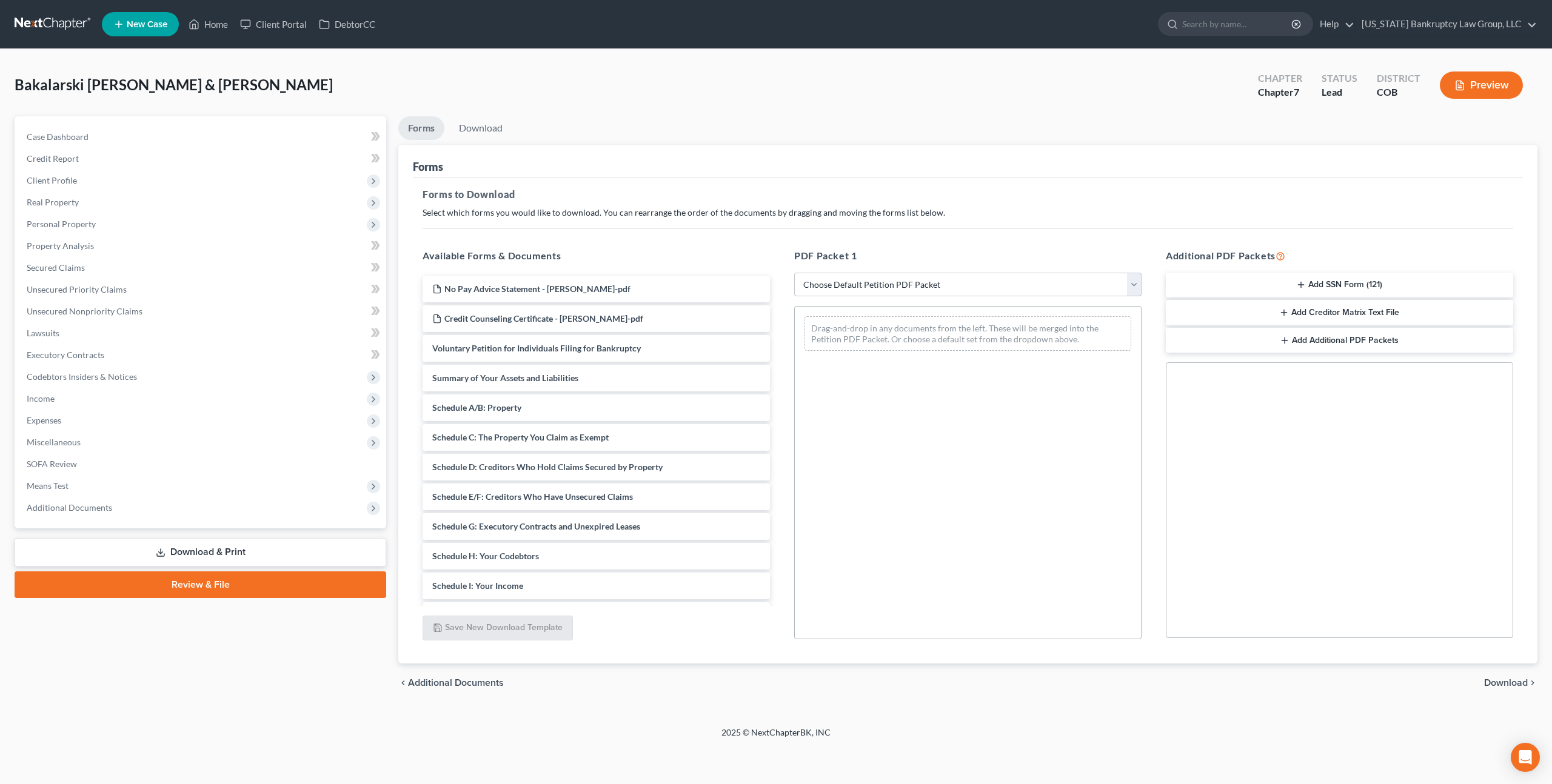
click at [869, 285] on select "Choose Default Petition PDF Packet Complete Bankruptcy Petition (all forms and …" at bounding box center [968, 285] width 347 height 24
select select "0"
click at [794, 273] on select "Choose Default Petition PDF Packet Complete Bankruptcy Petition (all forms and …" at bounding box center [968, 285] width 347 height 24
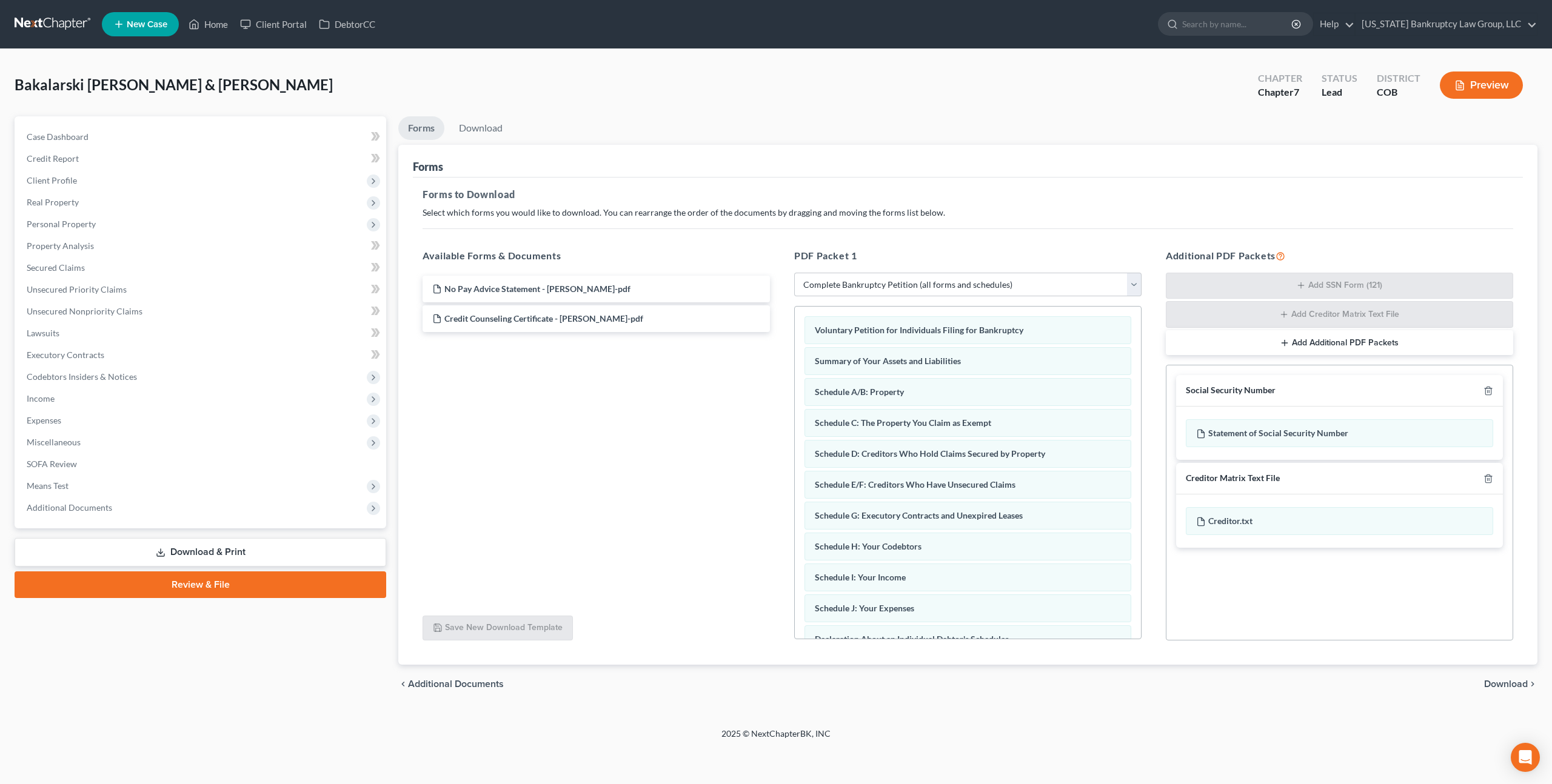
click at [1493, 478] on div "Creditor Matrix Text File" at bounding box center [1339, 478] width 326 height 32
click at [1489, 474] on icon "button" at bounding box center [1488, 478] width 5 height 8
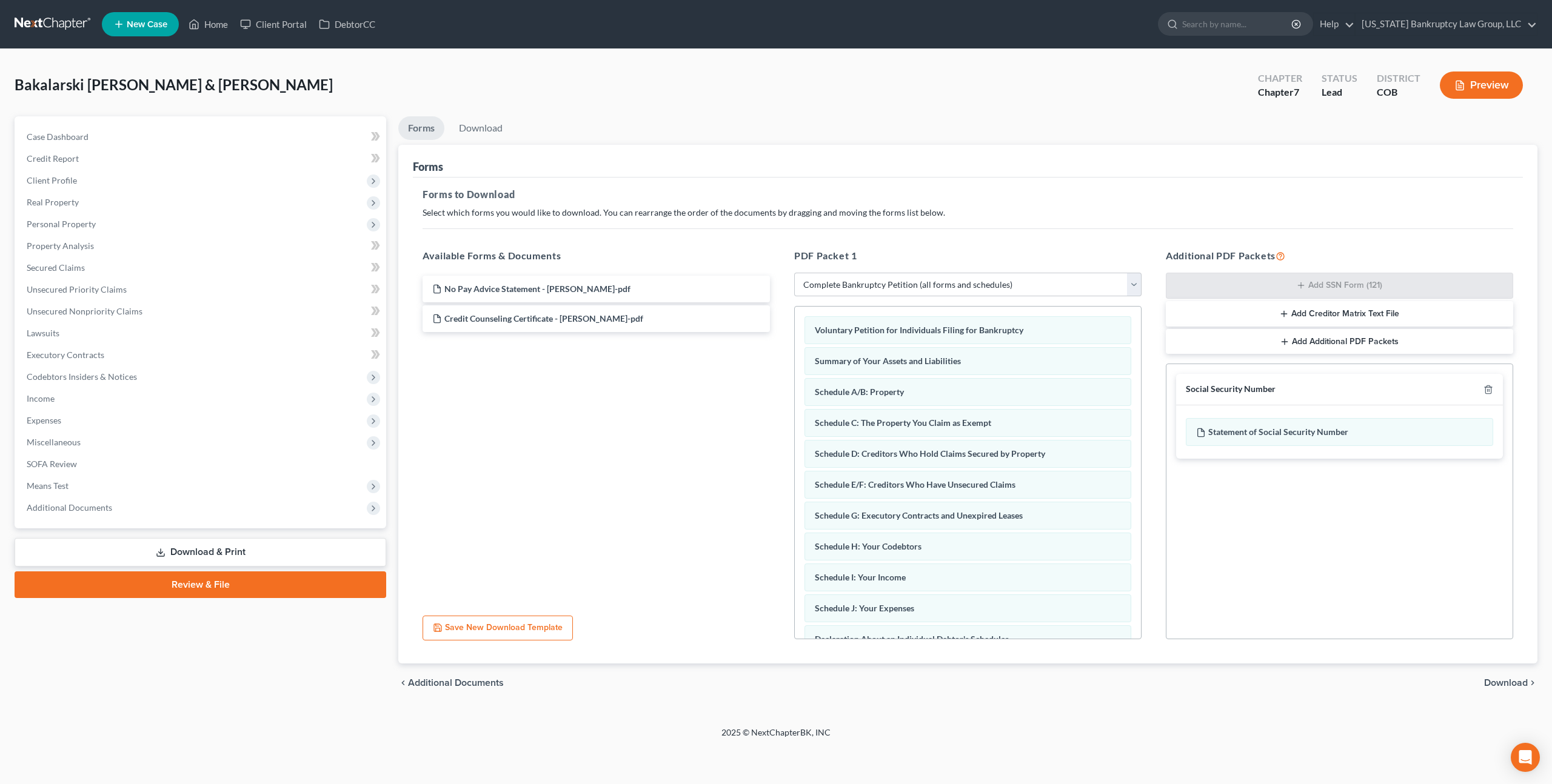
click at [1492, 682] on span "Download" at bounding box center [1506, 683] width 44 height 9
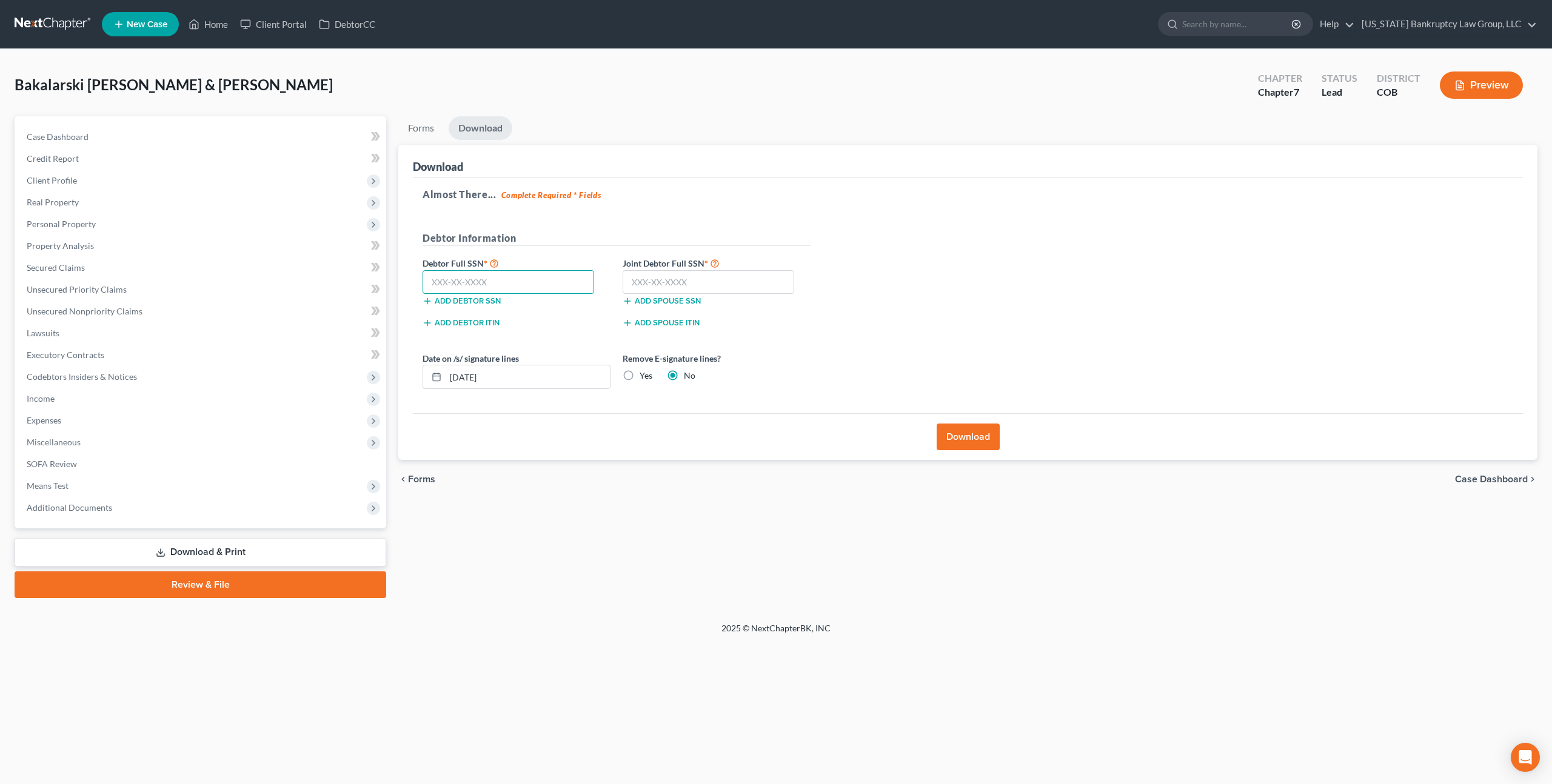
click at [513, 283] on input "text" at bounding box center [508, 283] width 172 height 24
type input "521-39-6002"
click at [639, 280] on input "text" at bounding box center [708, 283] width 172 height 24
type input "524-31-5420"
click at [966, 434] on button "Download" at bounding box center [968, 437] width 63 height 27
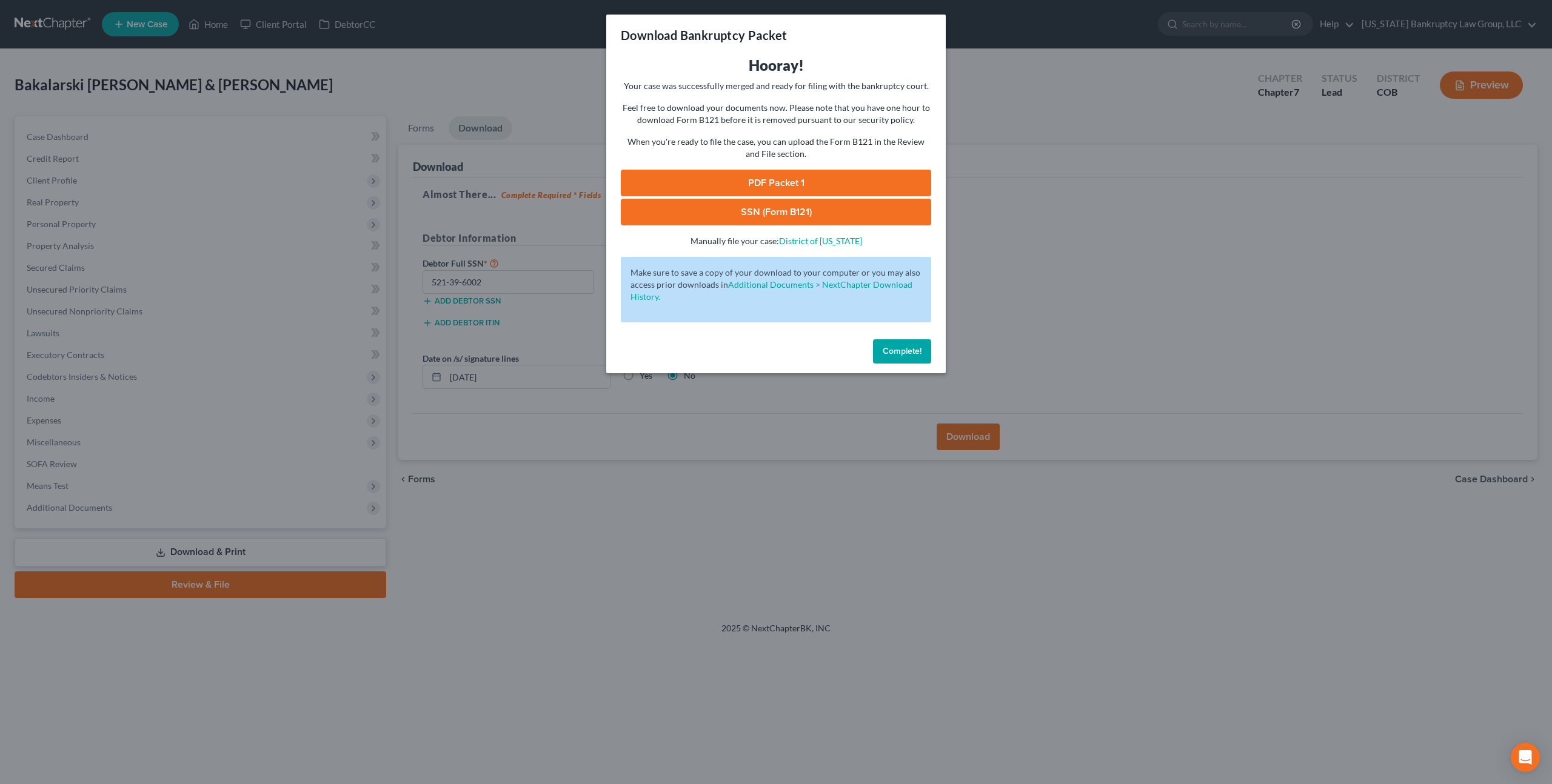
click at [721, 178] on link "PDF Packet 1" at bounding box center [775, 183] width 310 height 27
click at [668, 215] on link "SSN (Form B121)" at bounding box center [775, 212] width 310 height 27
click at [899, 352] on span "Complete!" at bounding box center [902, 351] width 39 height 10
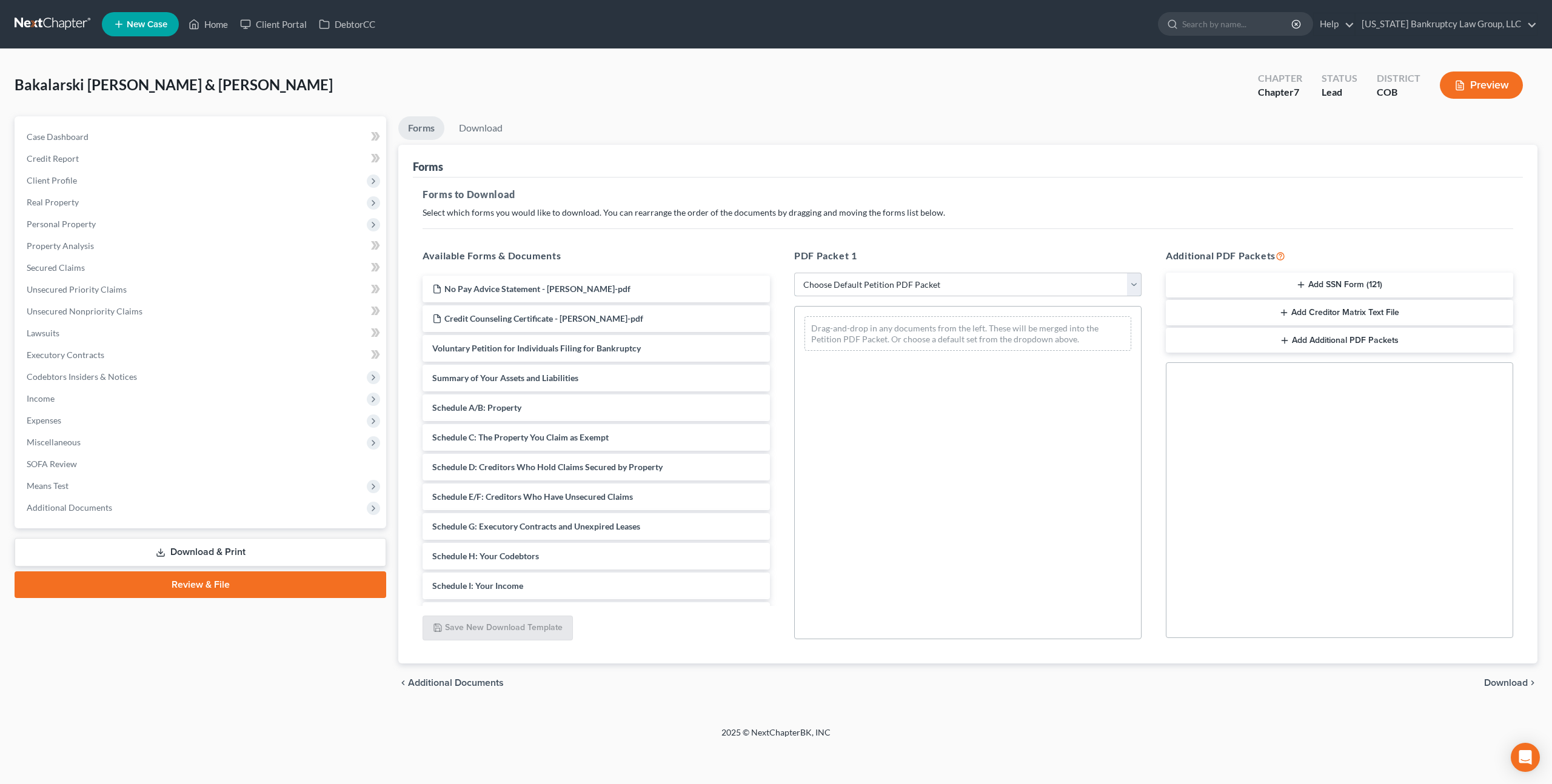
click at [837, 284] on select "Choose Default Petition PDF Packet Complete Bankruptcy Petition (all forms and …" at bounding box center [968, 285] width 347 height 24
select select "3"
click at [794, 273] on select "Choose Default Petition PDF Packet Complete Bankruptcy Petition (all forms and …" at bounding box center [968, 285] width 347 height 24
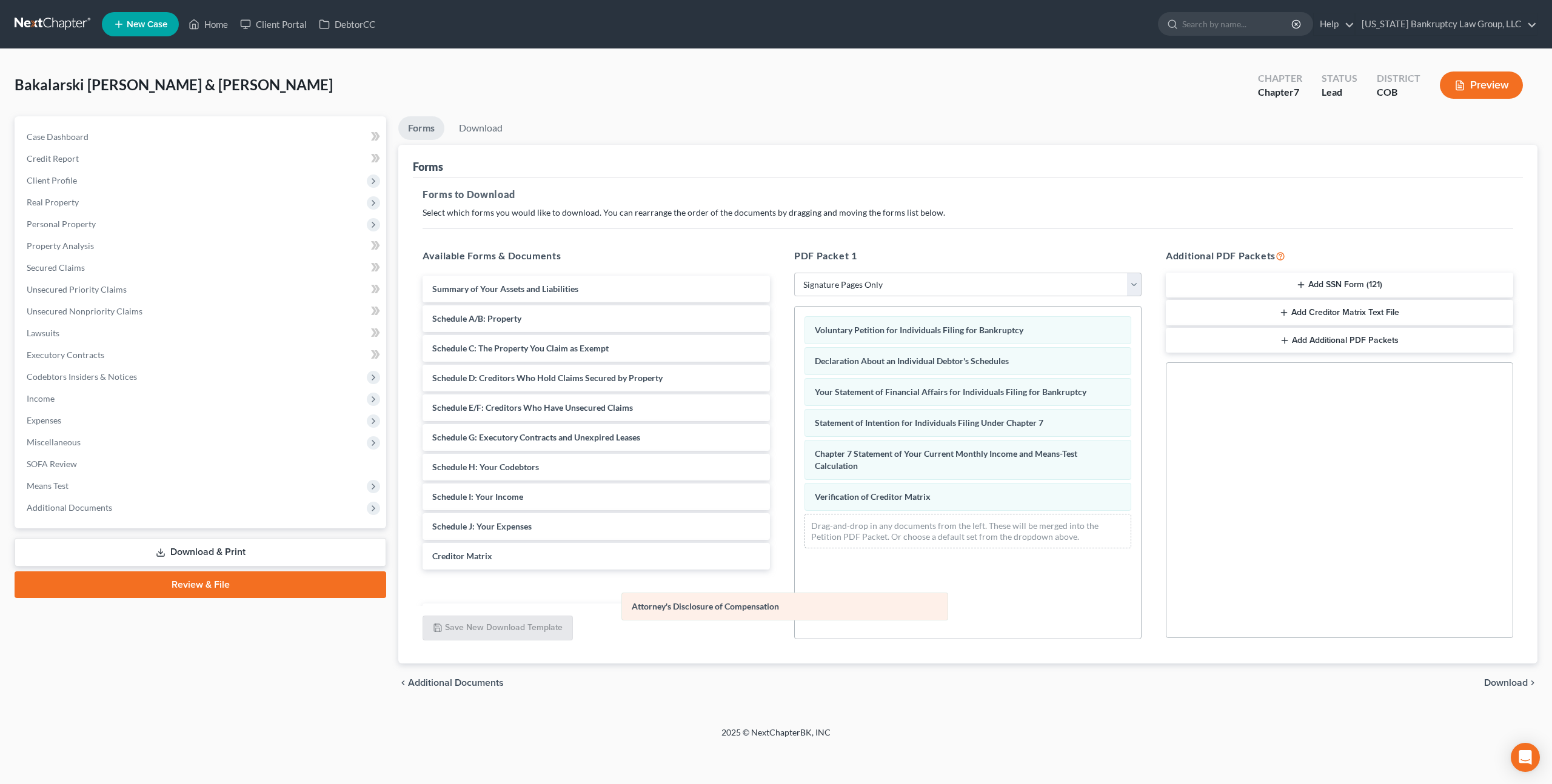
drag, startPoint x: 904, startPoint y: 524, endPoint x: 721, endPoint y: 603, distance: 199.3
click at [795, 558] on div "Attorney's Disclosure of Compensation Voluntary Petition for Individuals Filing…" at bounding box center [968, 433] width 346 height 252
click at [1487, 680] on span "Download" at bounding box center [1506, 683] width 44 height 9
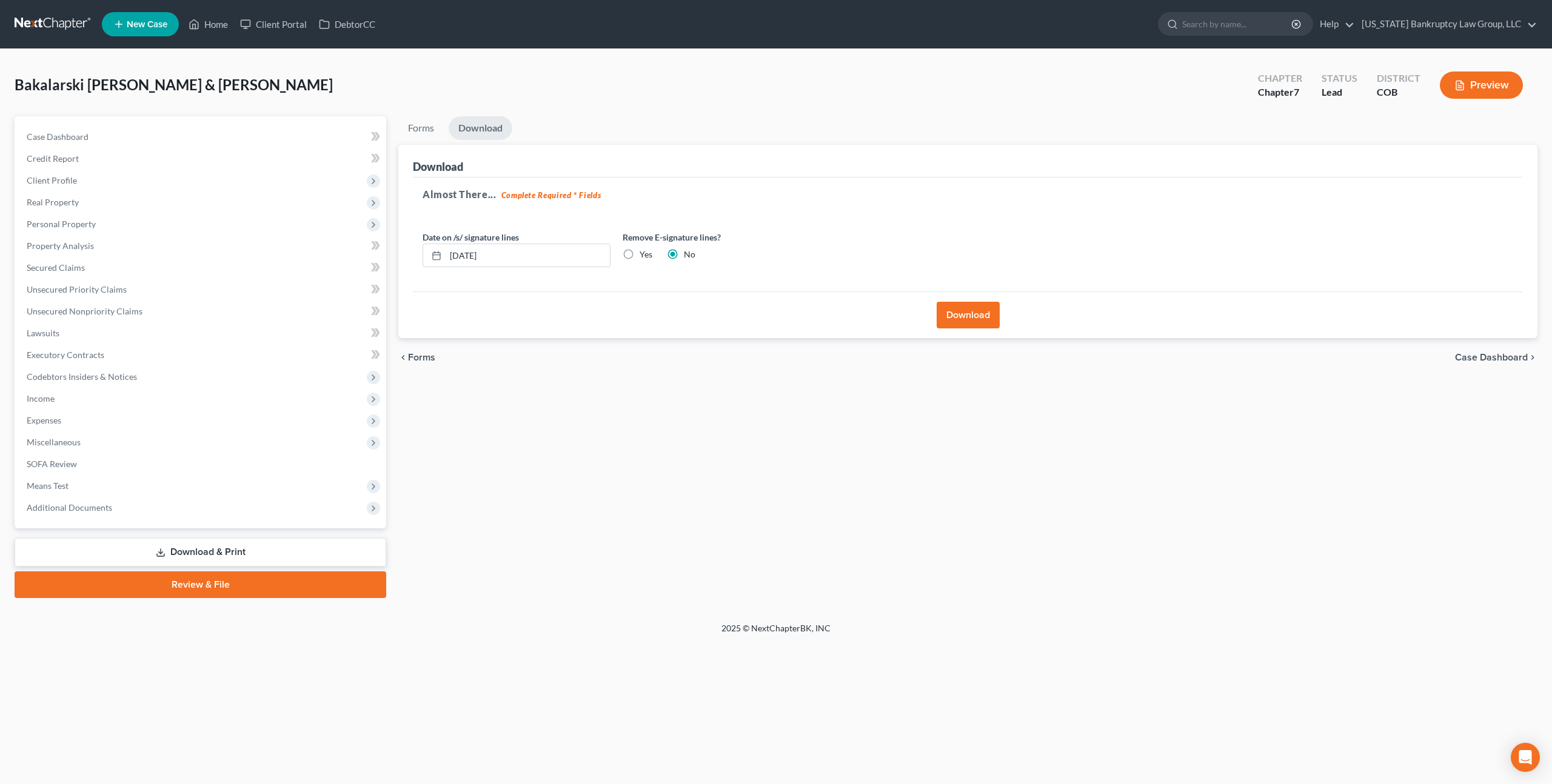
click at [958, 322] on button "Download" at bounding box center [968, 316] width 63 height 27
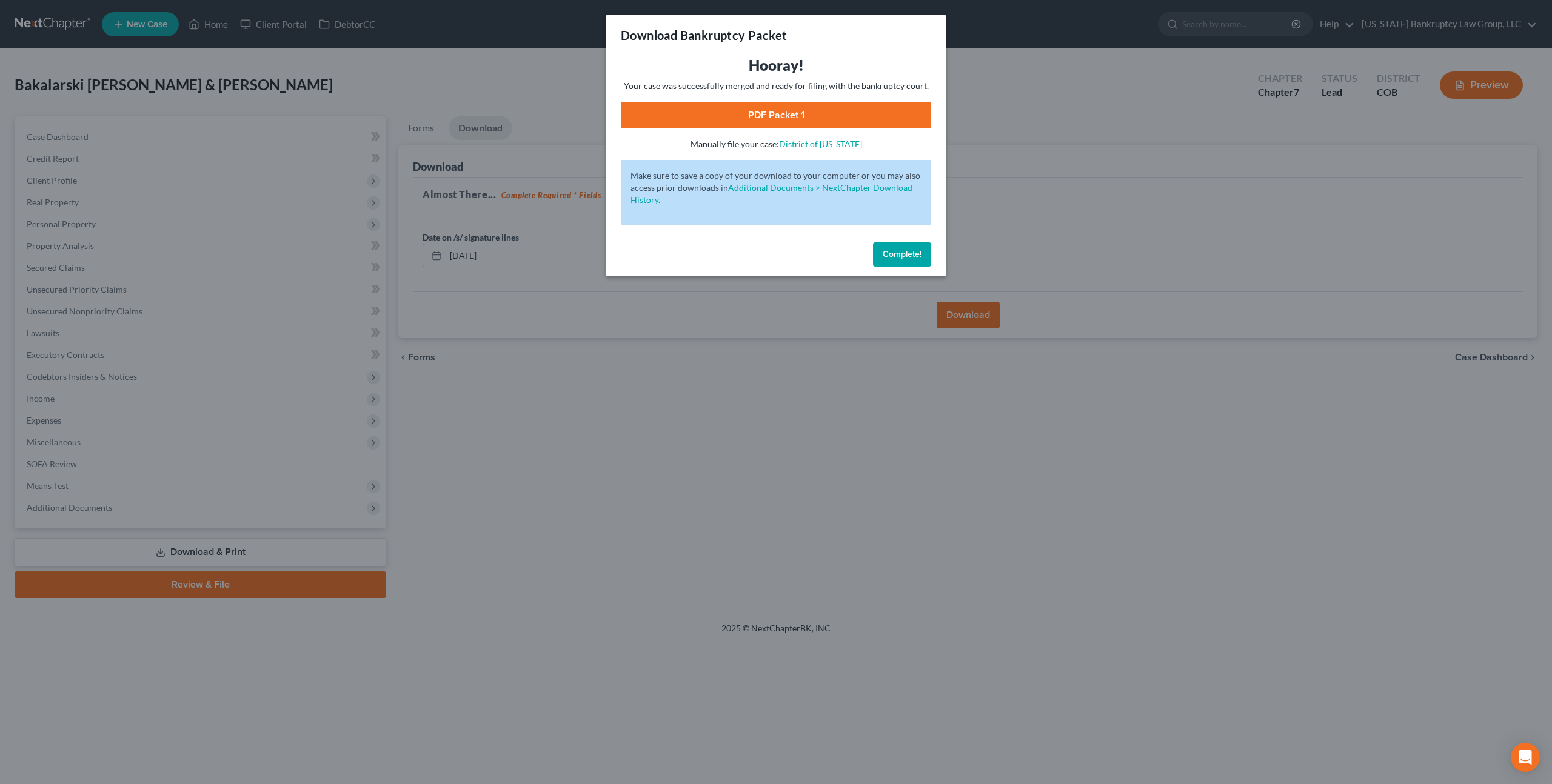
click at [785, 116] on link "PDF Packet 1" at bounding box center [775, 115] width 310 height 27
click at [886, 246] on button "Complete!" at bounding box center [902, 254] width 58 height 24
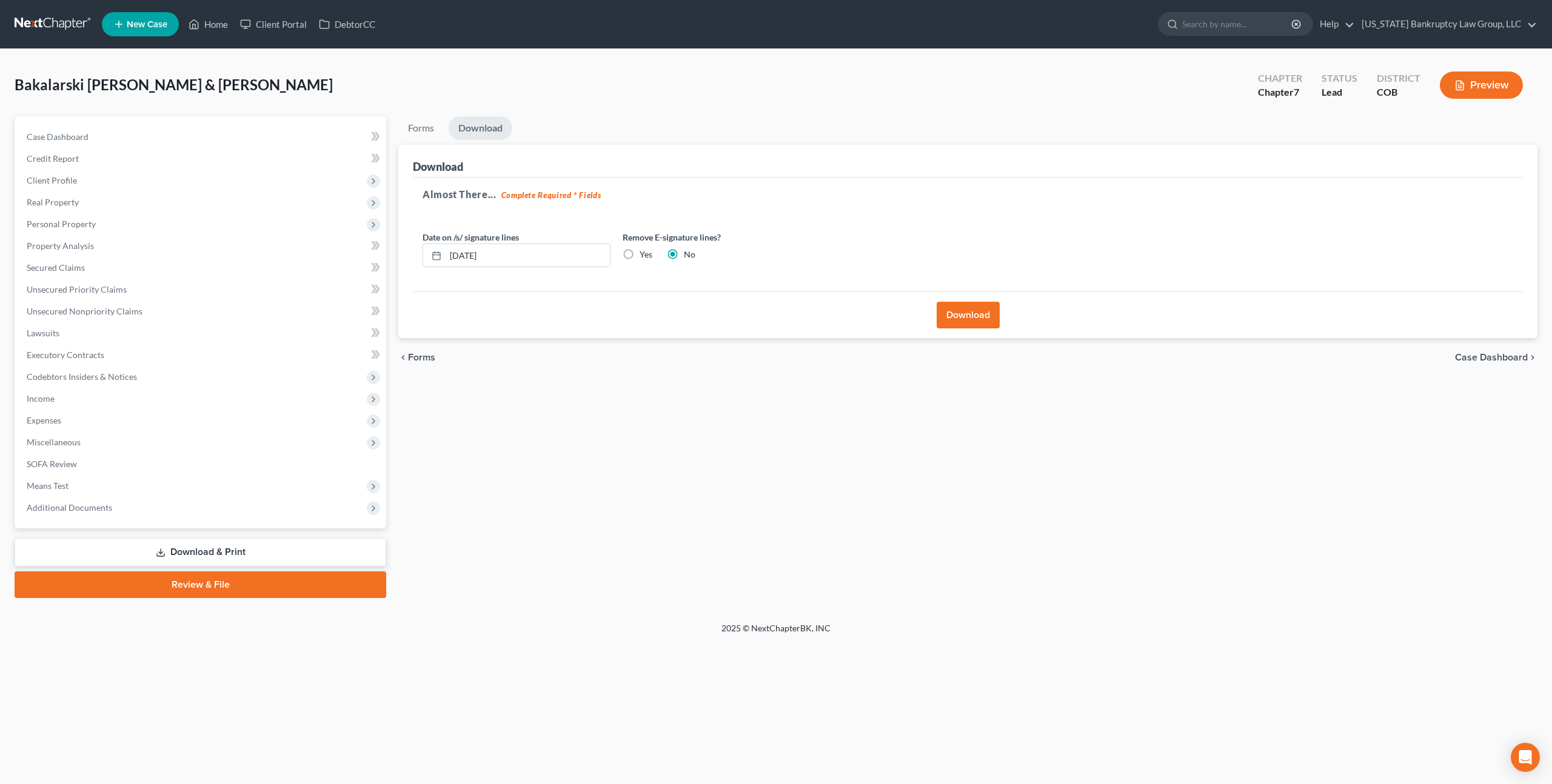
click at [54, 22] on link at bounding box center [53, 24] width 77 height 22
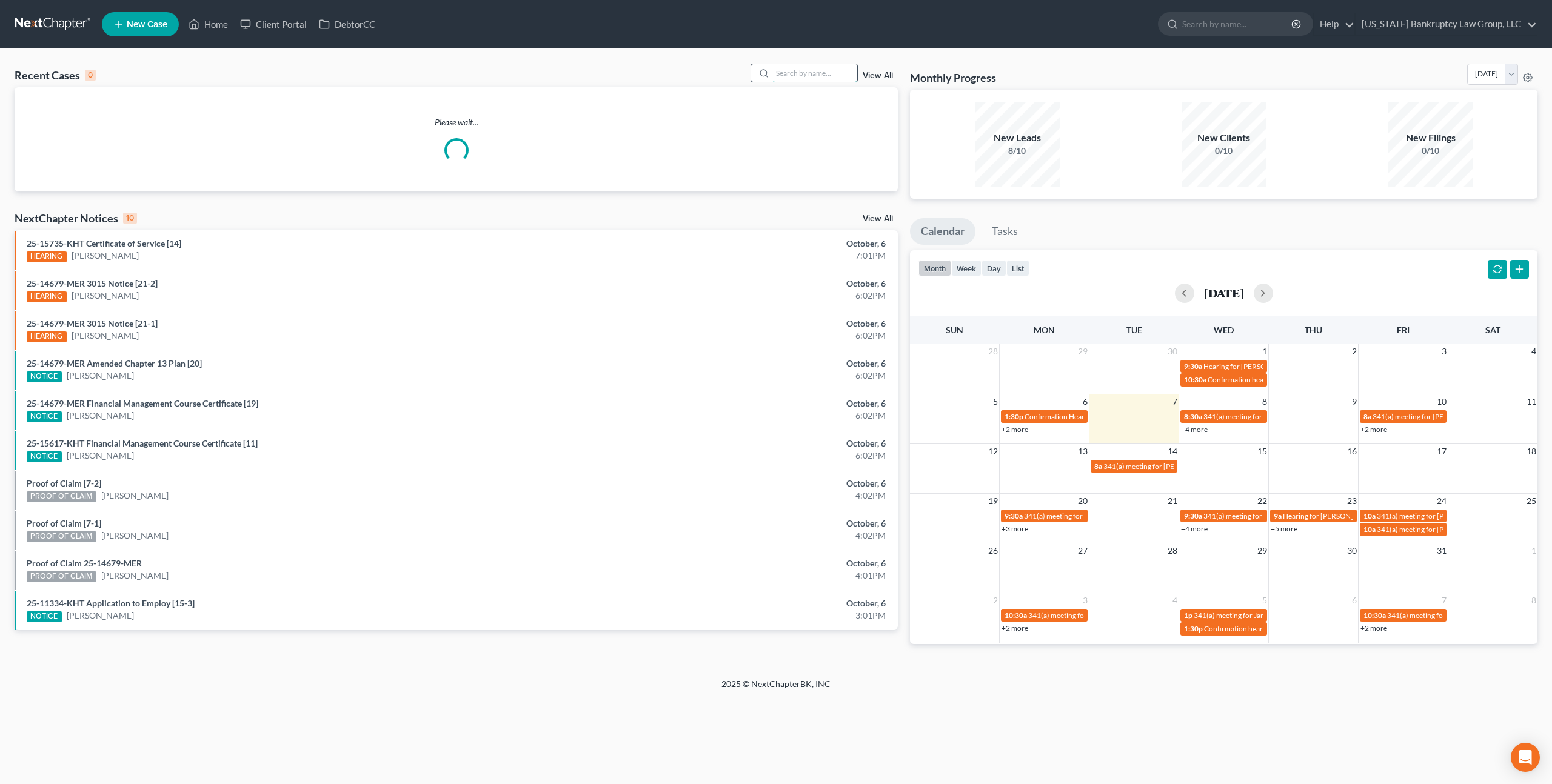
click at [782, 71] on input "search" at bounding box center [814, 73] width 85 height 17
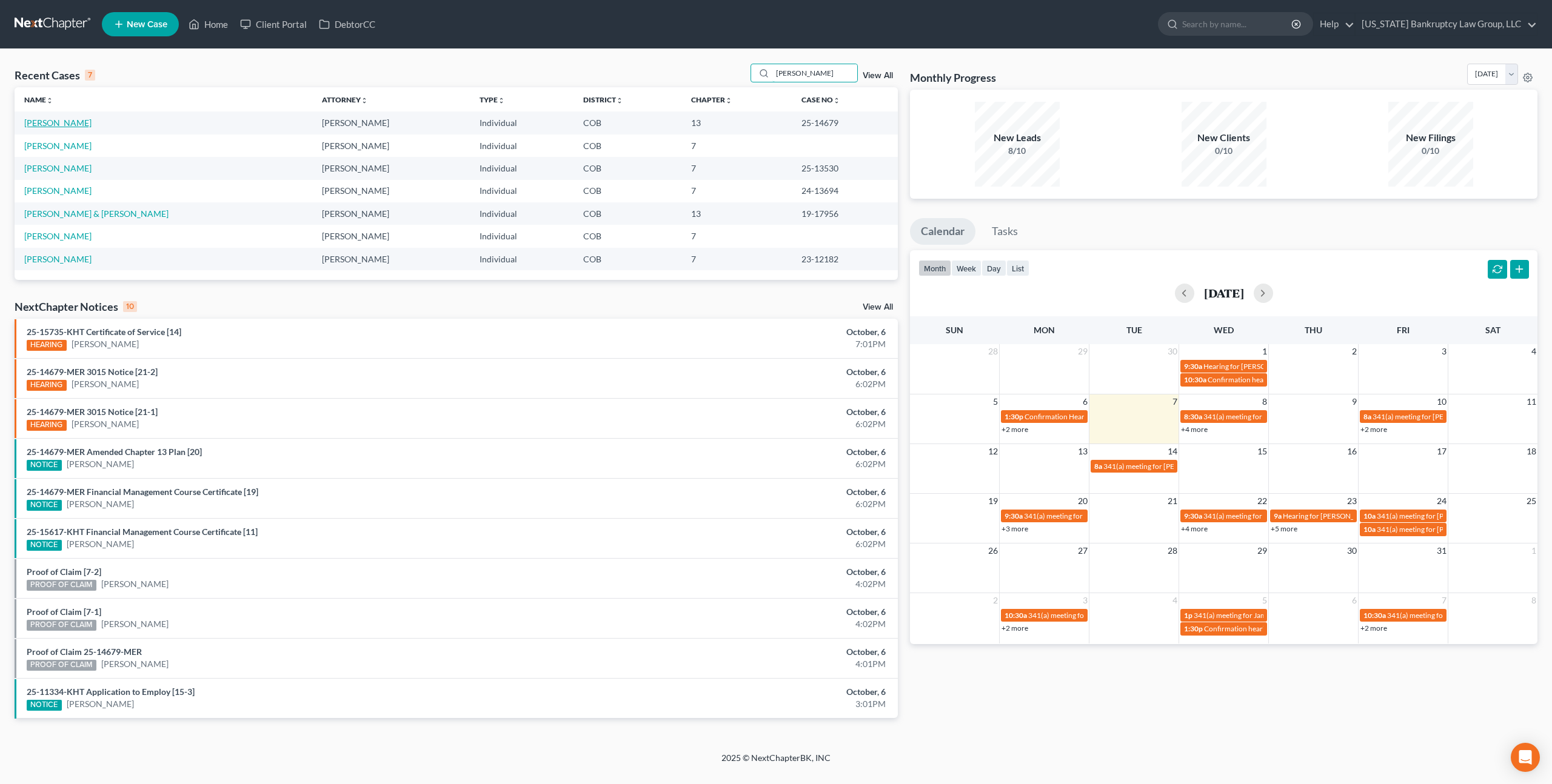
type input "[PERSON_NAME]"
click at [68, 124] on link "[PERSON_NAME]" at bounding box center [58, 122] width 67 height 10
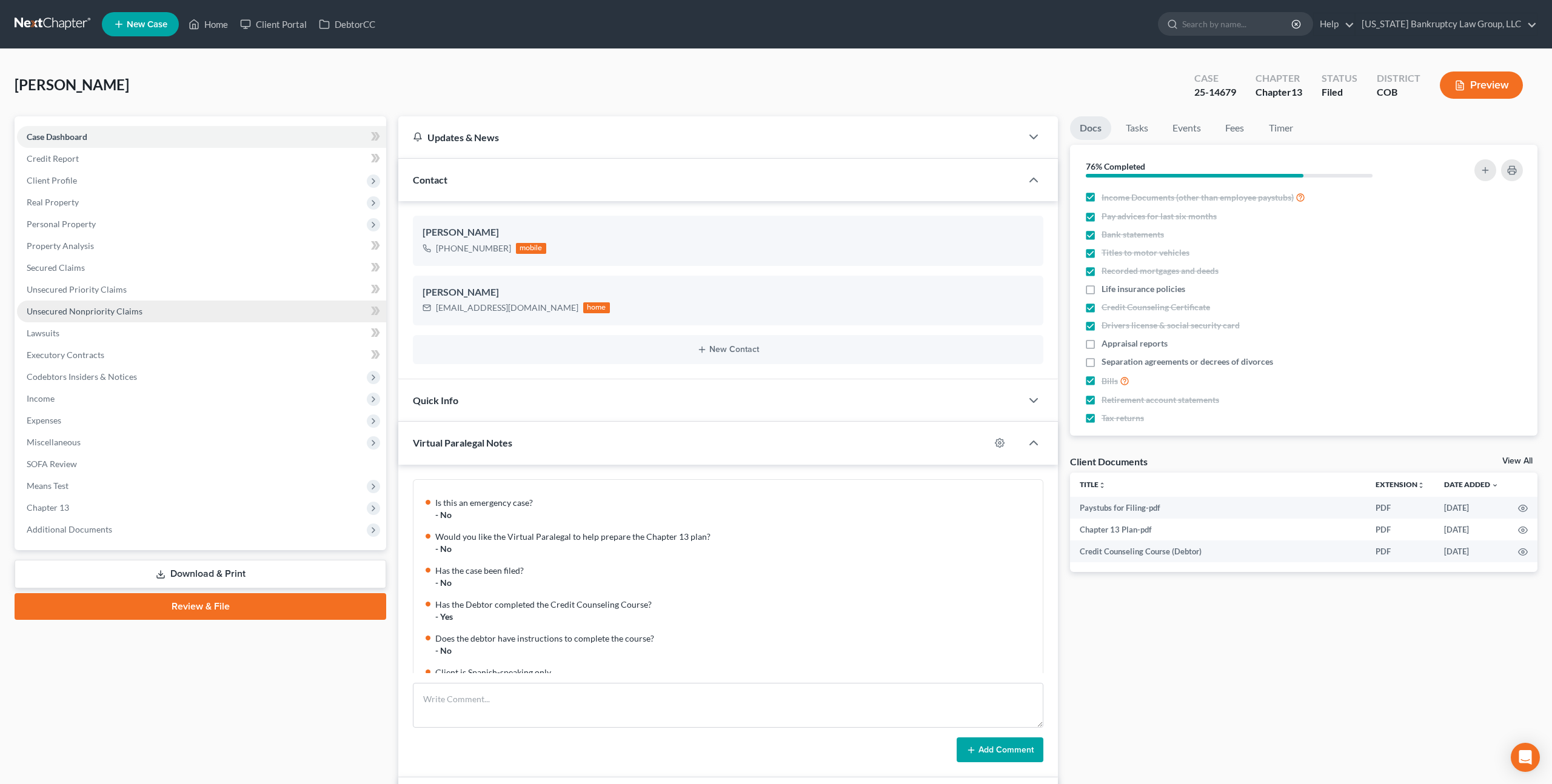
scroll to position [797, 0]
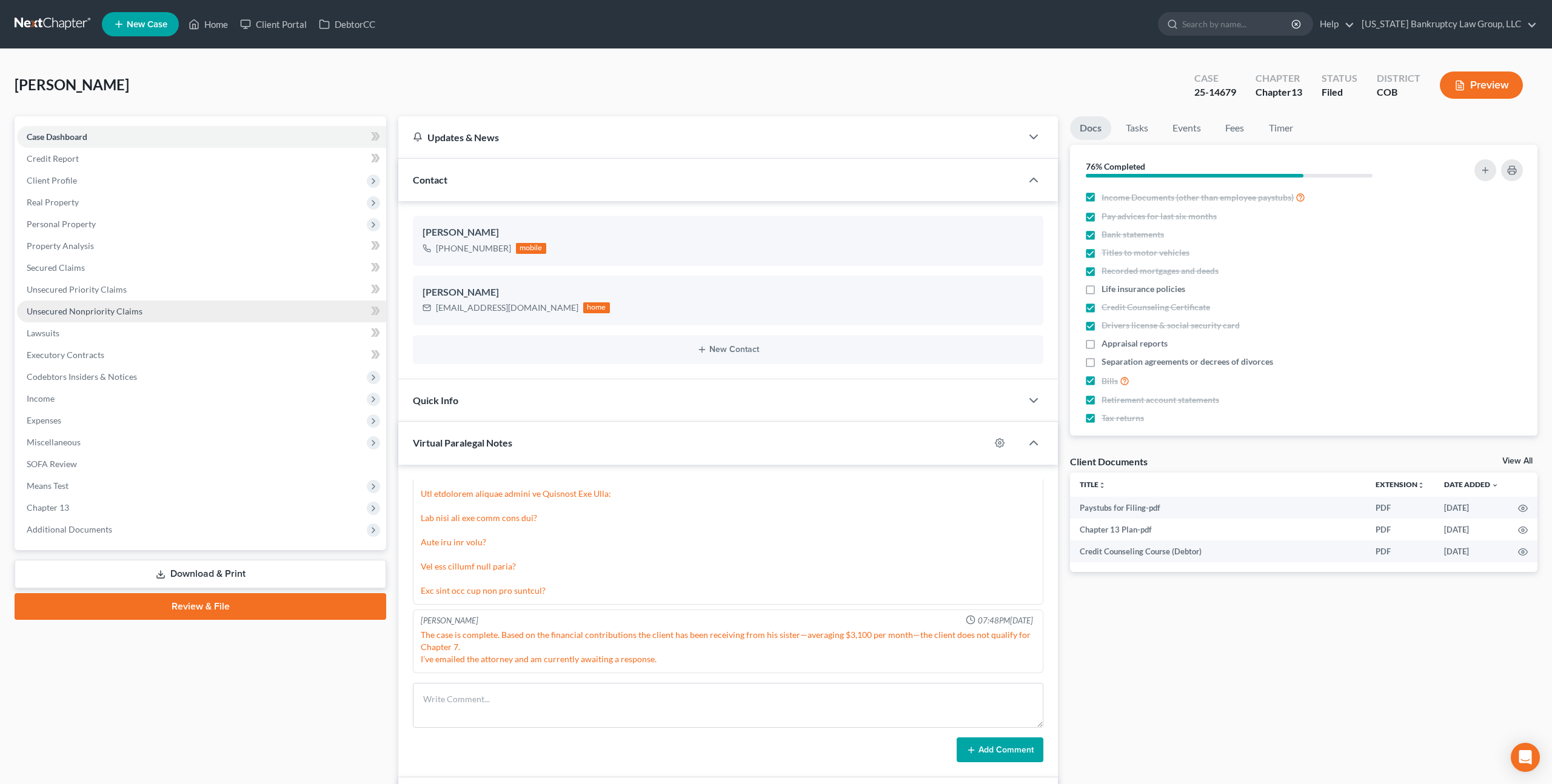
click at [98, 312] on span "Unsecured Nonpriority Claims" at bounding box center [85, 311] width 116 height 10
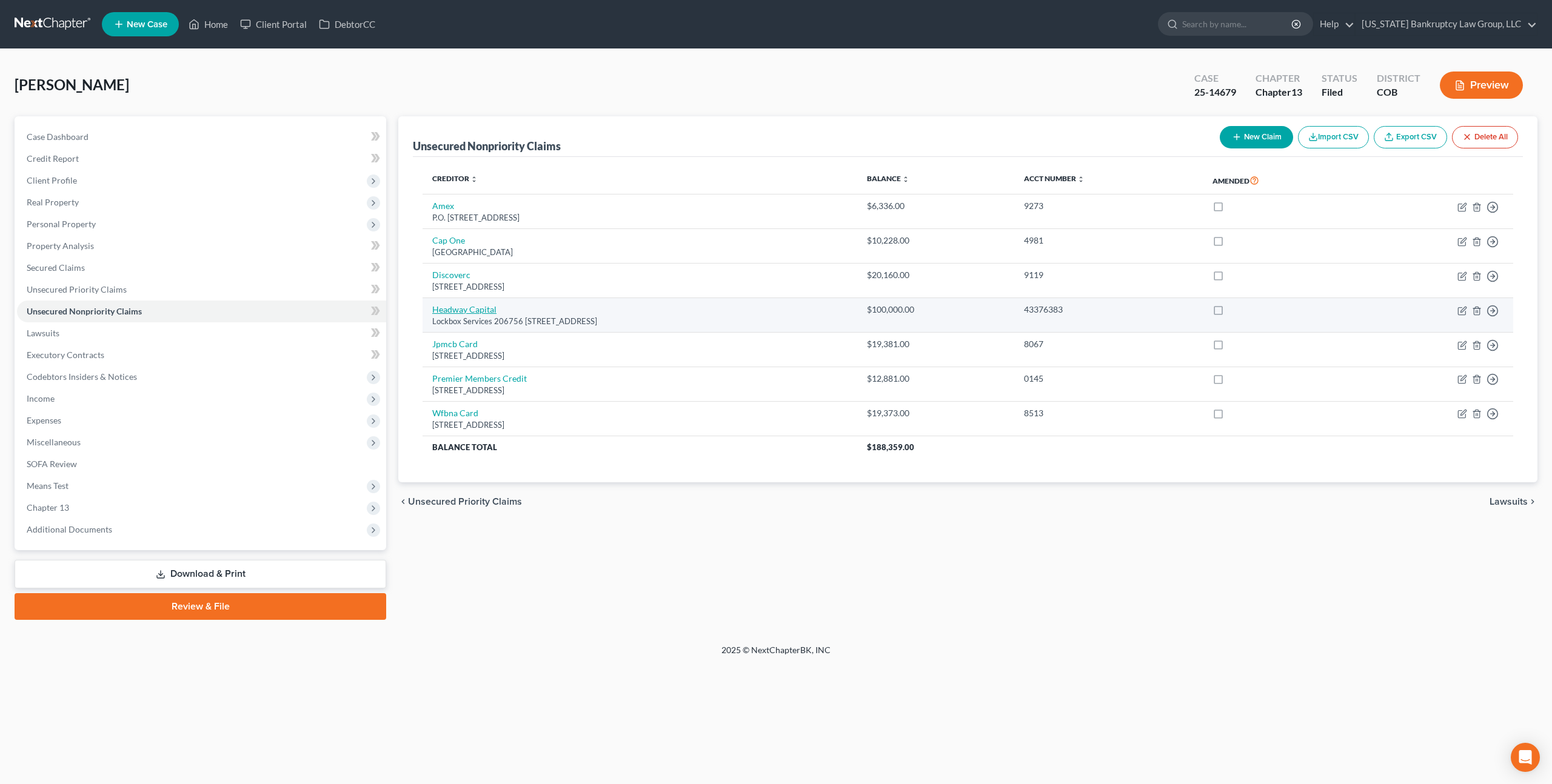
click at [479, 312] on link "Headway Capital" at bounding box center [464, 309] width 64 height 10
select select "45"
select select "14"
select select "0"
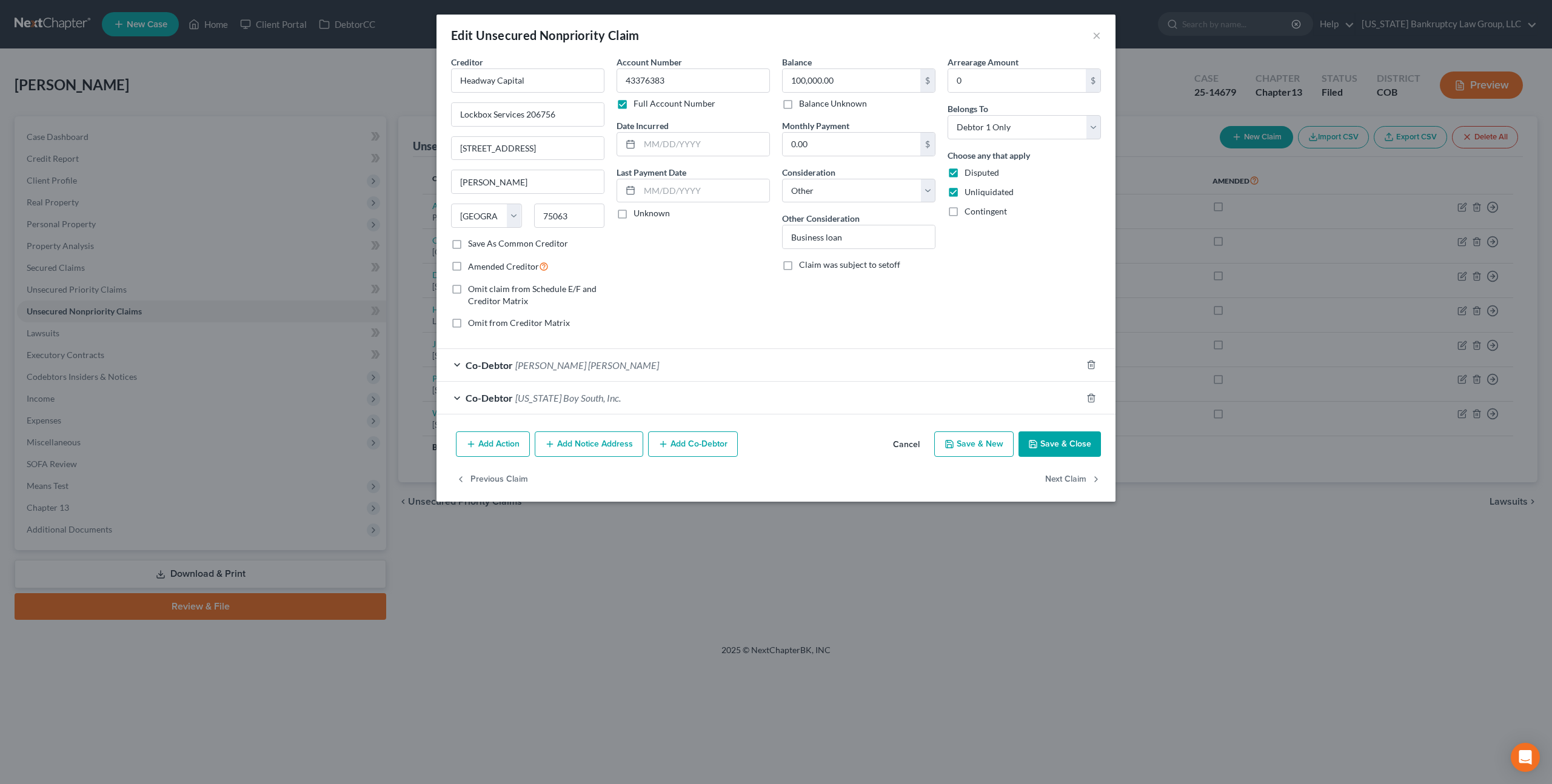
click at [918, 446] on button "Cancel" at bounding box center [906, 445] width 46 height 24
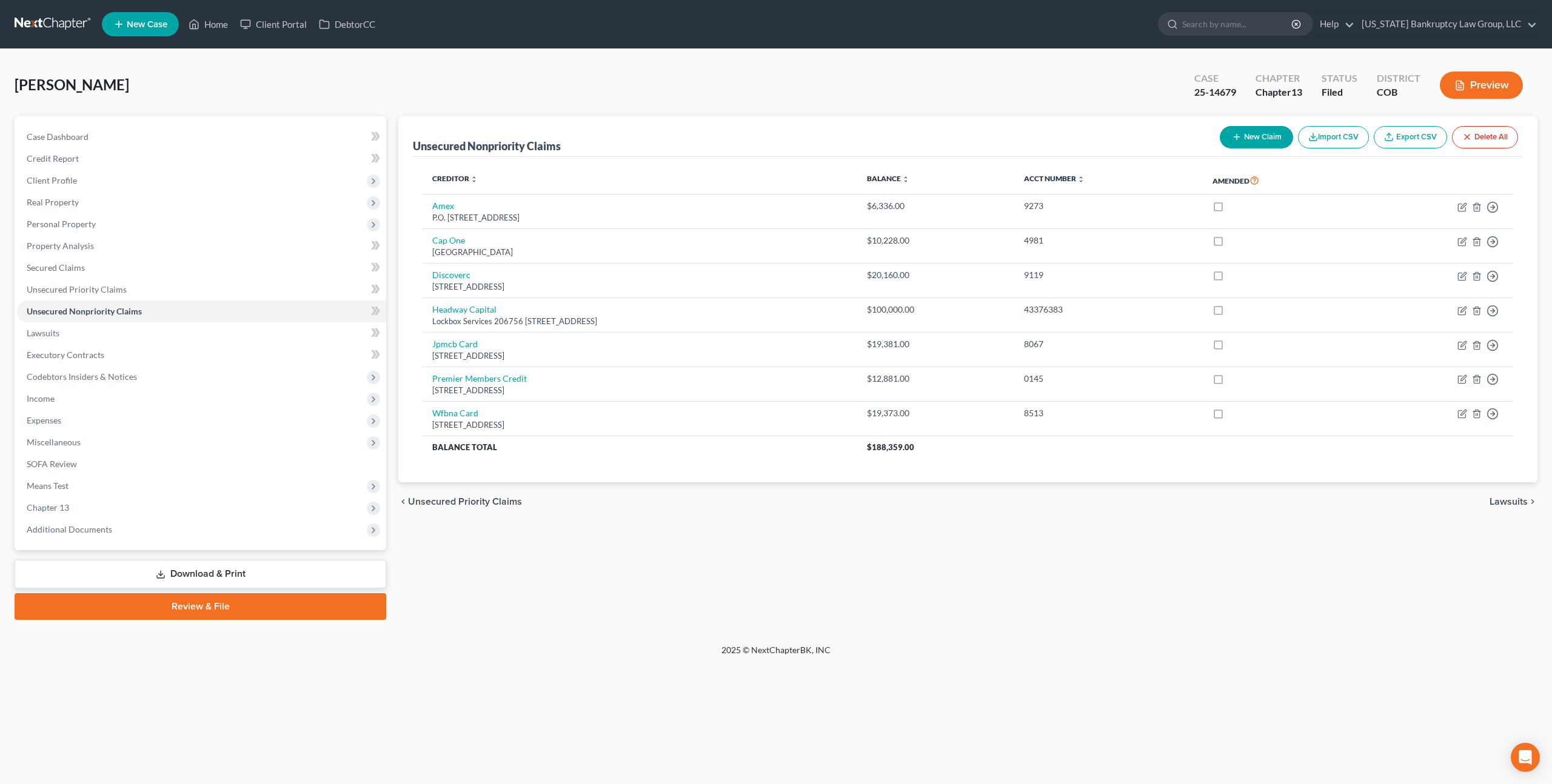
click at [87, 22] on link at bounding box center [53, 24] width 77 height 22
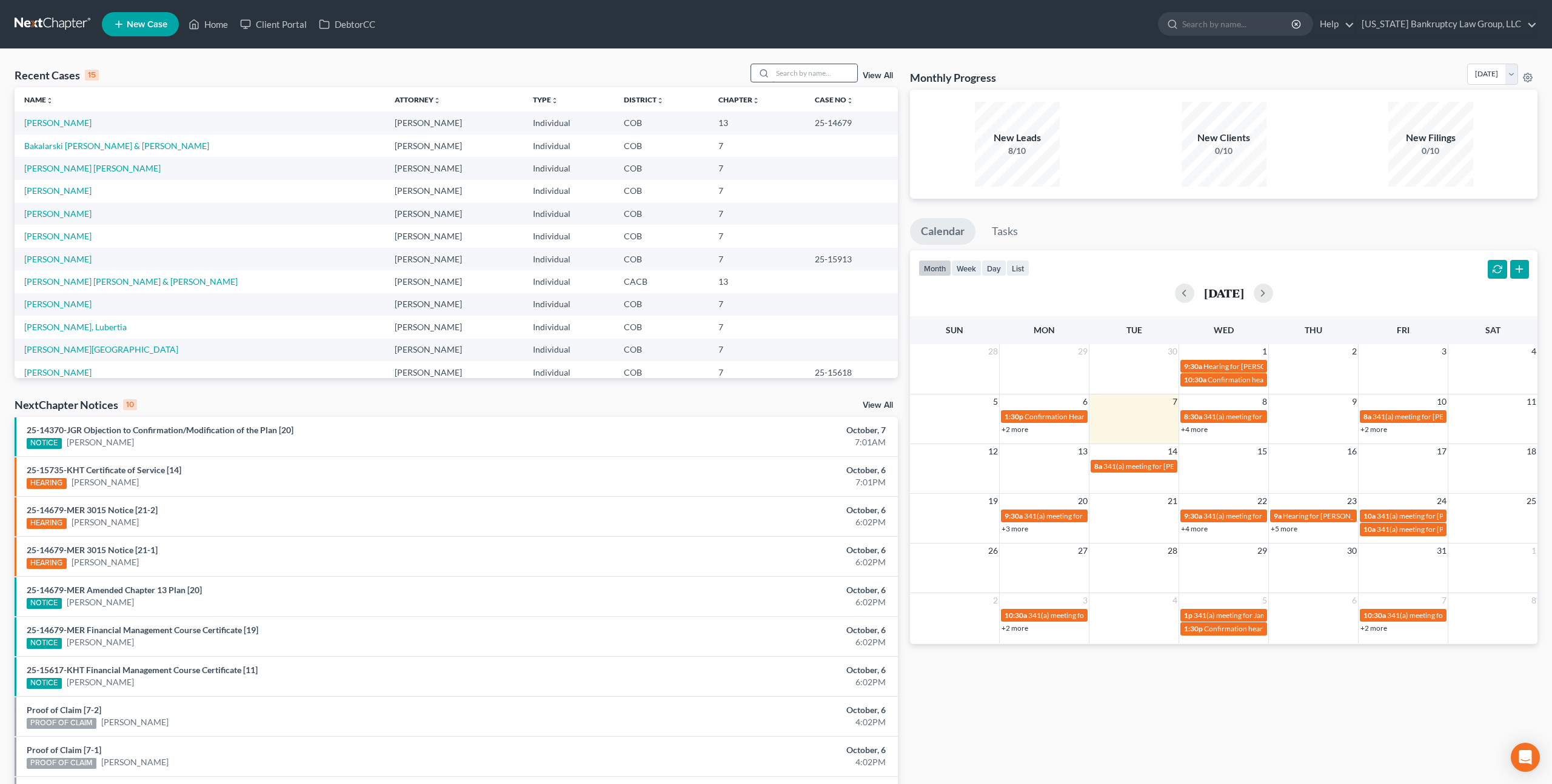
click at [807, 73] on input "search" at bounding box center [814, 73] width 85 height 17
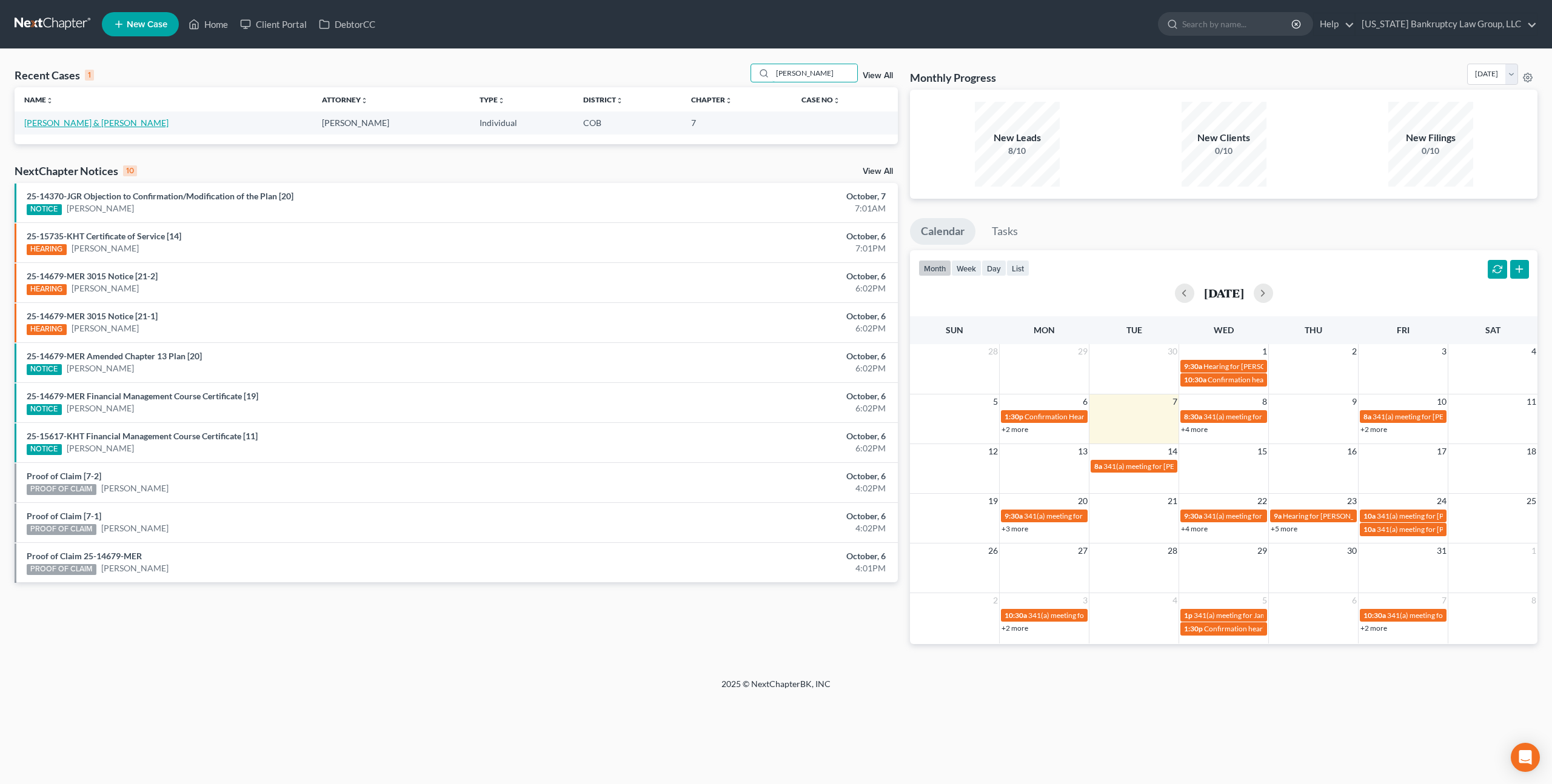
type input "mcevoy"
click at [85, 122] on link "[PERSON_NAME] & [PERSON_NAME]" at bounding box center [96, 122] width 144 height 10
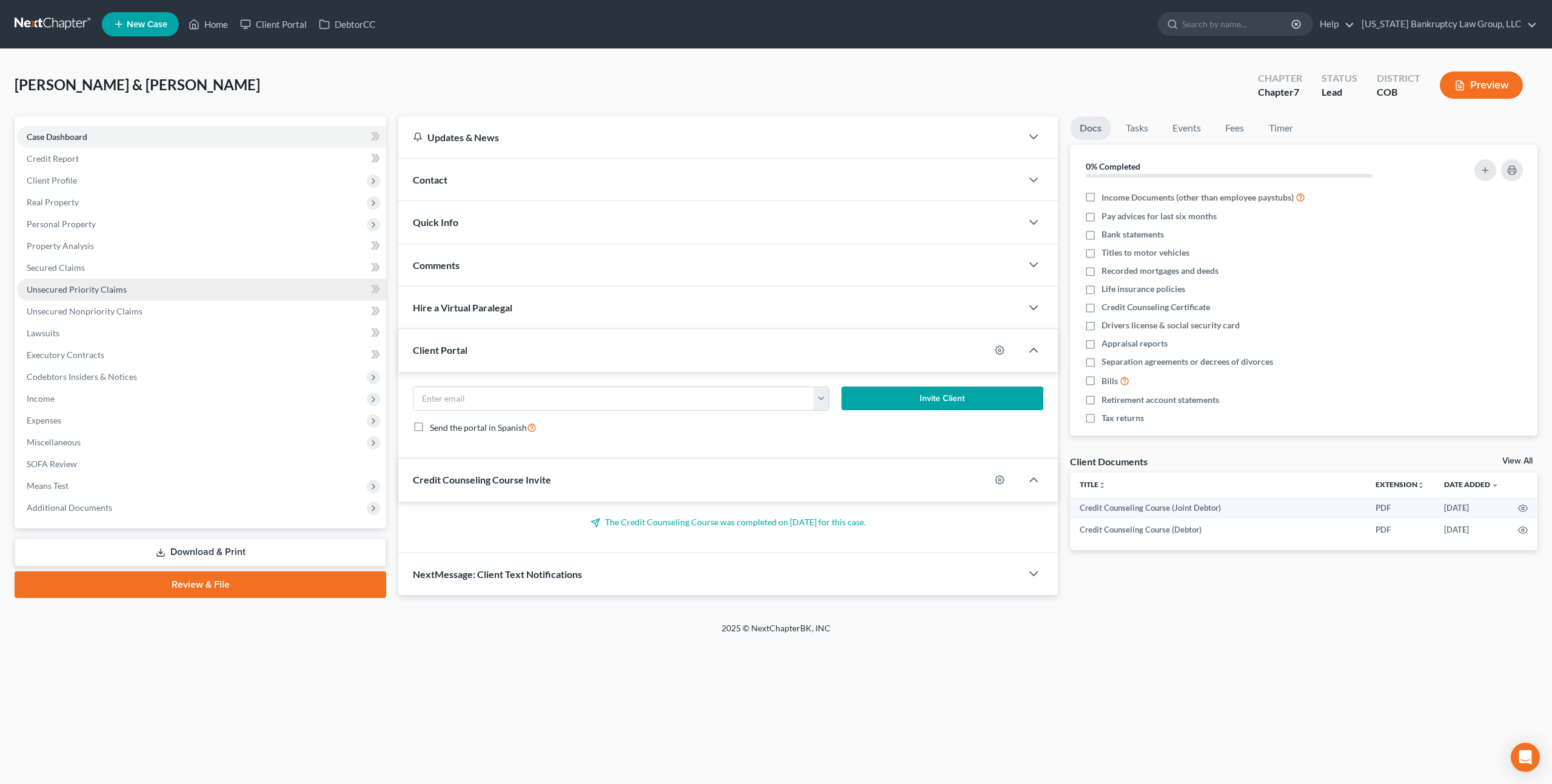
click at [90, 291] on span "Unsecured Priority Claims" at bounding box center [77, 289] width 100 height 10
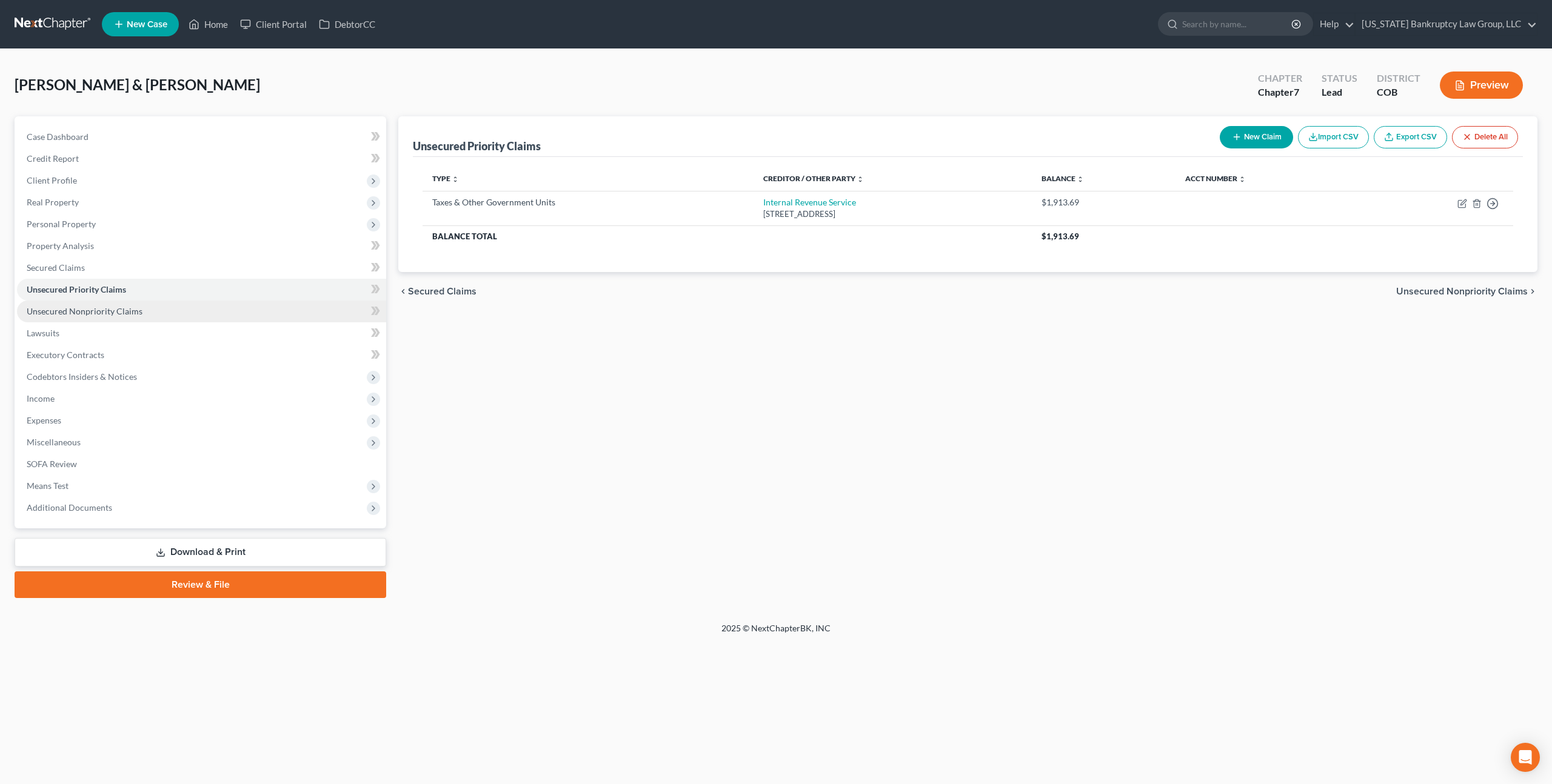
click at [119, 308] on span "Unsecured Nonpriority Claims" at bounding box center [85, 311] width 116 height 10
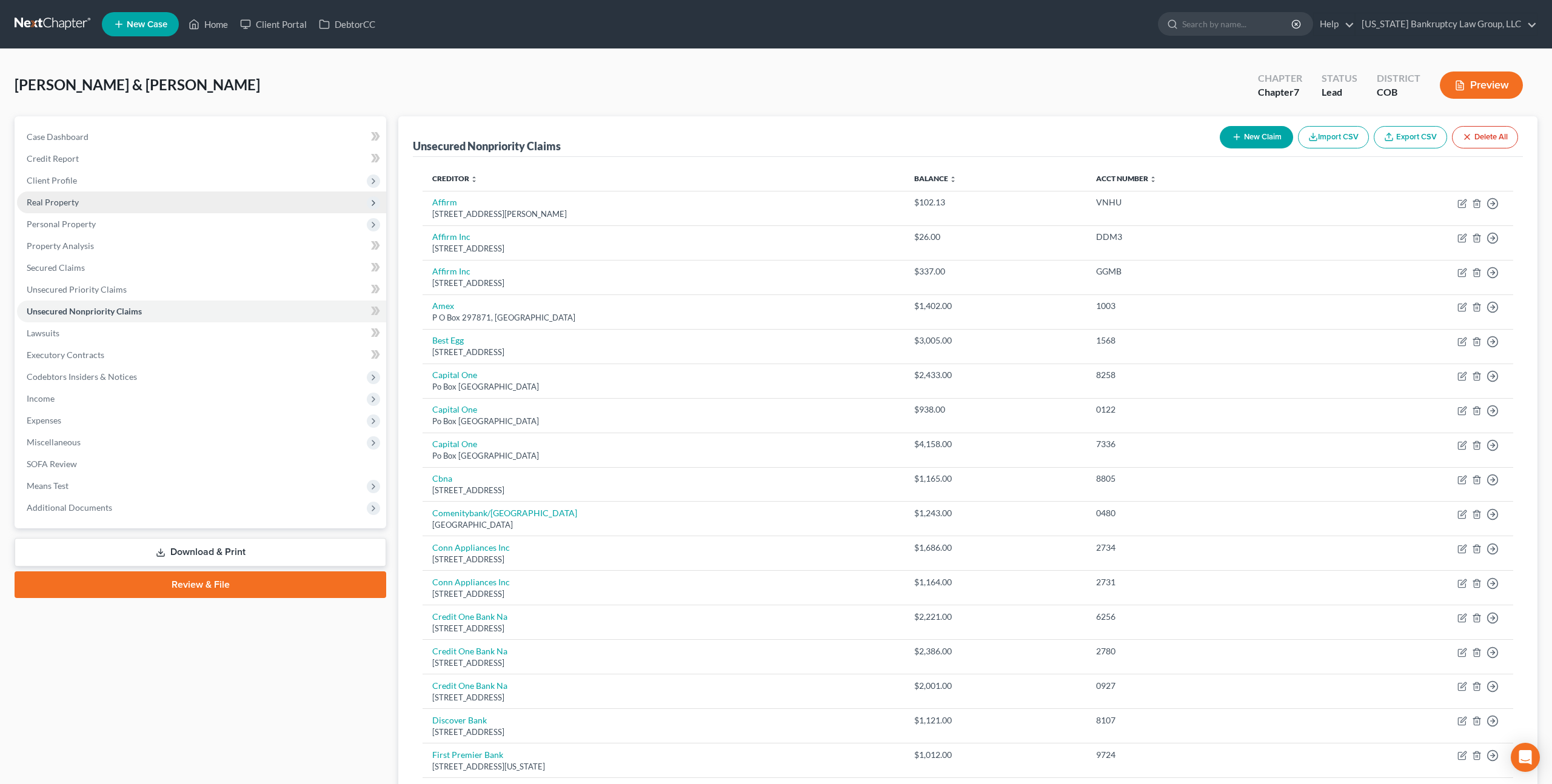
click at [75, 199] on span "Real Property" at bounding box center [52, 202] width 52 height 10
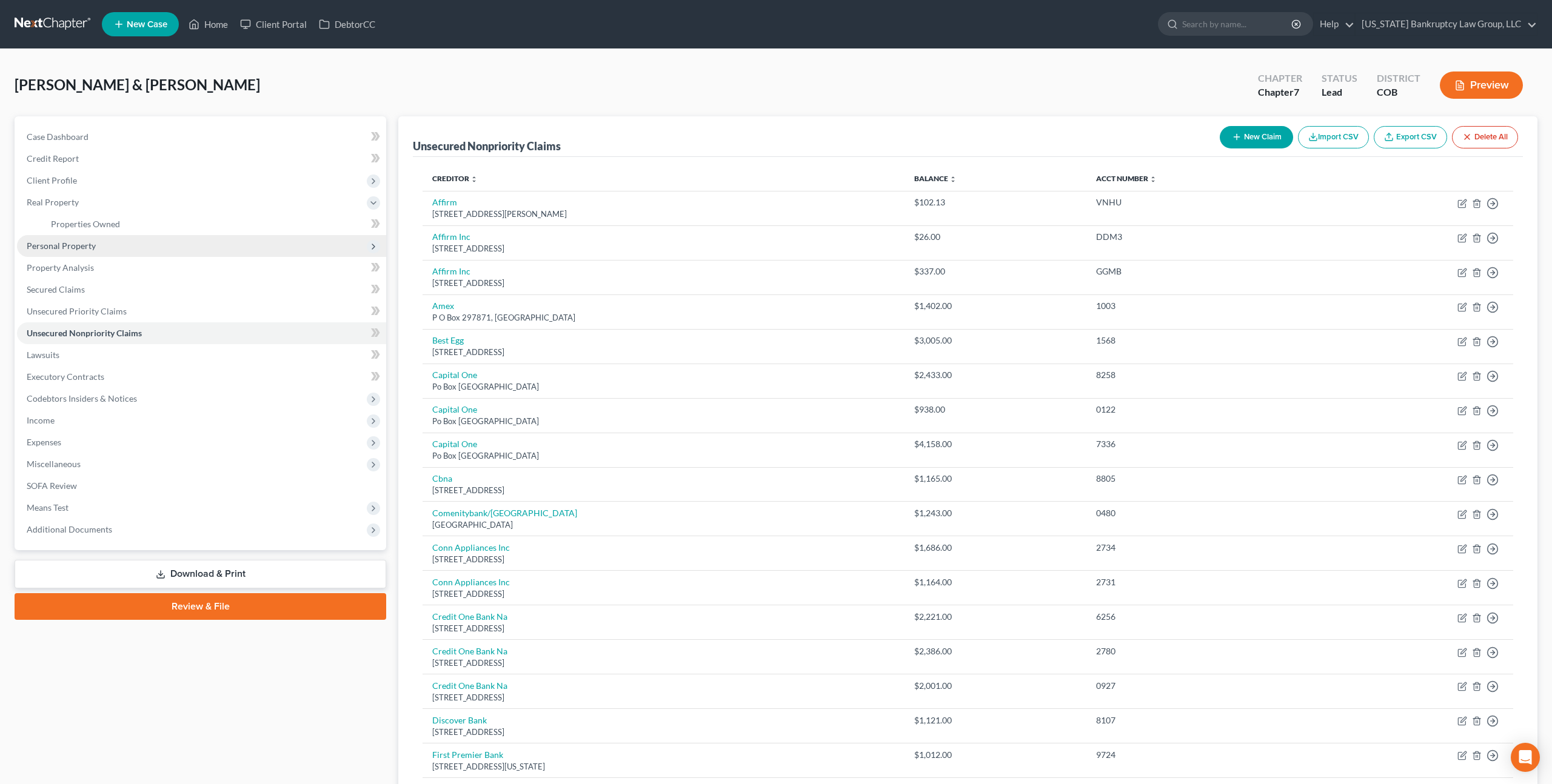
click at [82, 241] on span "Personal Property" at bounding box center [61, 246] width 69 height 10
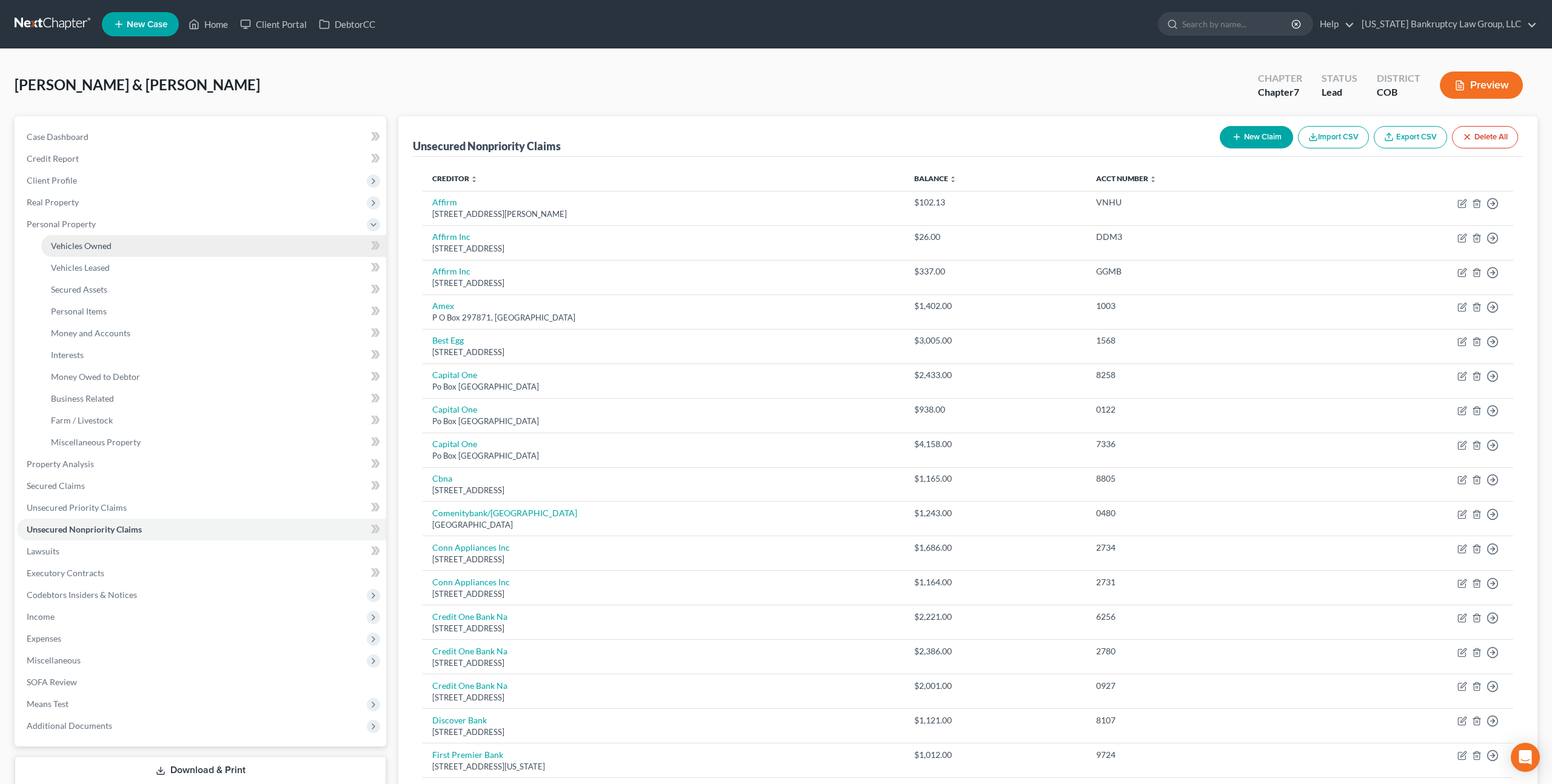
click at [87, 246] on span "Vehicles Owned" at bounding box center [81, 246] width 61 height 10
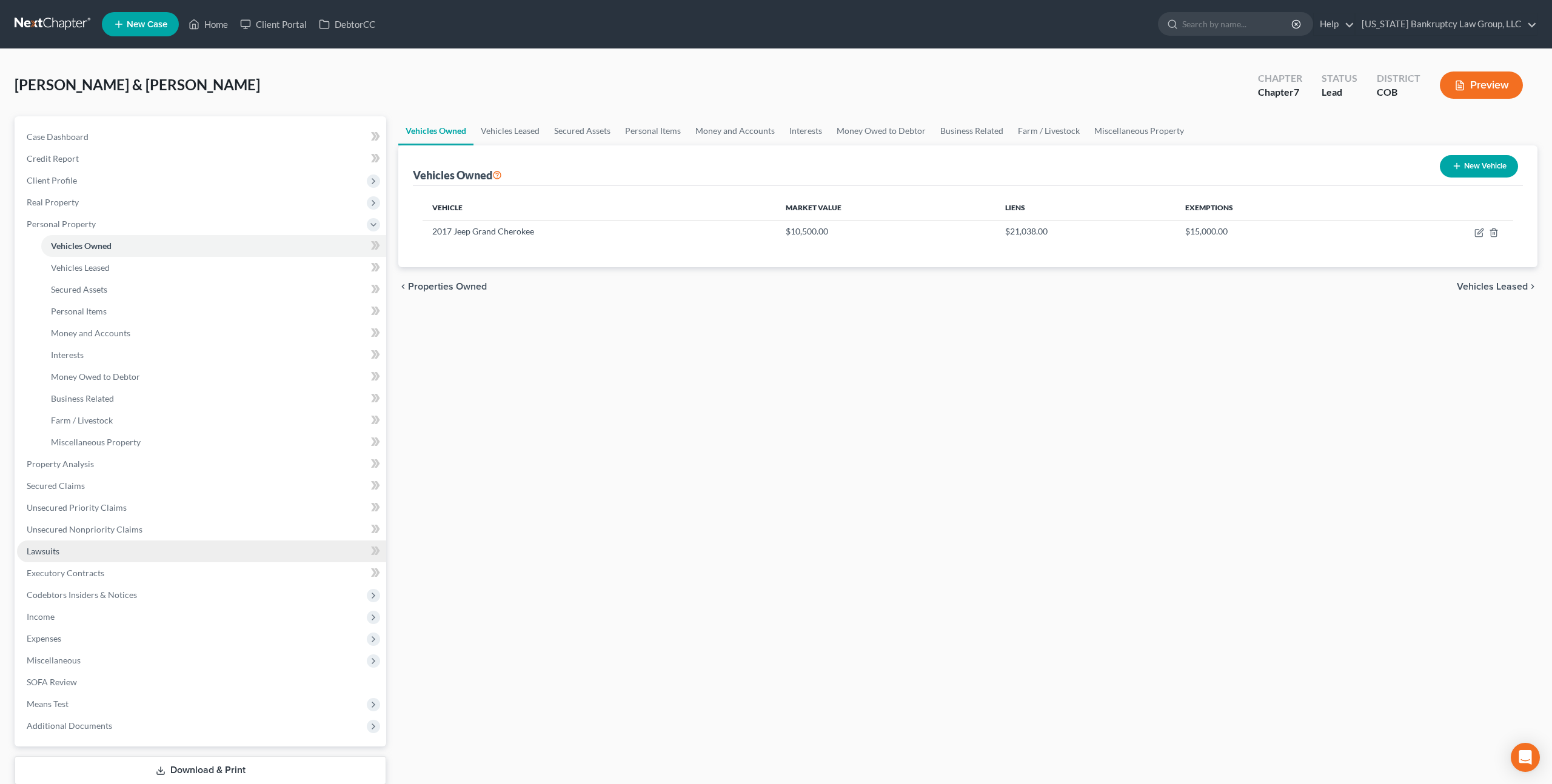
click at [70, 546] on link "Lawsuits" at bounding box center [201, 551] width 369 height 22
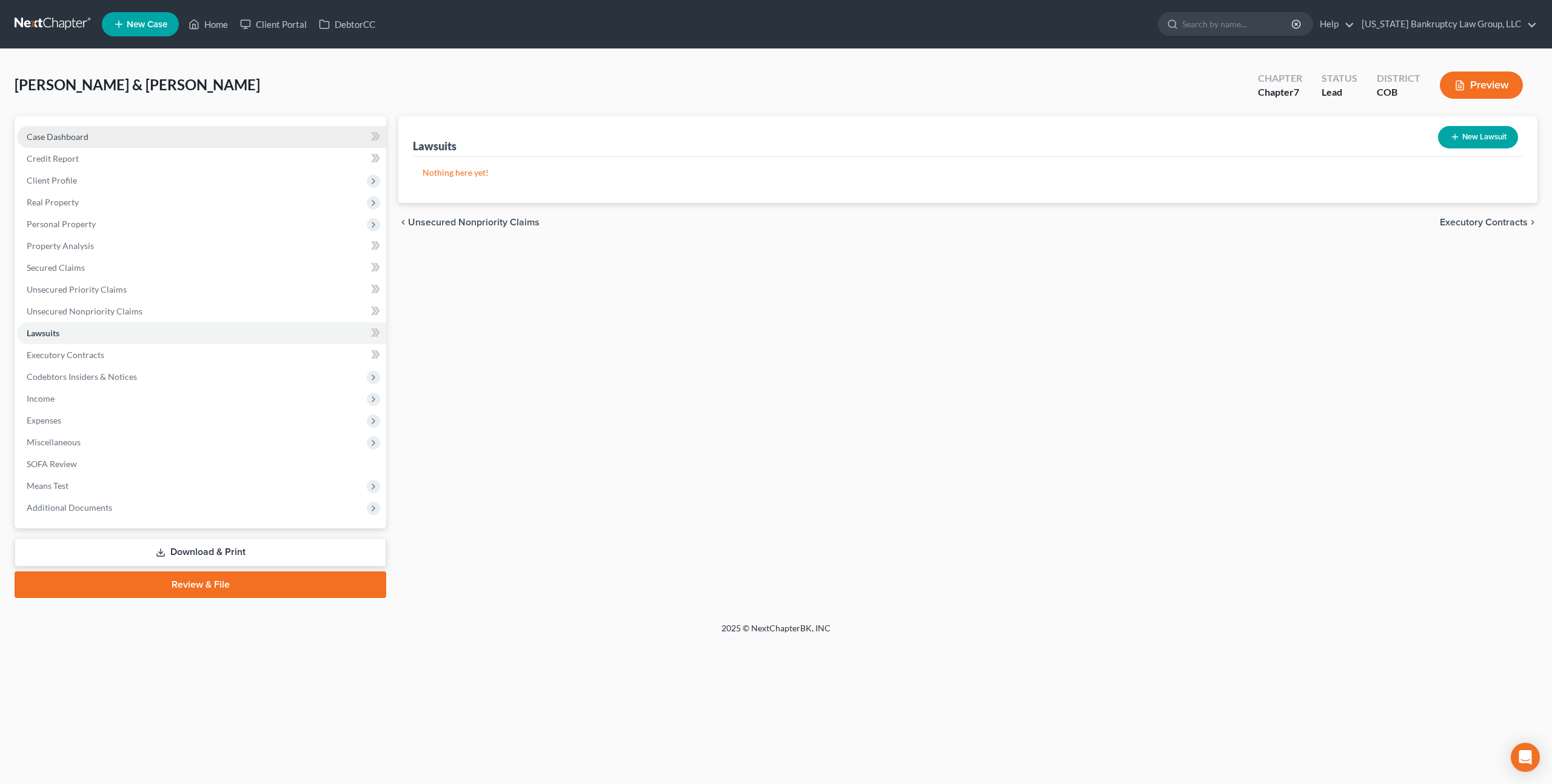
click at [91, 139] on link "Case Dashboard" at bounding box center [201, 137] width 369 height 22
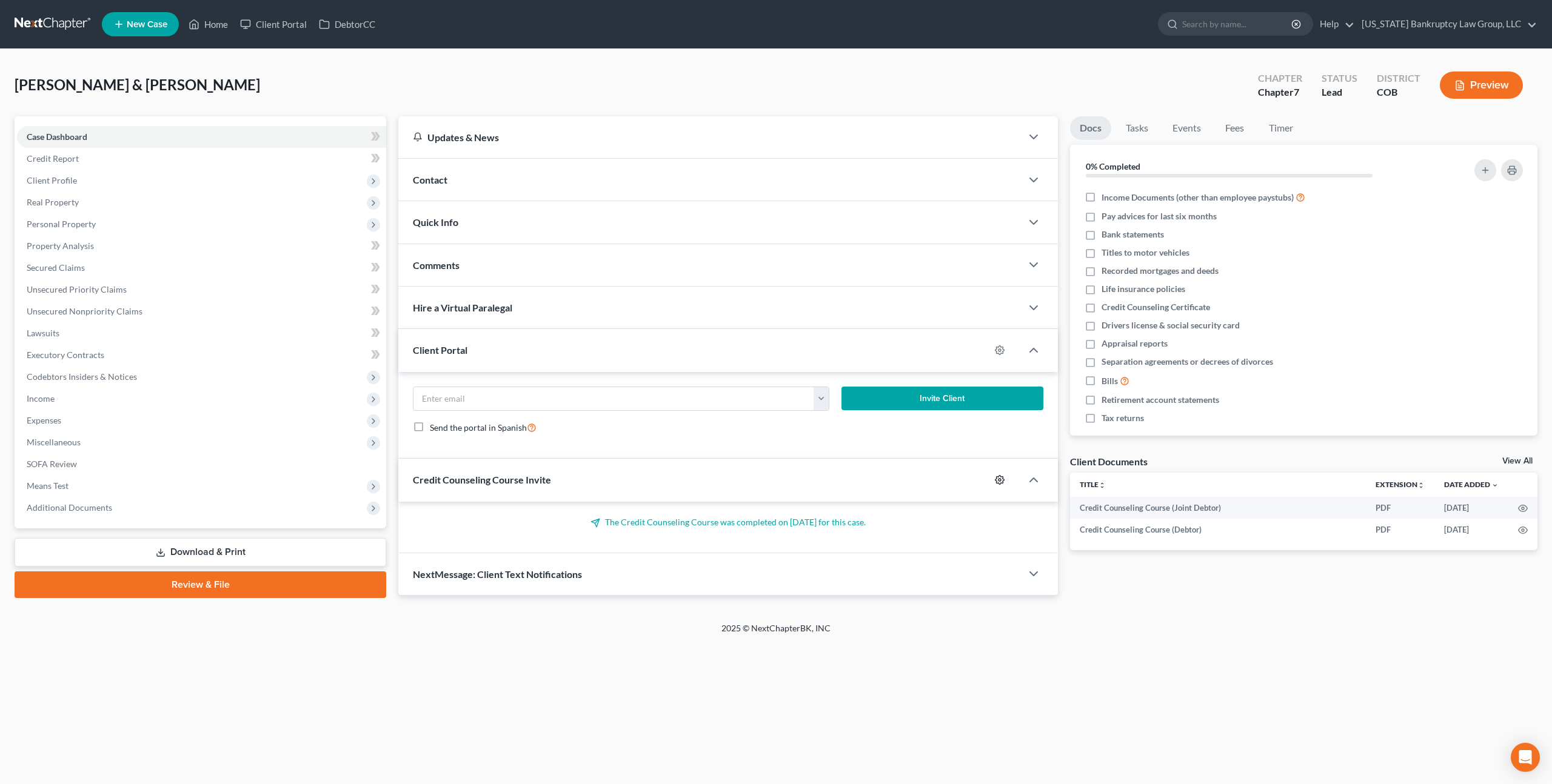
click at [1001, 478] on icon "button" at bounding box center [999, 480] width 9 height 9
select select "0"
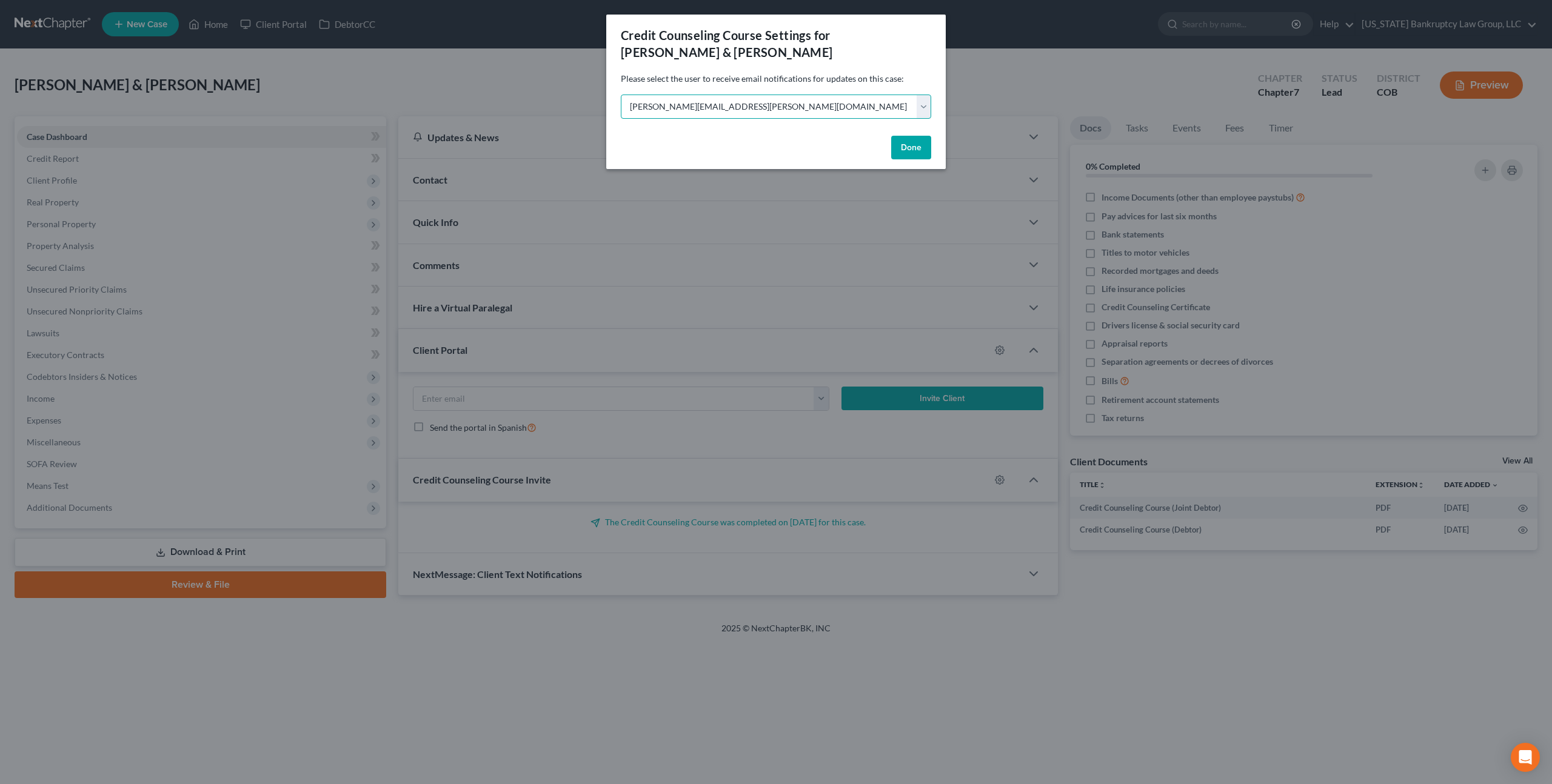
click at [922, 107] on select "Select peter.mullison@cbklg.com rickpontalion@gmail.com fallan@cbklg.com" at bounding box center [775, 106] width 310 height 24
click at [911, 150] on button "Done" at bounding box center [911, 148] width 40 height 24
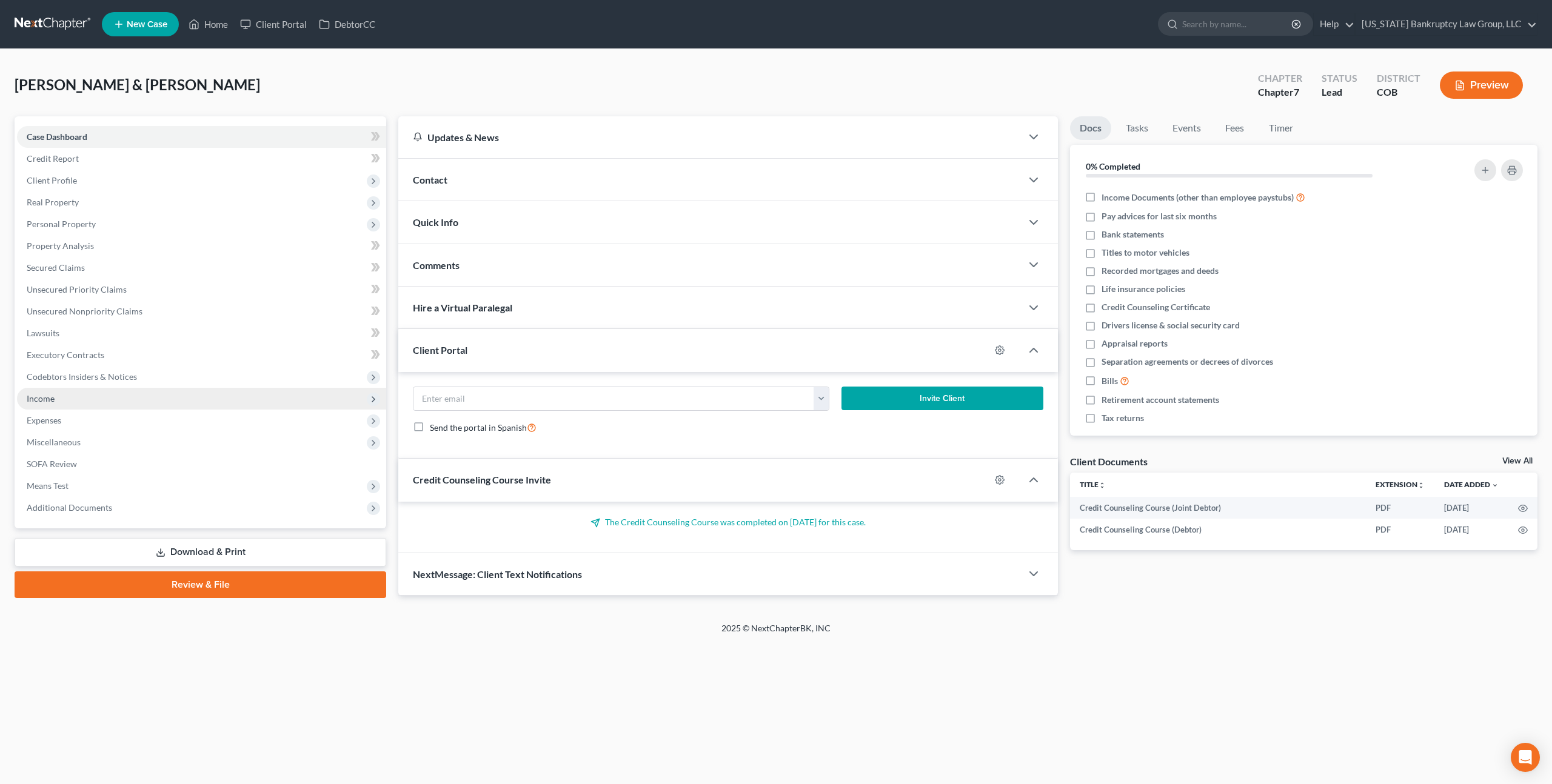
click at [59, 401] on span "Income" at bounding box center [201, 398] width 369 height 22
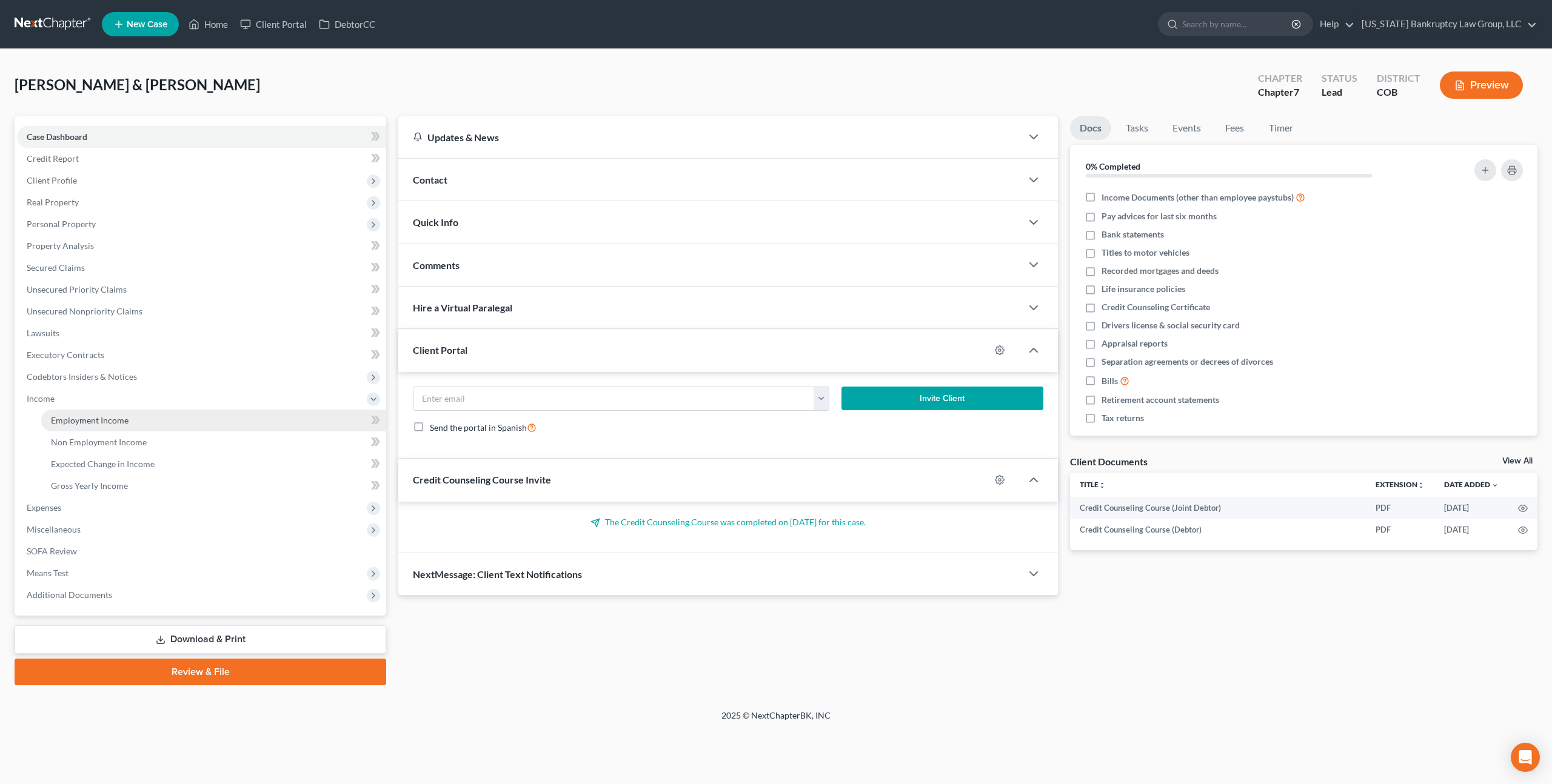
click at [75, 420] on span "Employment Income" at bounding box center [90, 420] width 77 height 10
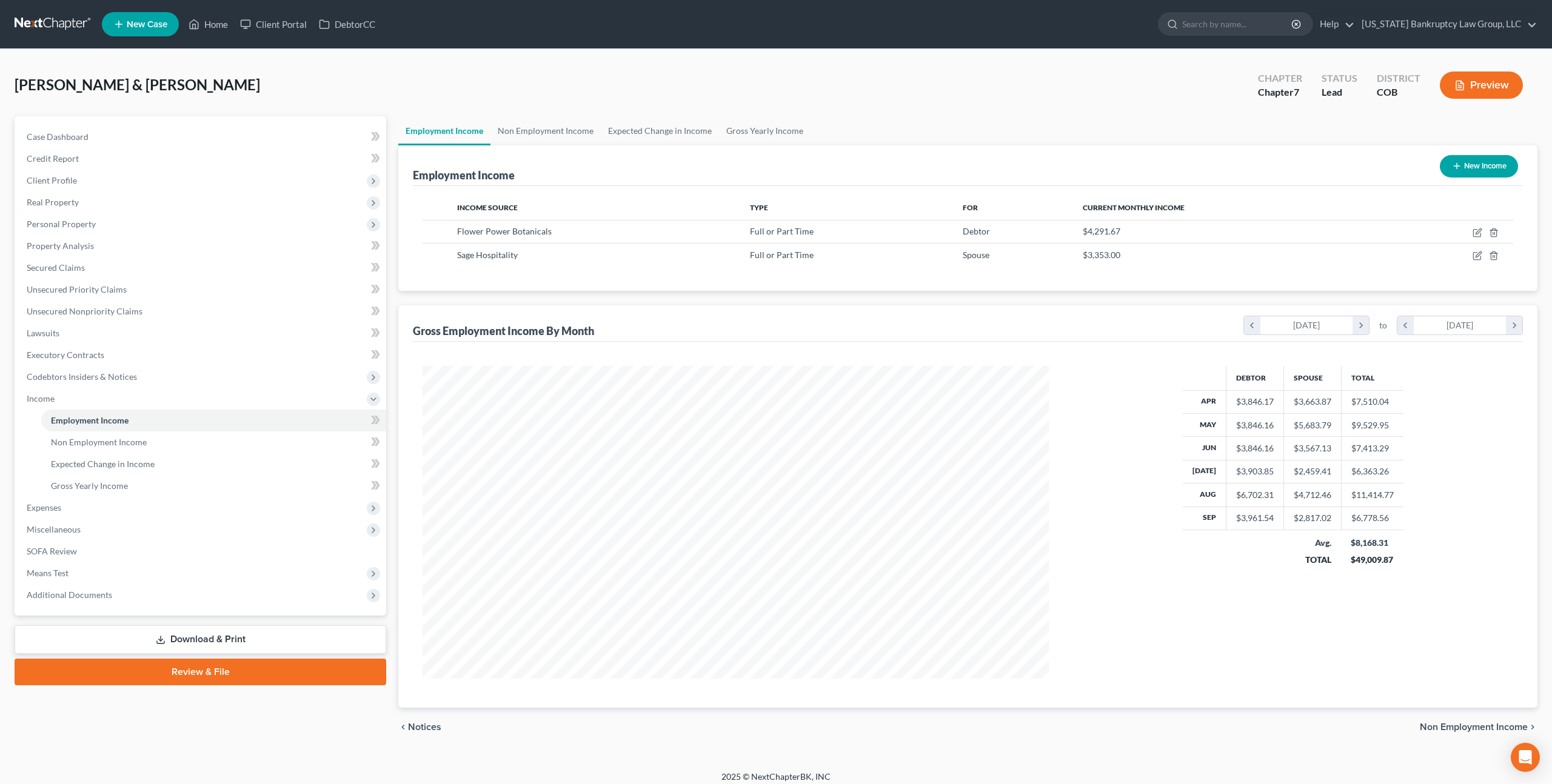
scroll to position [313, 649]
click at [53, 26] on link at bounding box center [53, 24] width 77 height 22
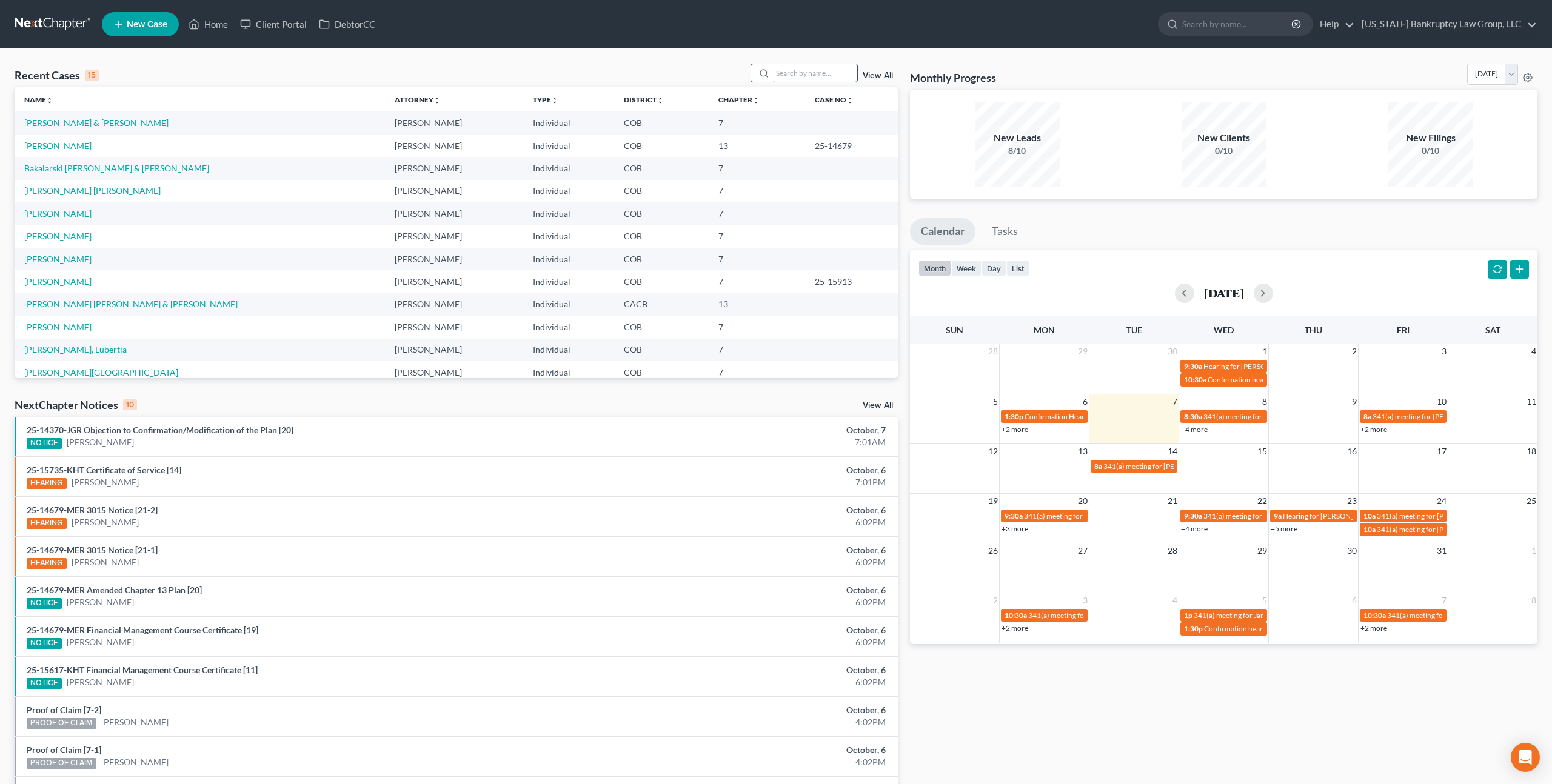
click at [783, 77] on input "search" at bounding box center [814, 73] width 85 height 17
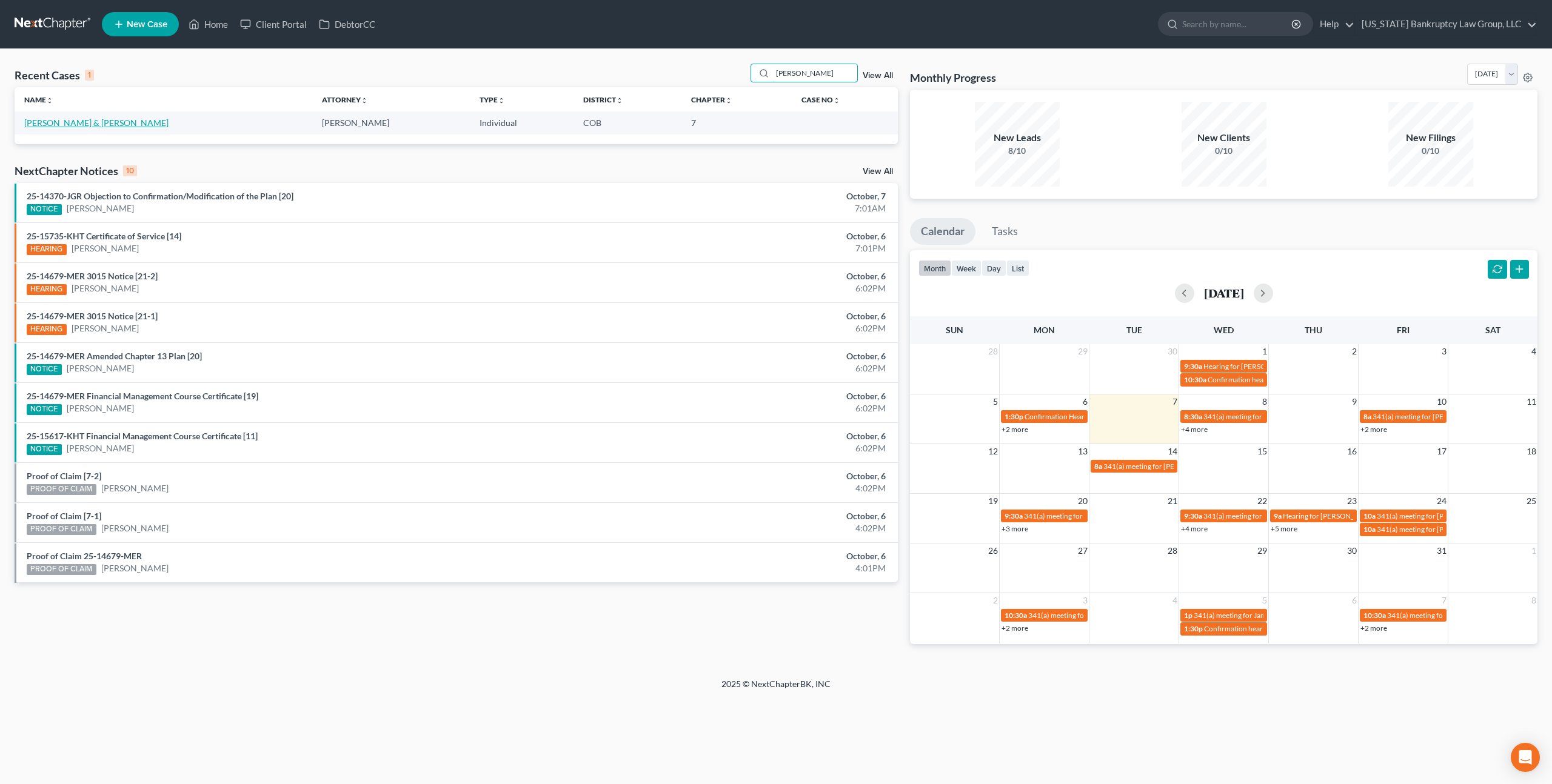
type input "[PERSON_NAME]"
click at [114, 122] on link "[PERSON_NAME] & [PERSON_NAME]" at bounding box center [96, 122] width 144 height 10
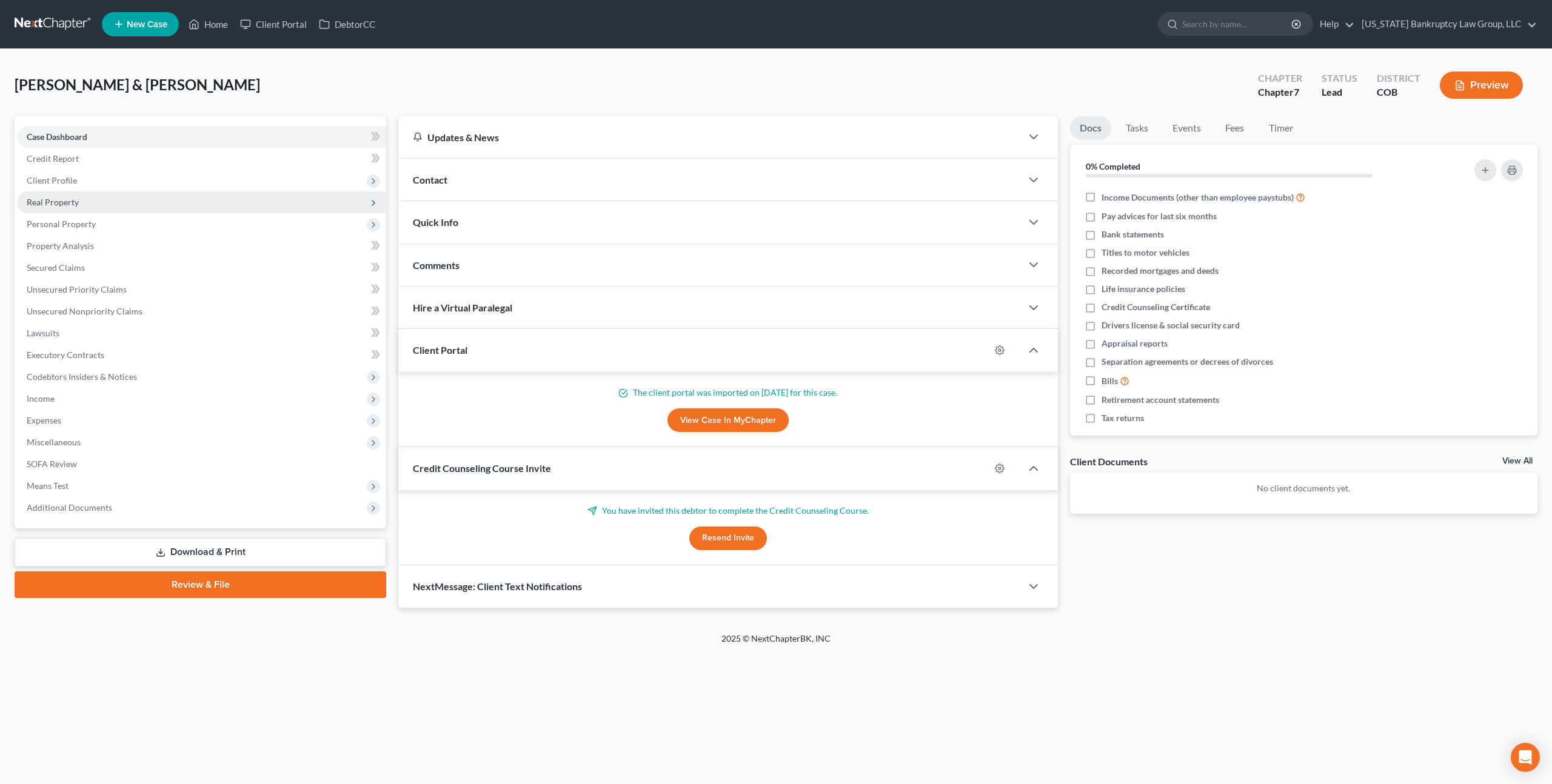
click at [71, 205] on span "Real Property" at bounding box center [52, 202] width 52 height 10
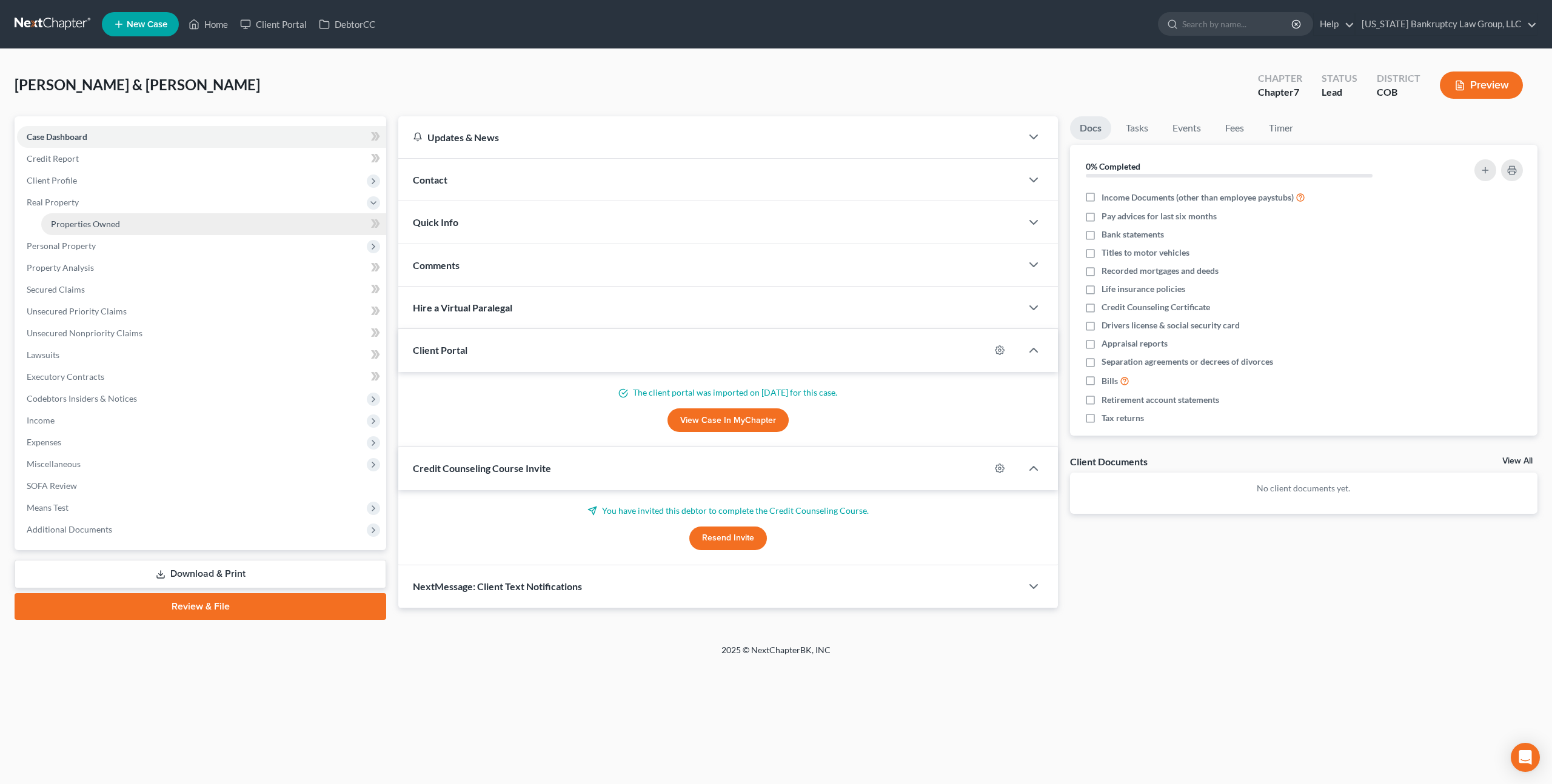
click at [90, 227] on span "Properties Owned" at bounding box center [85, 223] width 69 height 10
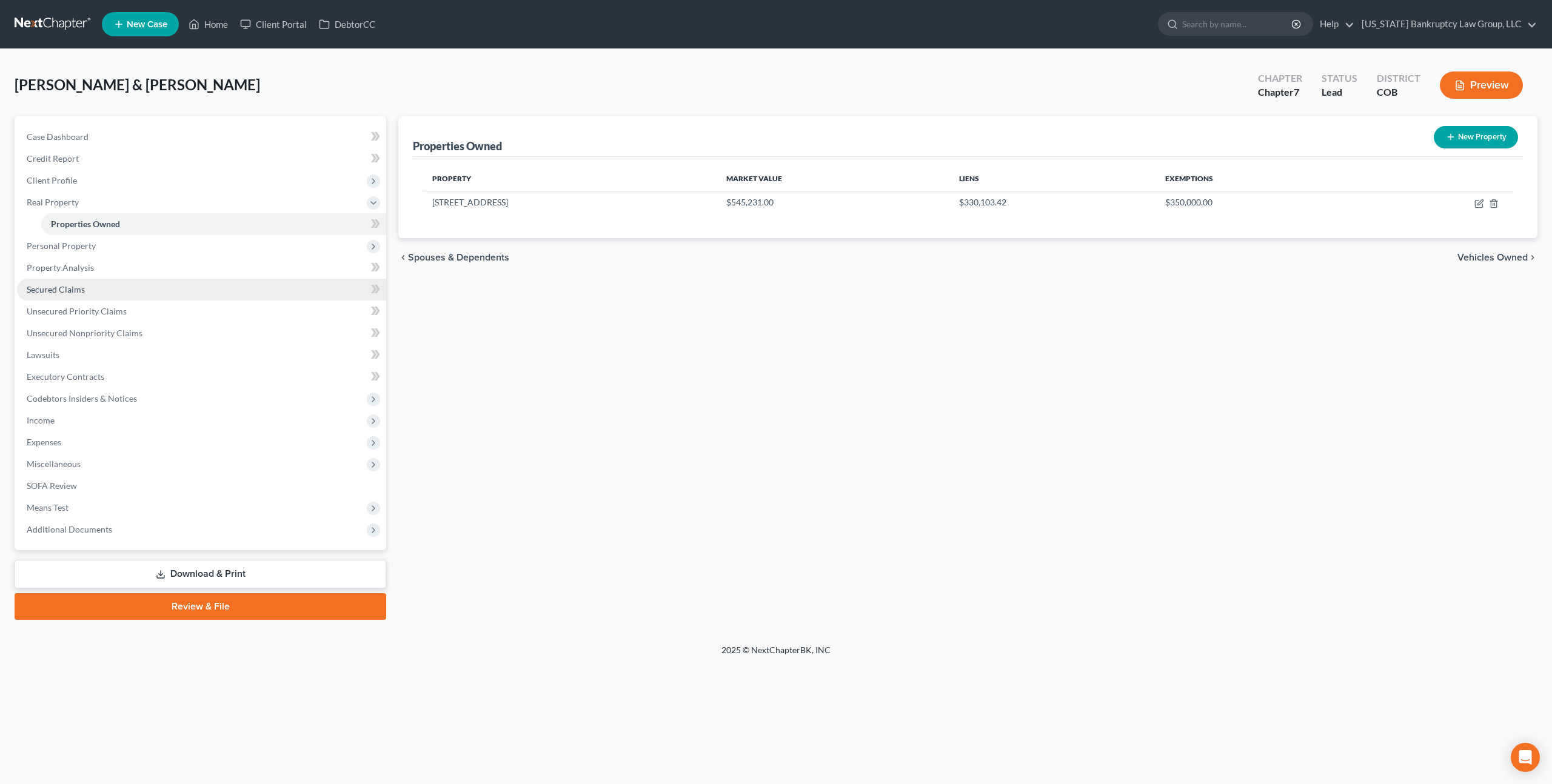
click at [73, 285] on span "Secured Claims" at bounding box center [56, 289] width 58 height 10
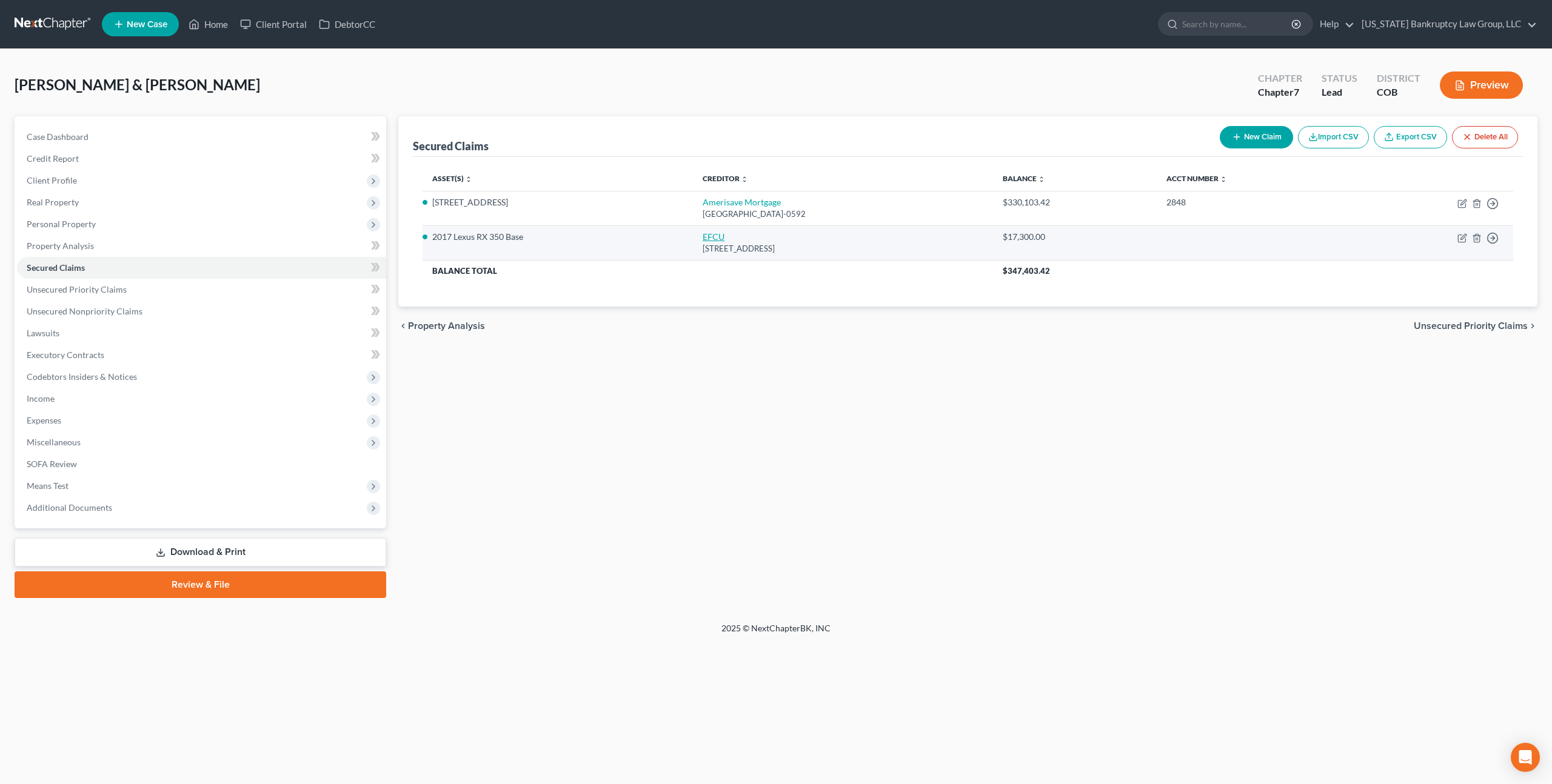
click at [703, 232] on link "EFCU" at bounding box center [713, 236] width 22 height 10
select select "5"
select select "0"
select select "4"
select select "0"
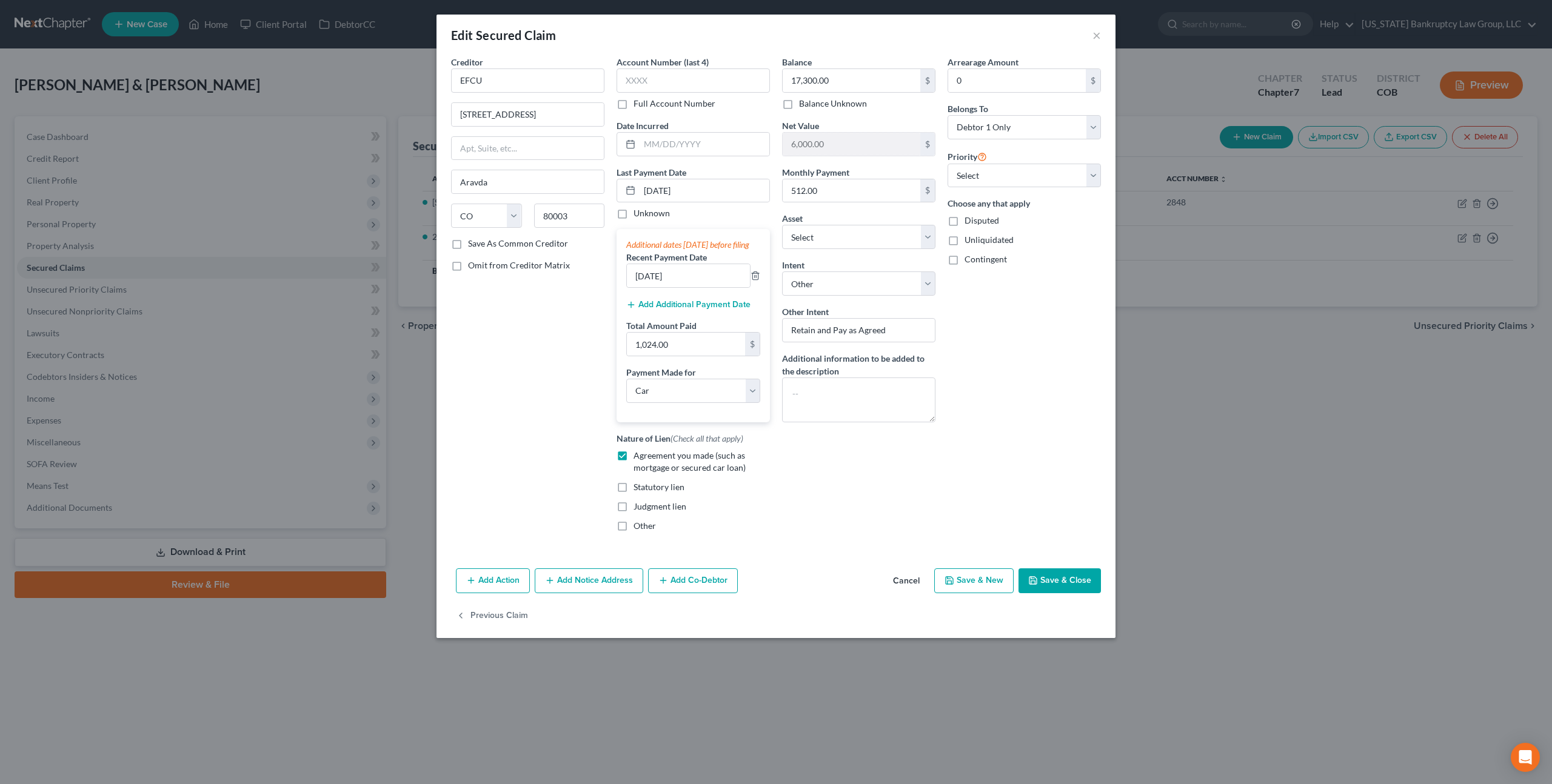
click at [898, 594] on button "Cancel" at bounding box center [906, 582] width 46 height 24
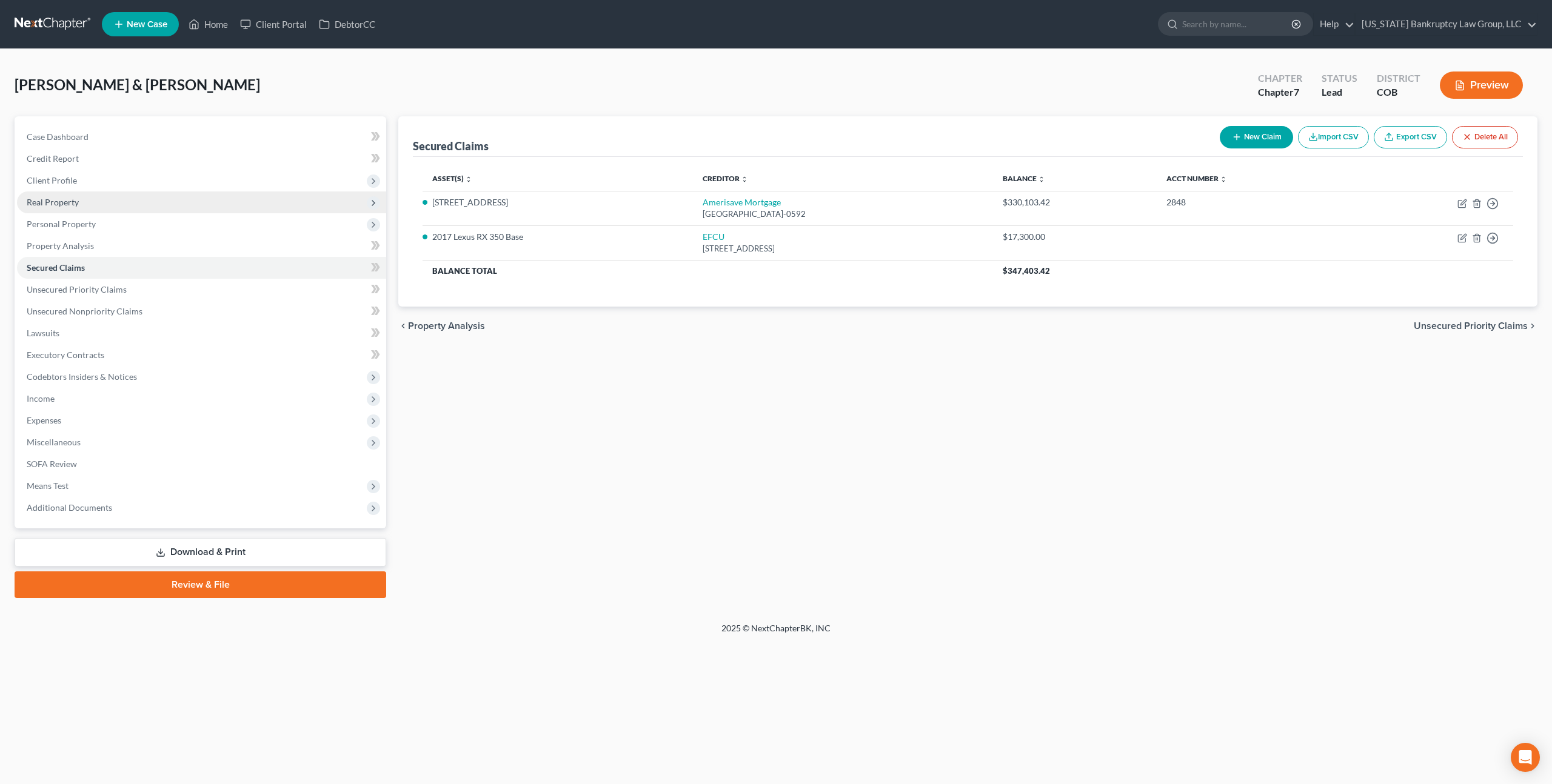
click at [63, 201] on span "Real Property" at bounding box center [52, 202] width 52 height 10
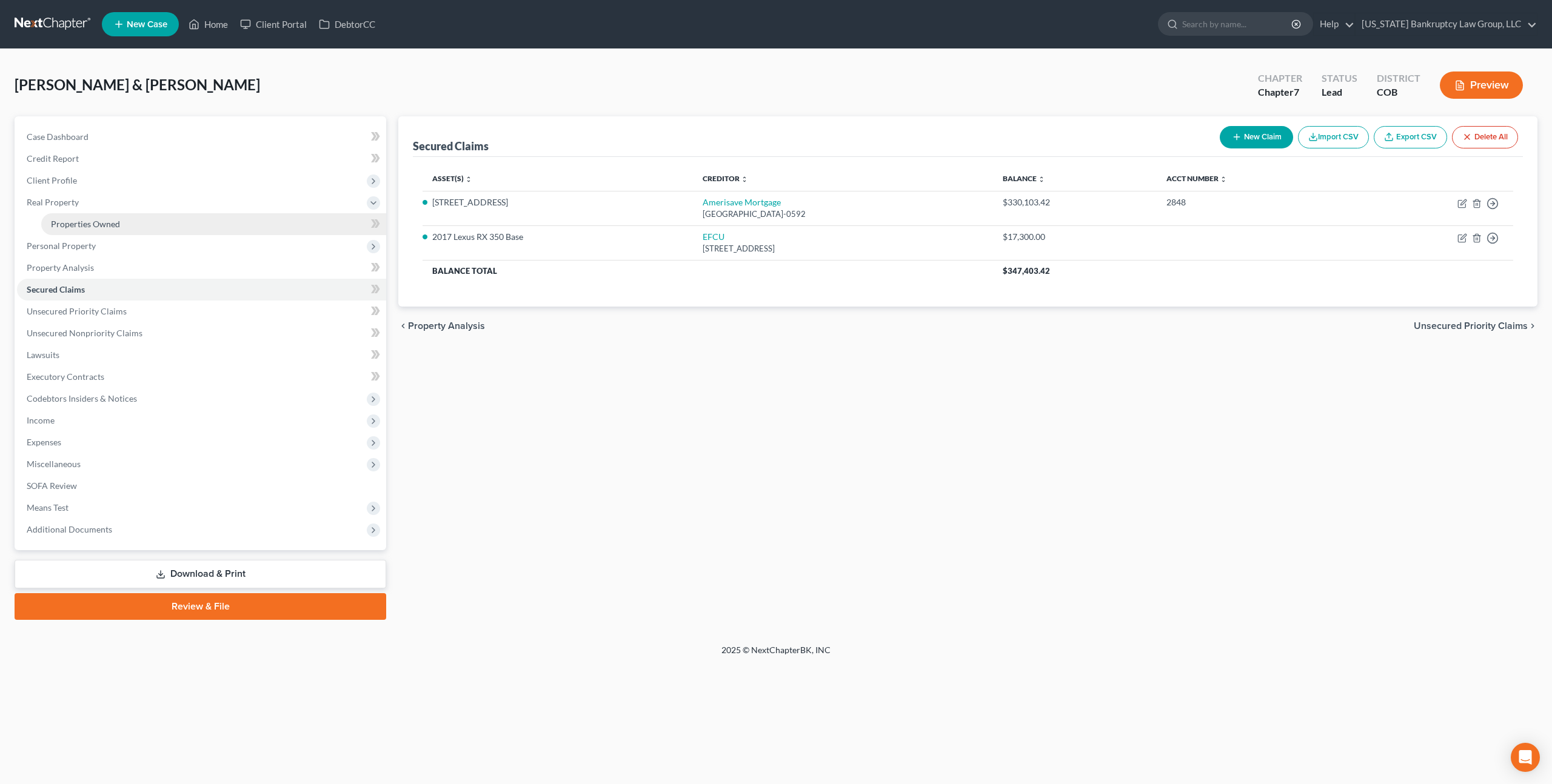
click at [73, 223] on span "Properties Owned" at bounding box center [85, 223] width 69 height 10
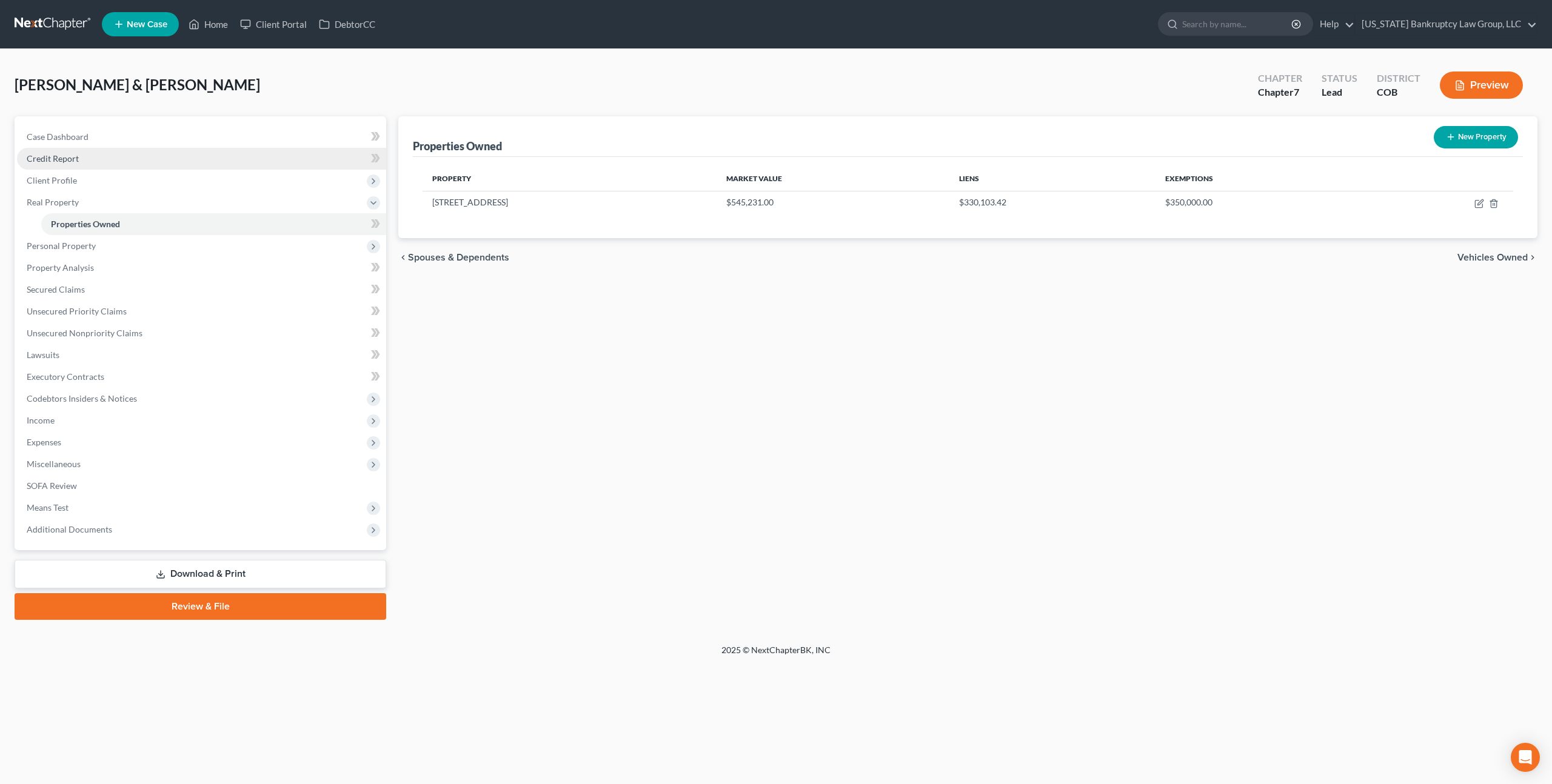
click at [61, 157] on span "Credit Report" at bounding box center [52, 158] width 52 height 10
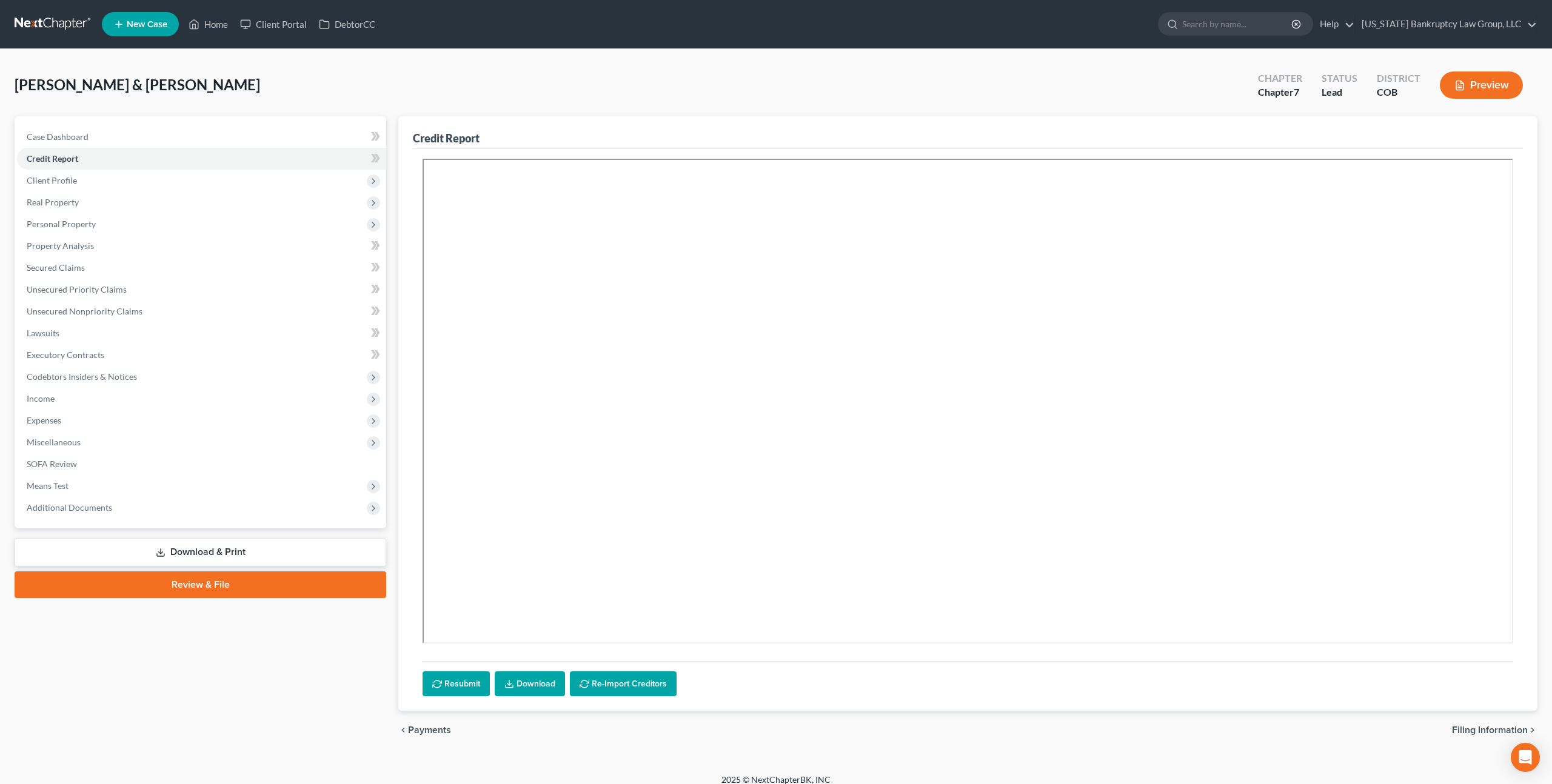
scroll to position [11, 0]
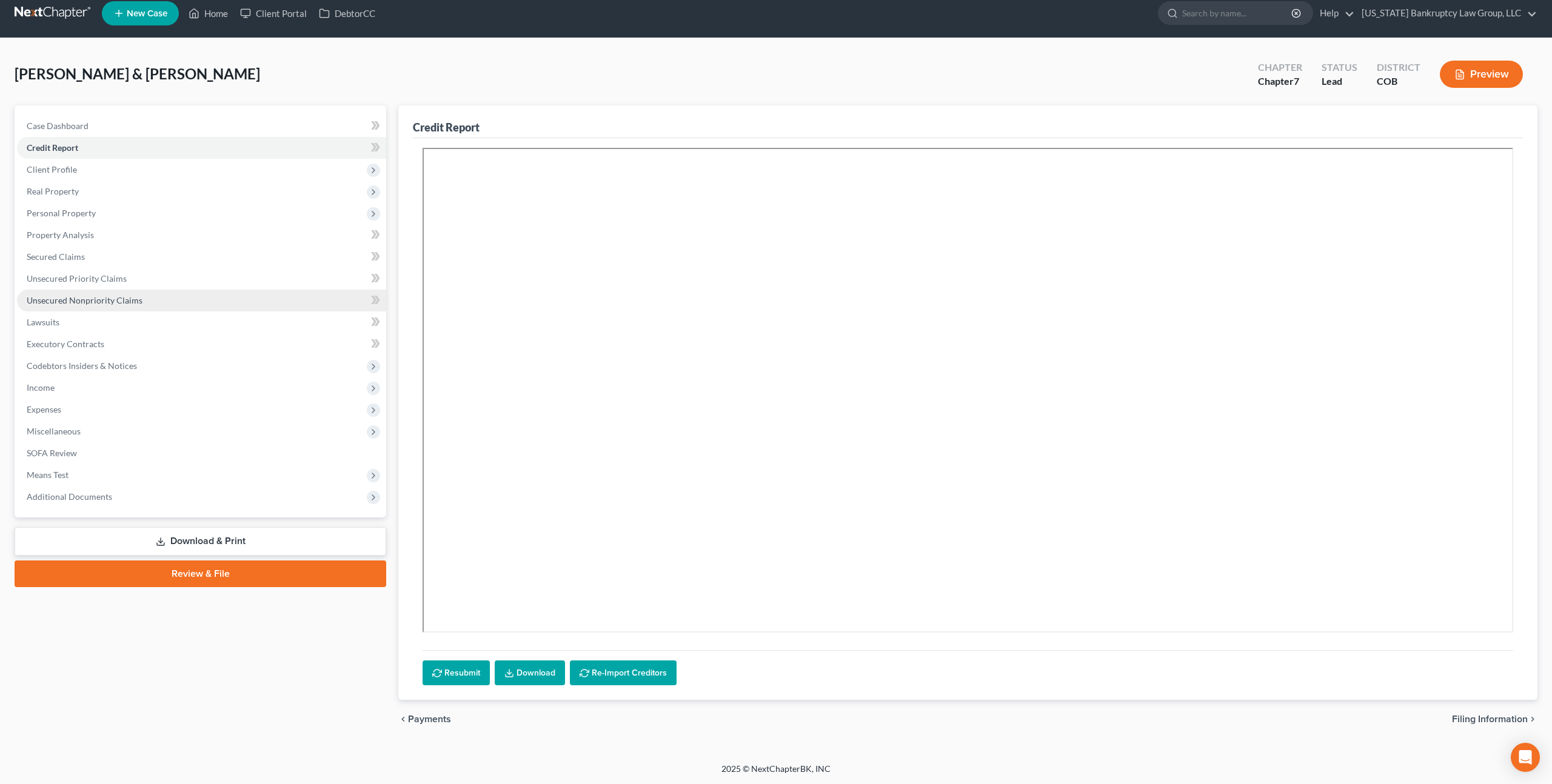
click at [108, 295] on span "Unsecured Nonpriority Claims" at bounding box center [85, 300] width 116 height 10
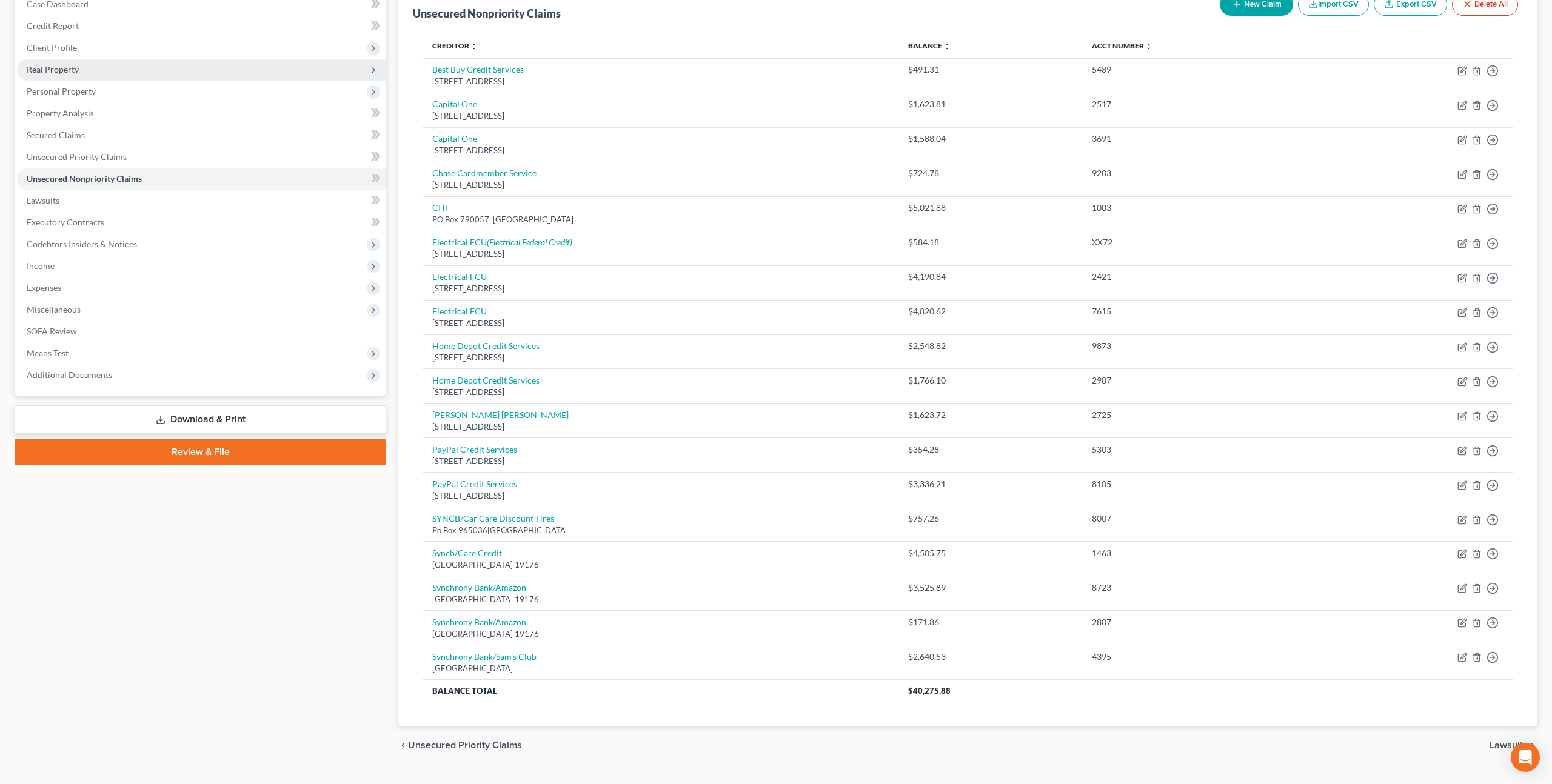
scroll to position [131, 0]
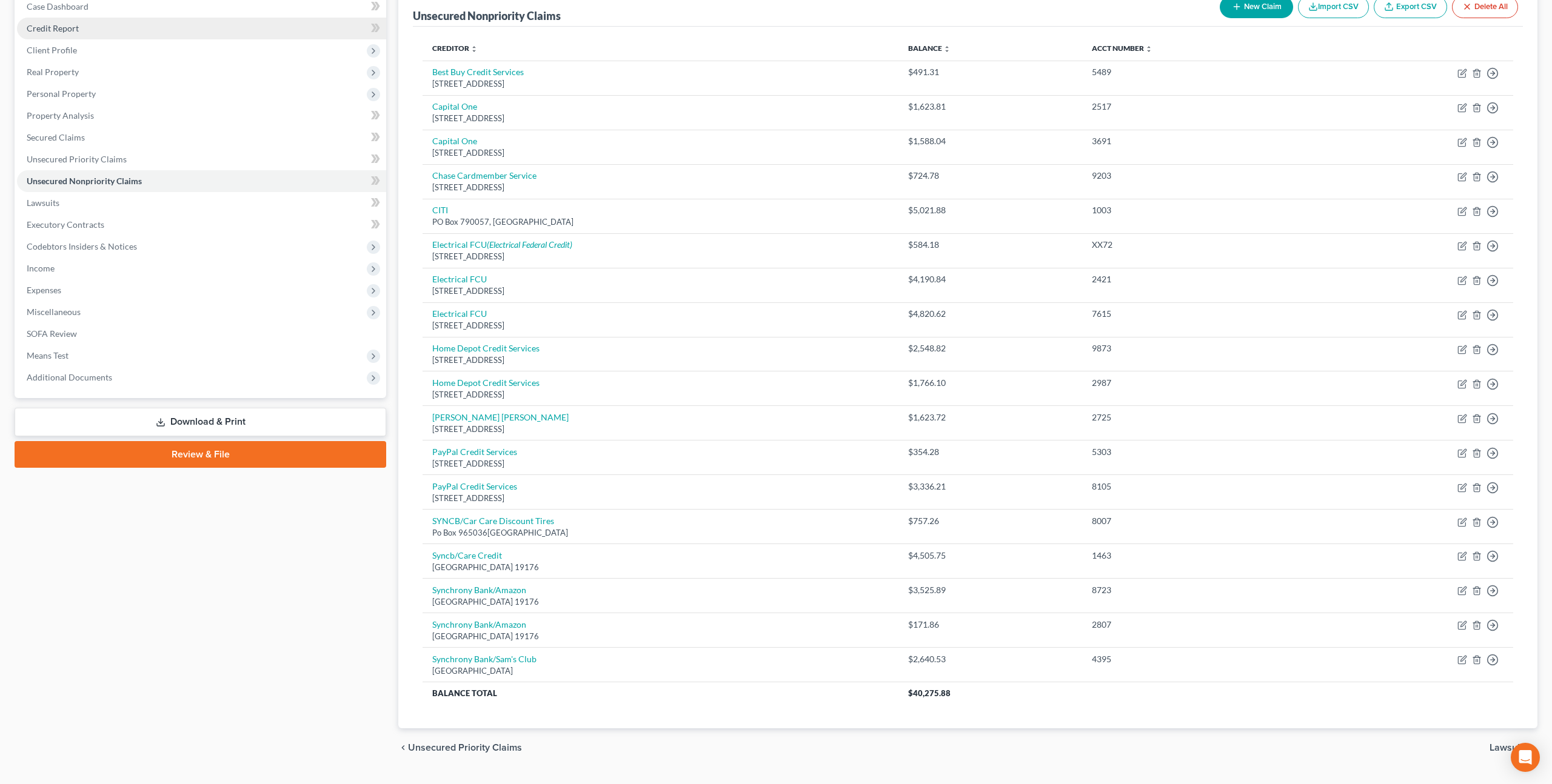
click at [82, 28] on link "Credit Report" at bounding box center [201, 28] width 369 height 22
